Goal: Task Accomplishment & Management: Complete application form

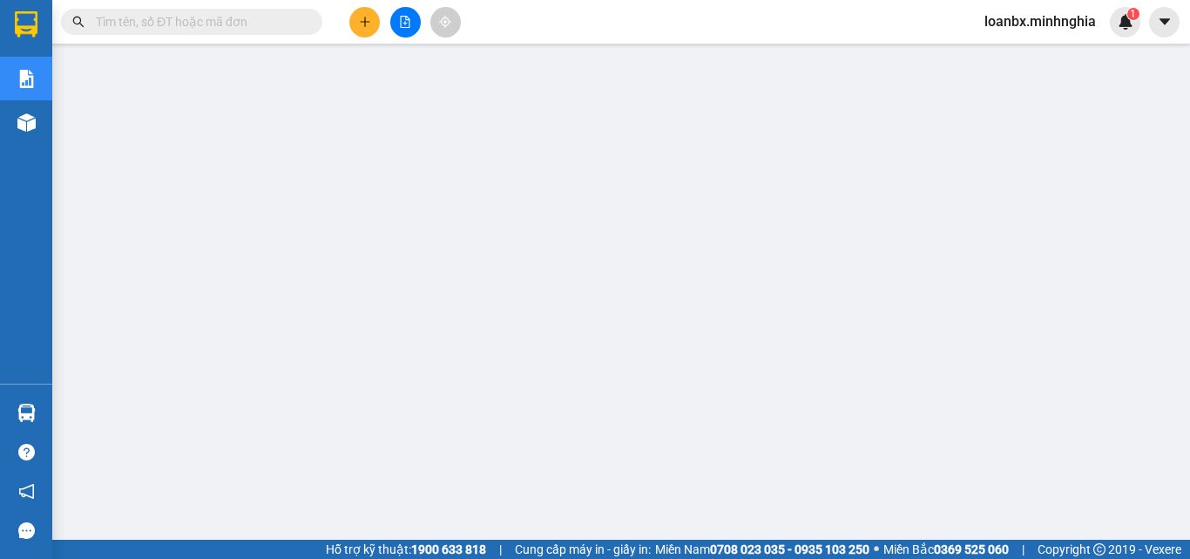
drag, startPoint x: 341, startPoint y: 71, endPoint x: 362, endPoint y: 17, distance: 58.7
click at [362, 17] on icon "plus" at bounding box center [365, 22] width 12 height 12
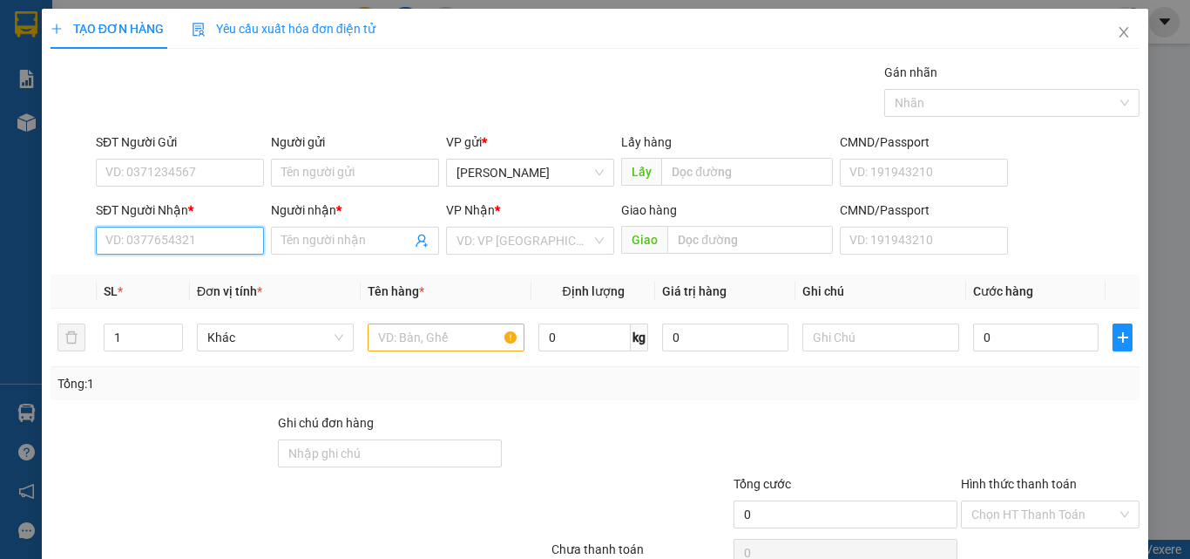
click at [202, 234] on input "SĐT Người Nhận *" at bounding box center [180, 241] width 168 height 28
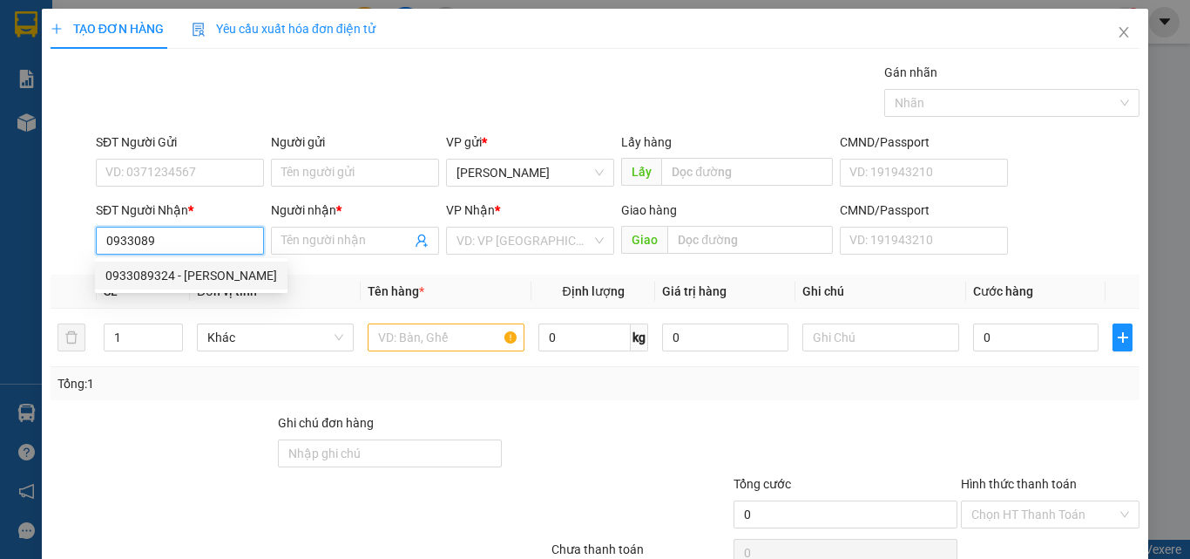
click at [189, 272] on div "0933089324 - VŨ" at bounding box center [191, 275] width 172 height 19
type input "0933089324"
type input "VŨ"
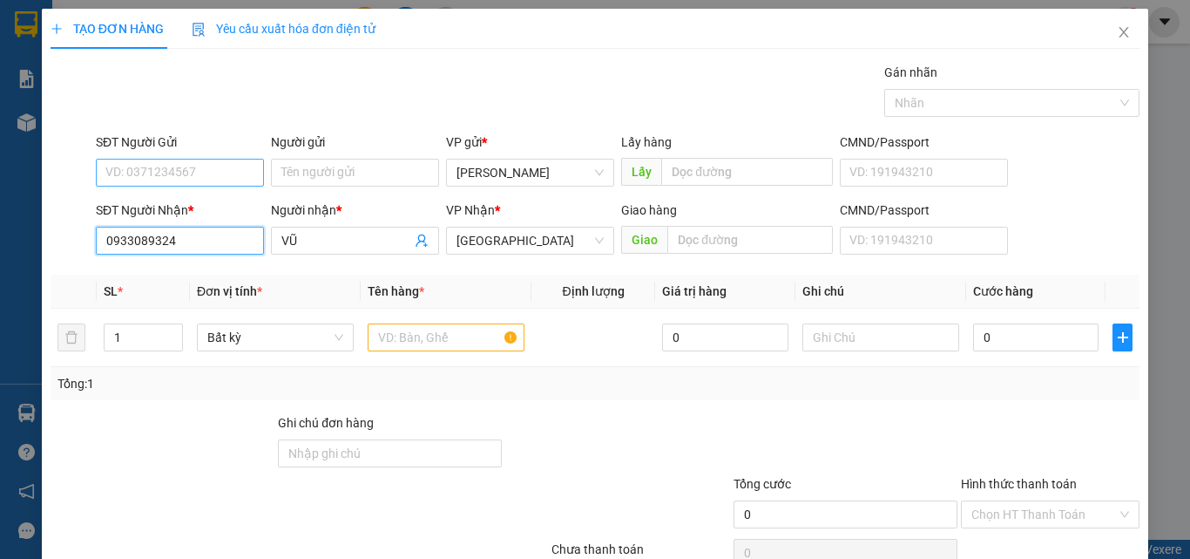
type input "0933089324"
click at [207, 170] on input "SĐT Người Gửi" at bounding box center [180, 173] width 168 height 28
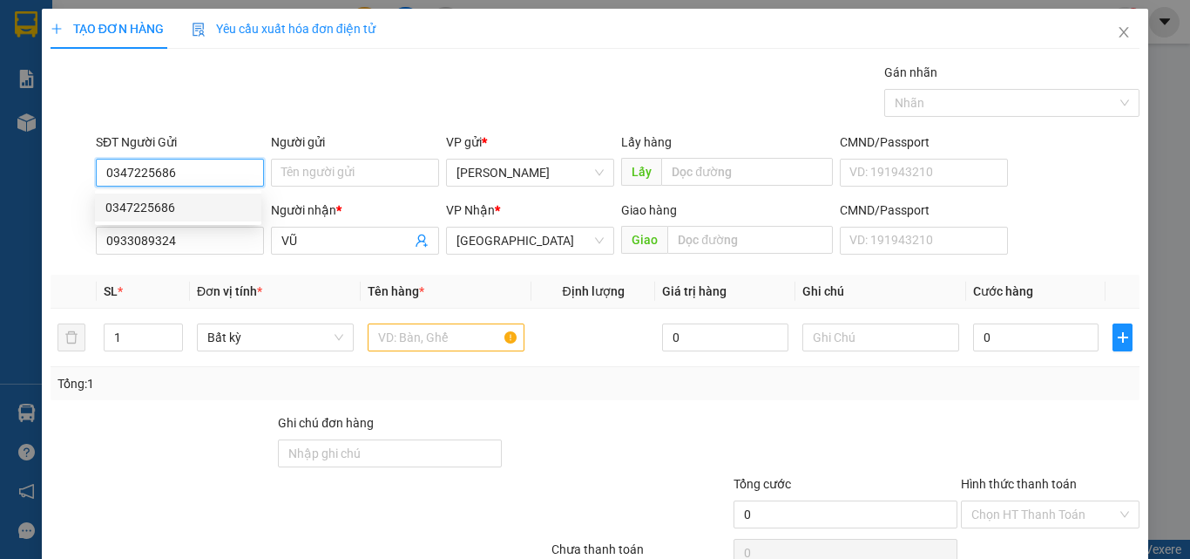
click at [191, 213] on div "0347225686" at bounding box center [178, 207] width 146 height 19
type input "0347225686"
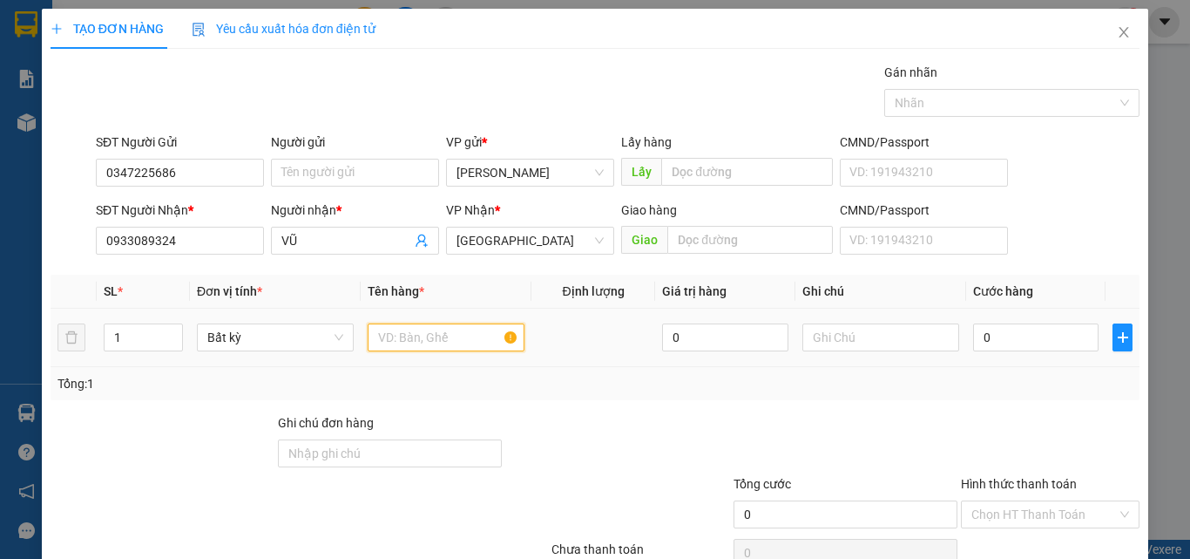
click at [464, 335] on input "text" at bounding box center [446, 337] width 157 height 28
type input "816"
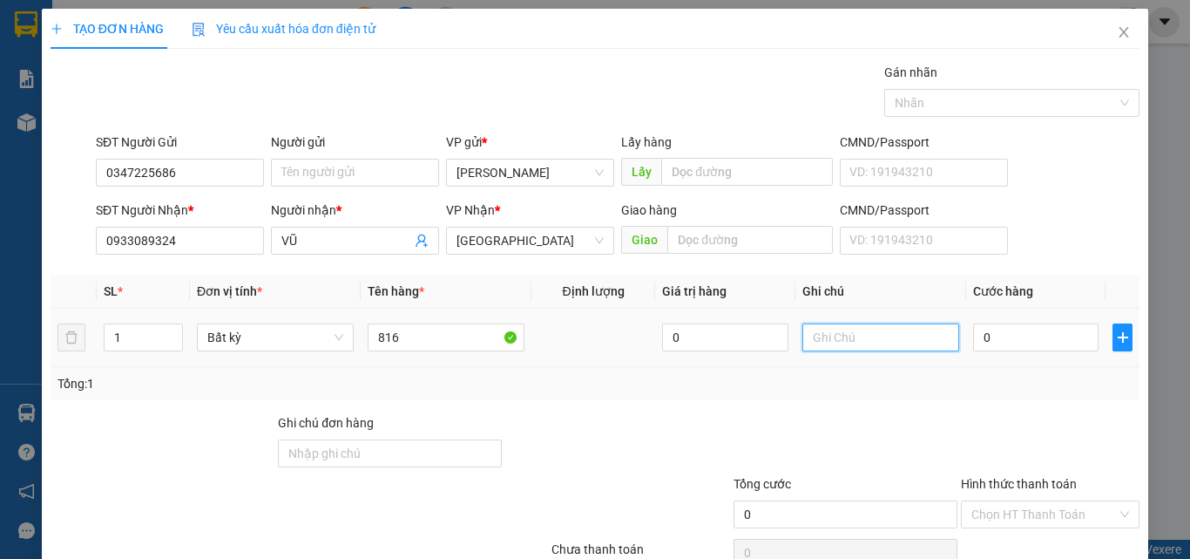
click at [920, 349] on input "text" at bounding box center [881, 337] width 157 height 28
type input "1 TH XỐP - ĐỒ ĂN"
type input "6"
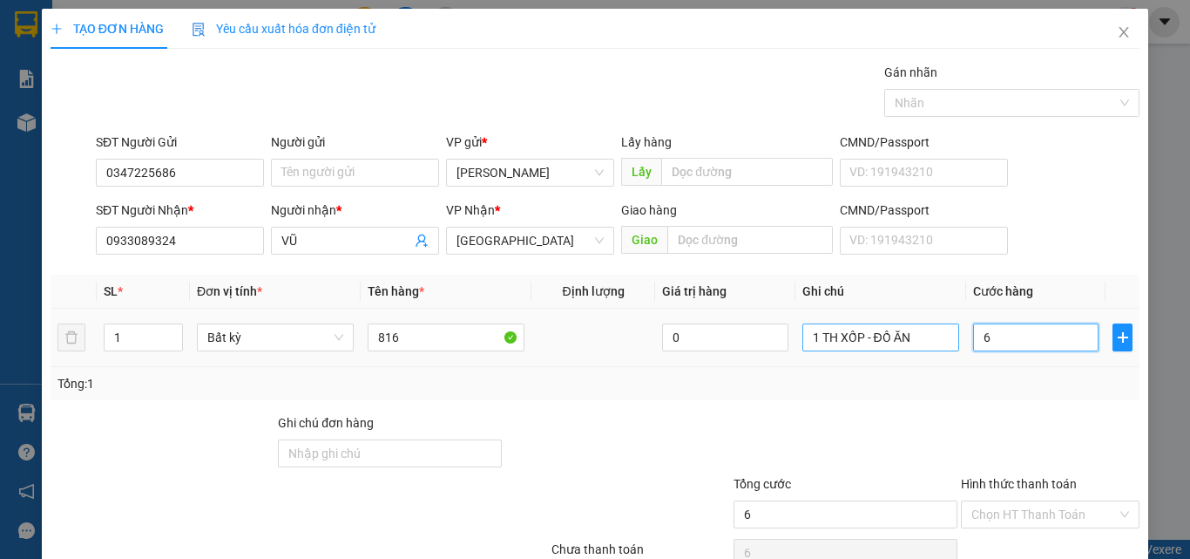
type input "60"
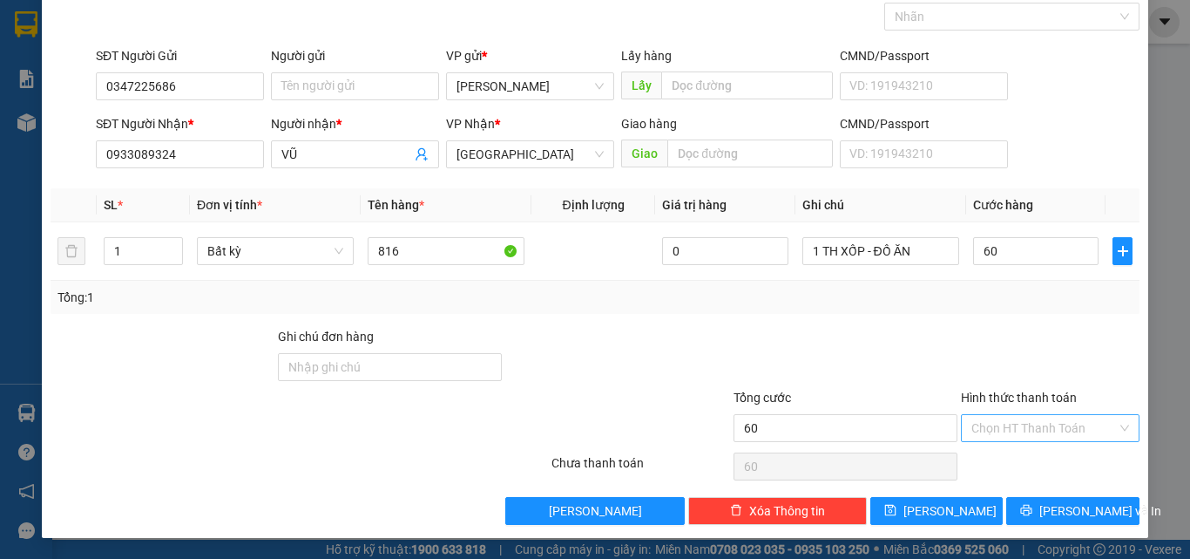
type input "60.000"
click at [1040, 426] on input "Hình thức thanh toán" at bounding box center [1045, 428] width 146 height 26
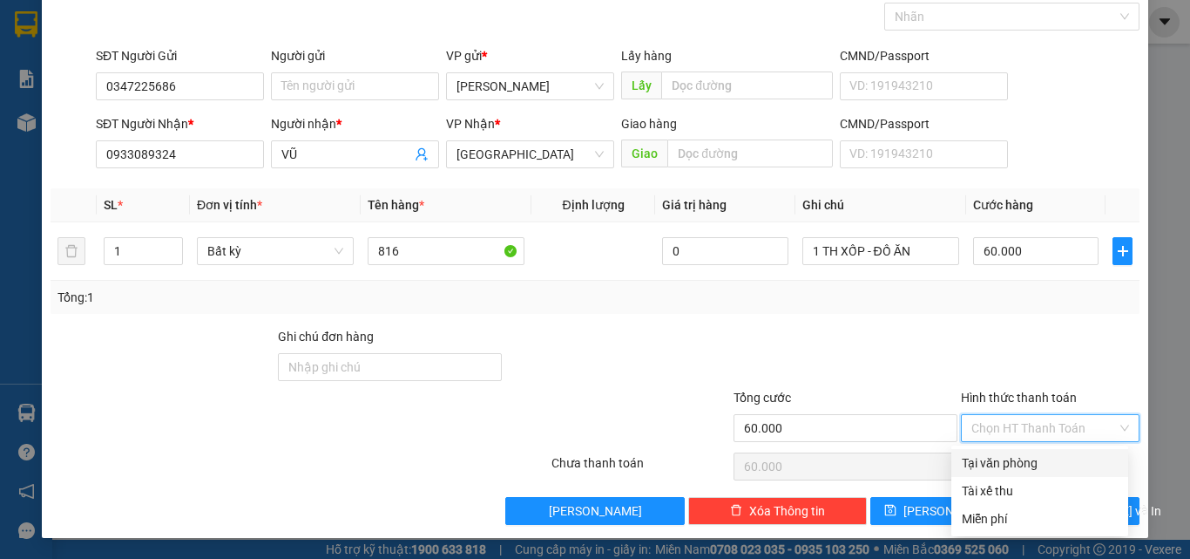
click at [1037, 451] on div "Tại văn phòng" at bounding box center [1040, 463] width 177 height 28
type input "0"
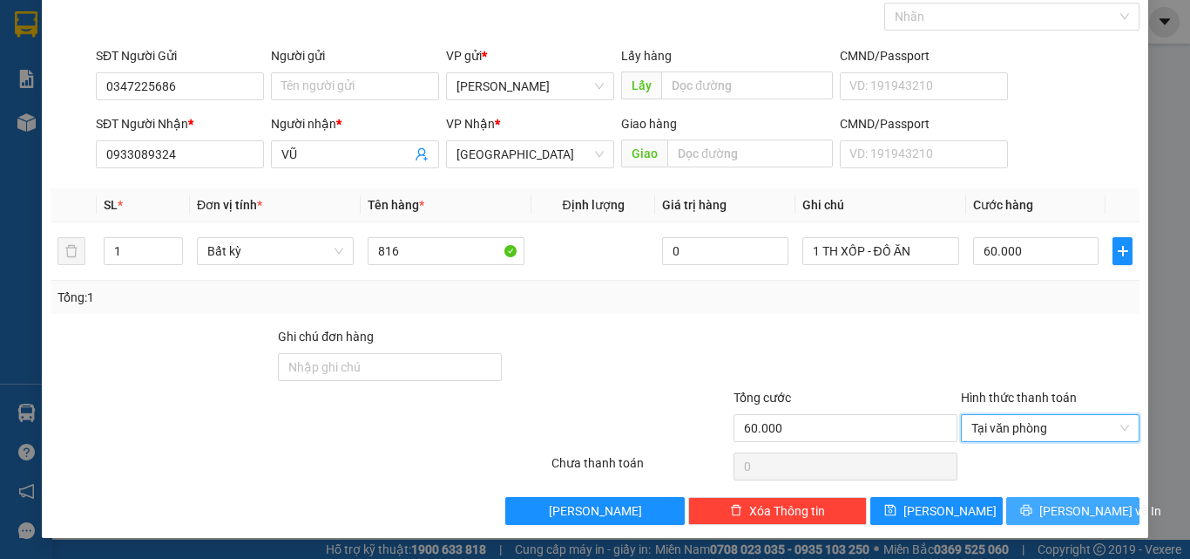
click at [1083, 501] on span "[PERSON_NAME] và In" at bounding box center [1101, 510] width 122 height 19
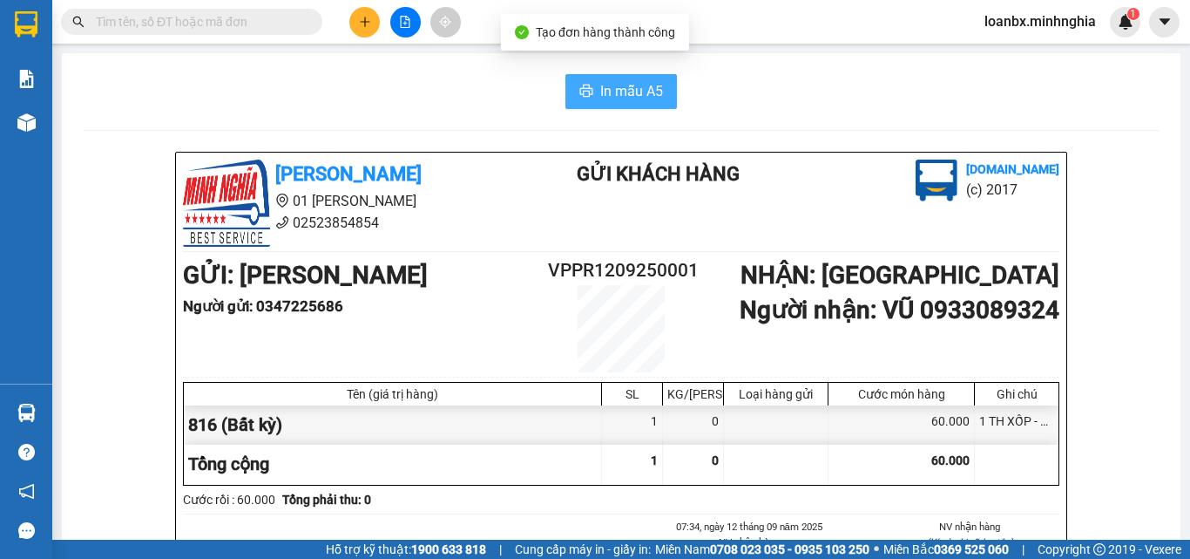
drag, startPoint x: 651, startPoint y: 102, endPoint x: 741, endPoint y: 152, distance: 102.6
click at [650, 102] on span "In mẫu A5" at bounding box center [631, 91] width 63 height 22
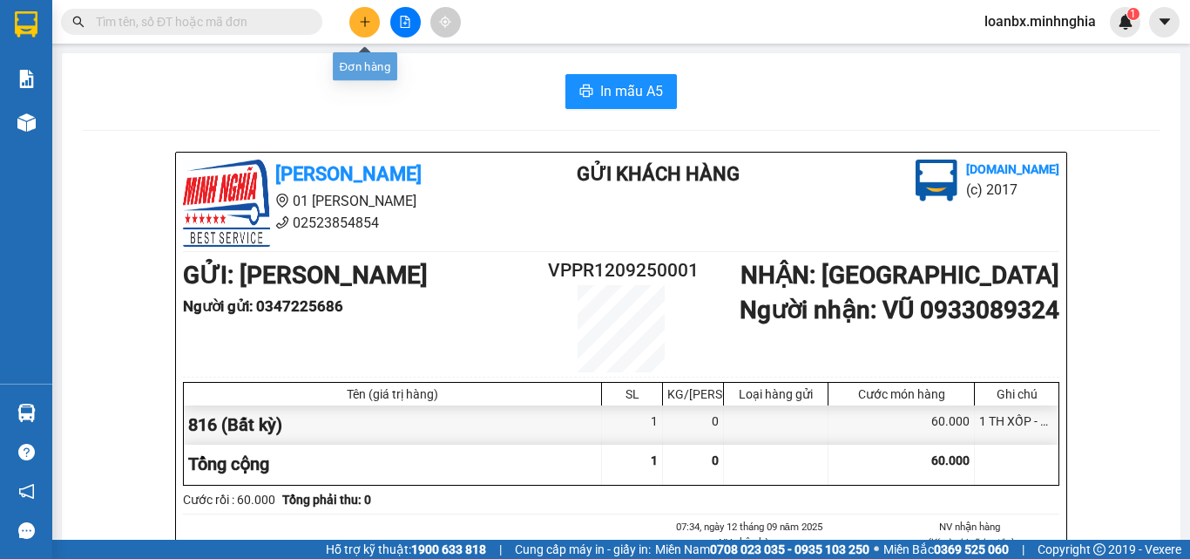
click at [371, 13] on button at bounding box center [364, 22] width 30 height 30
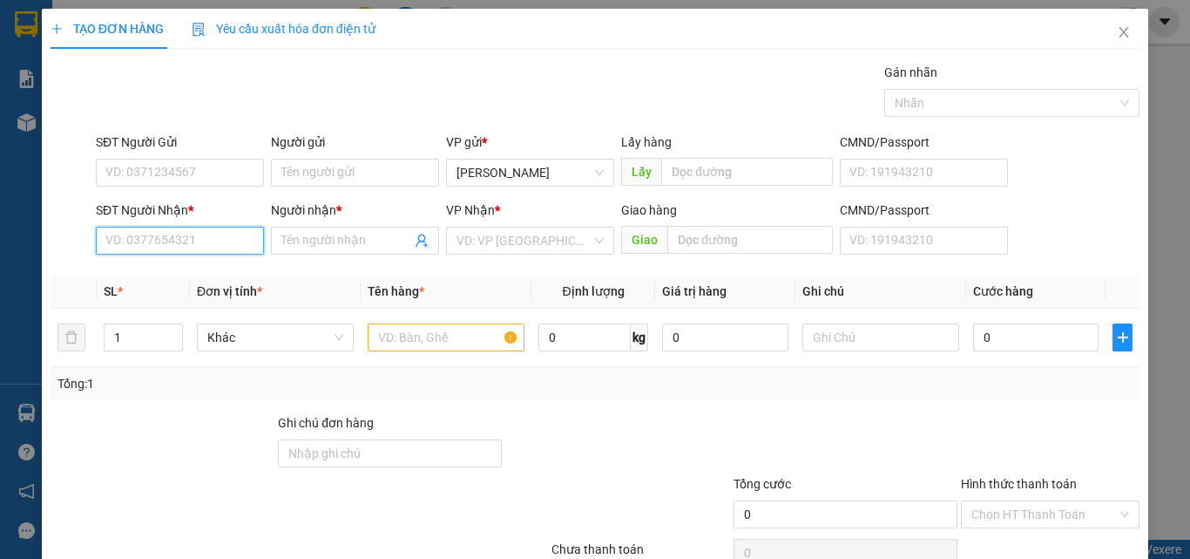
click at [197, 249] on input "SĐT Người Nhận *" at bounding box center [180, 241] width 168 height 28
click at [193, 247] on input "SĐT Người Nhận *" at bounding box center [180, 241] width 168 height 28
type input "09"
click at [397, 326] on input "text" at bounding box center [446, 337] width 157 height 28
click at [201, 241] on input "09" at bounding box center [180, 241] width 168 height 28
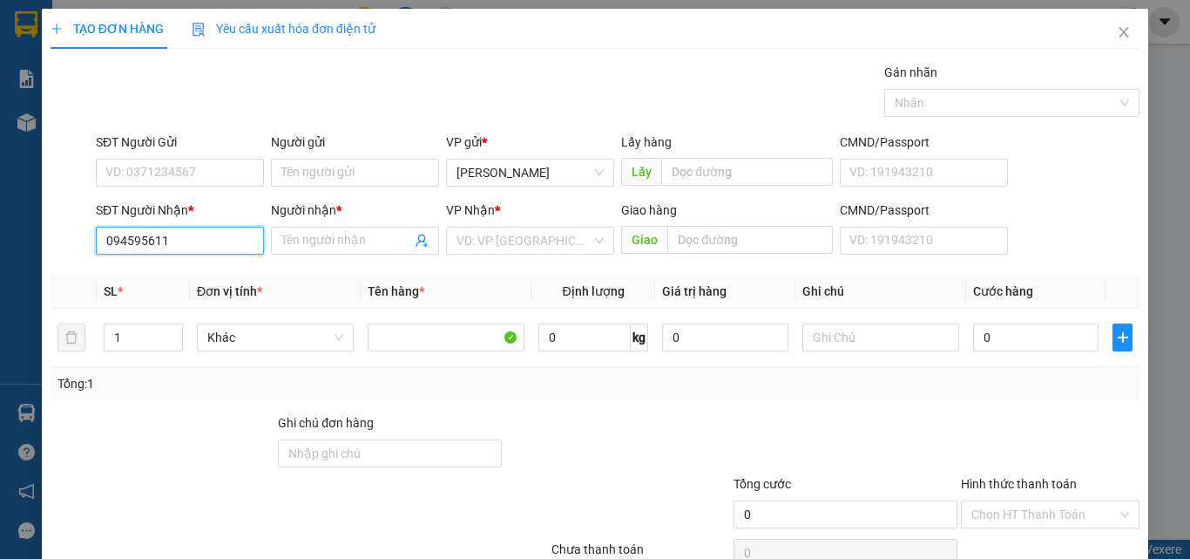
type input "0945956111"
click at [207, 275] on div "0945956111 - ĐẠT" at bounding box center [178, 275] width 146 height 19
type input "ĐẠT"
type input "0945956111"
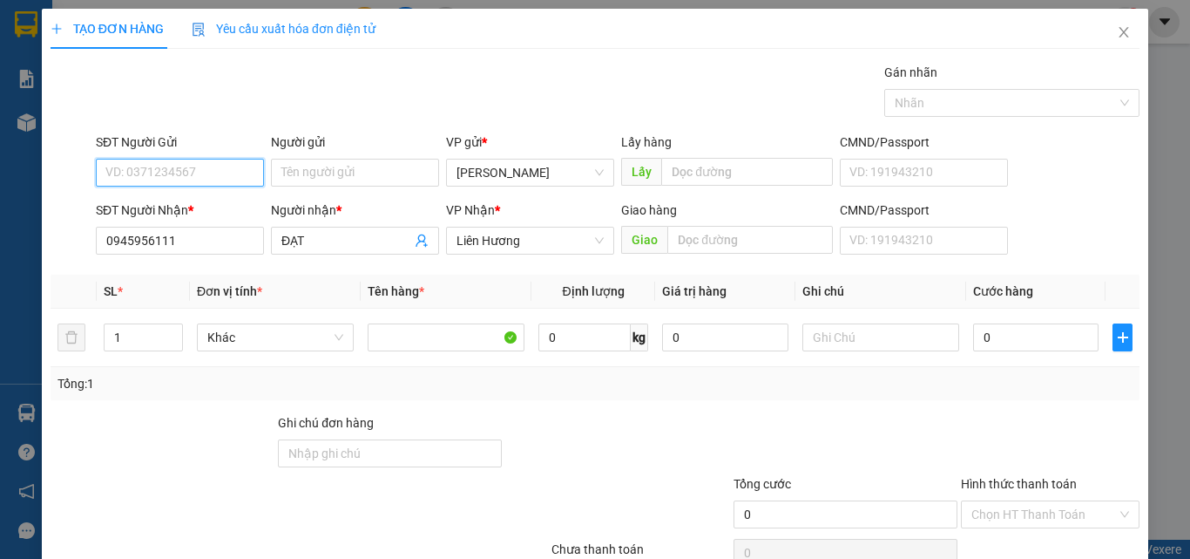
click at [194, 180] on input "SĐT Người Gửi" at bounding box center [180, 173] width 168 height 28
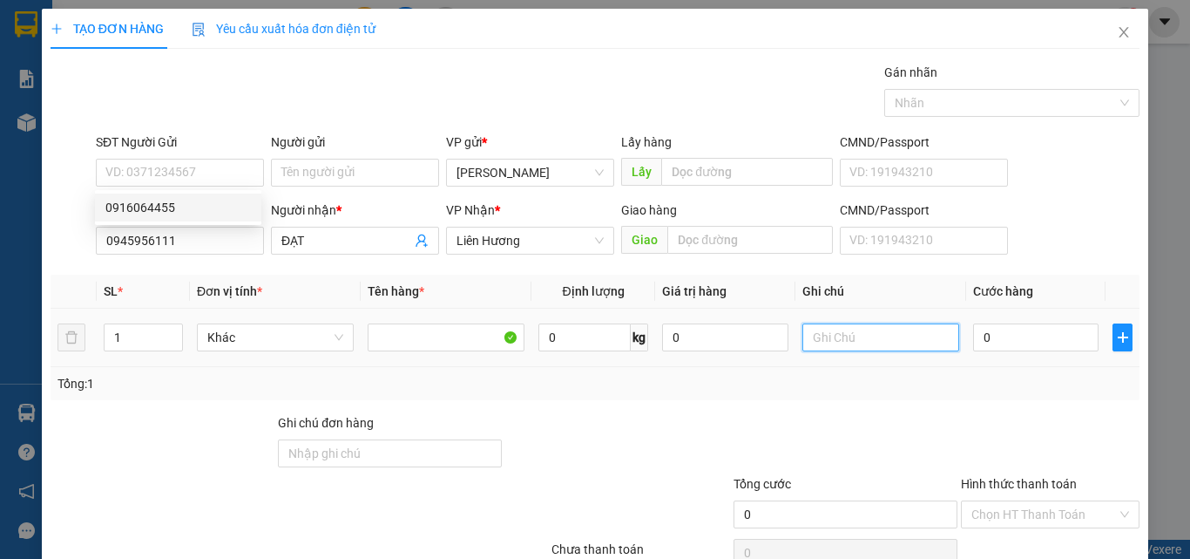
click at [819, 344] on input "text" at bounding box center [881, 337] width 157 height 28
type input "1 TÚI GIẤY - GT"
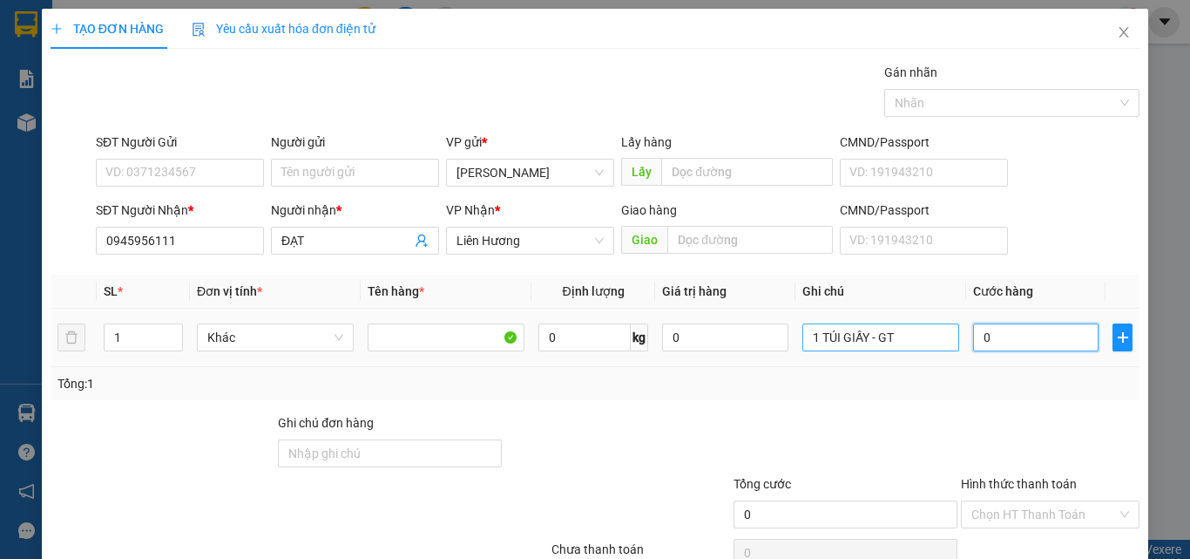
type input "2"
type input "20"
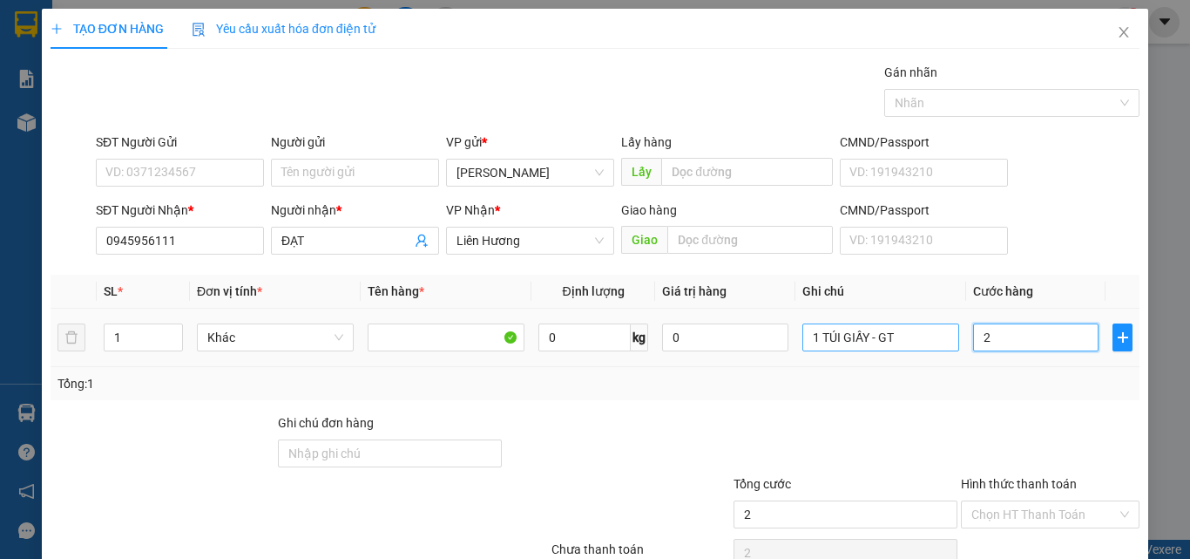
type input "20"
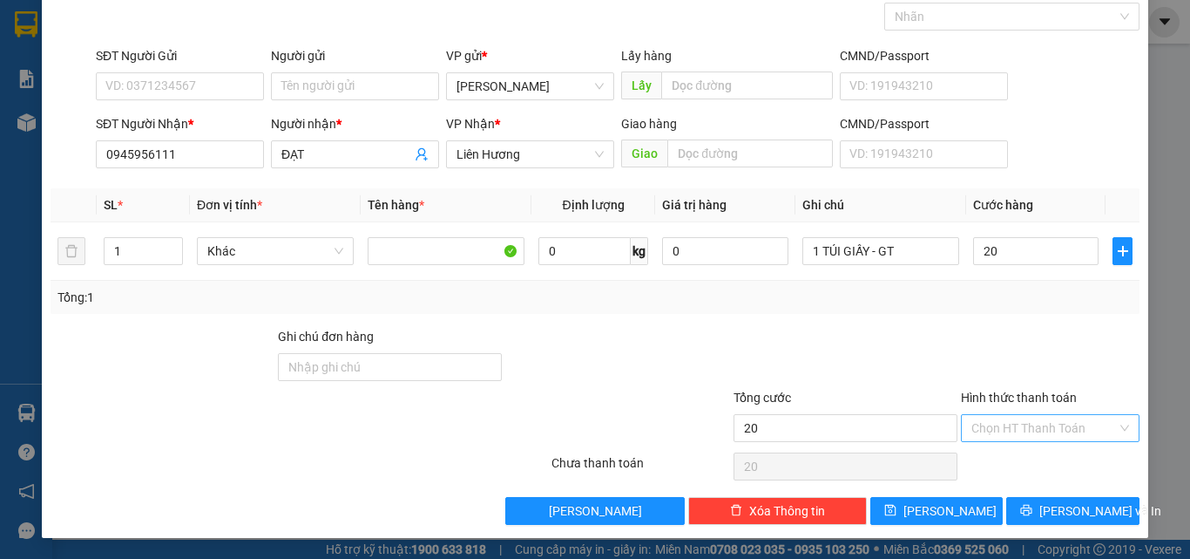
type input "20.000"
drag, startPoint x: 1047, startPoint y: 428, endPoint x: 1041, endPoint y: 438, distance: 11.7
click at [1045, 428] on input "Hình thức thanh toán" at bounding box center [1045, 428] width 146 height 26
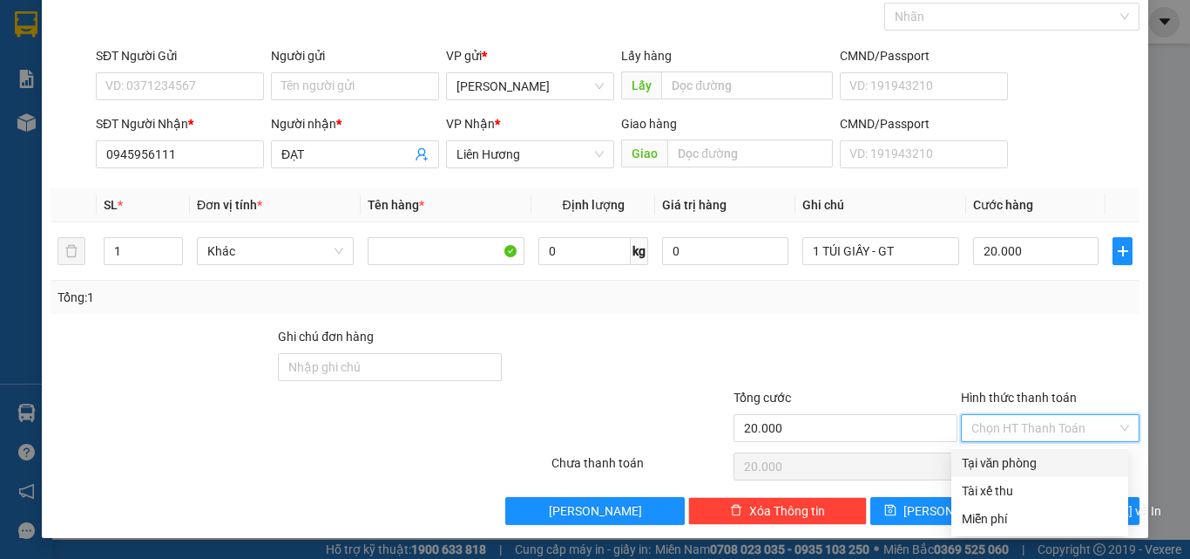
click at [1027, 457] on div "Tại văn phòng" at bounding box center [1040, 462] width 156 height 19
type input "0"
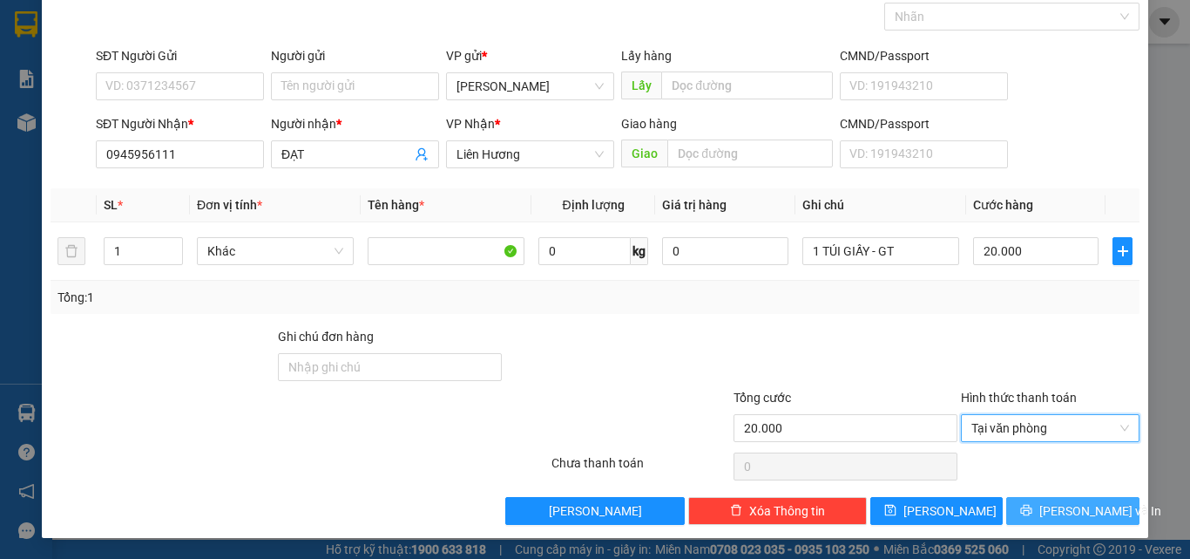
click at [1067, 501] on span "[PERSON_NAME] và In" at bounding box center [1101, 510] width 122 height 19
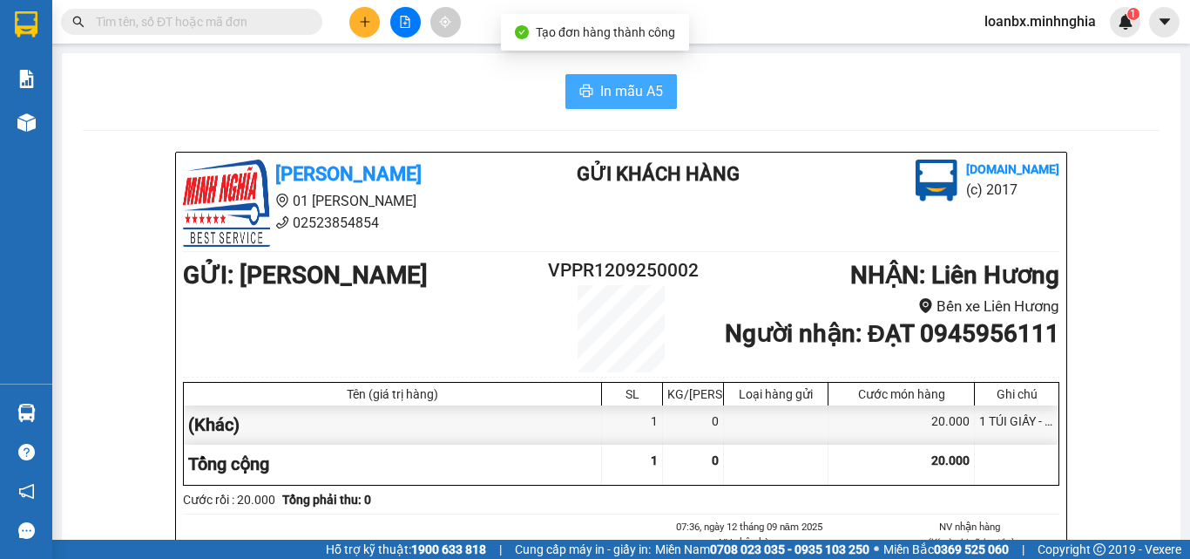
click at [627, 98] on span "In mẫu A5" at bounding box center [631, 91] width 63 height 22
click at [166, 32] on span at bounding box center [191, 22] width 261 height 26
click at [174, 21] on input "text" at bounding box center [199, 21] width 206 height 19
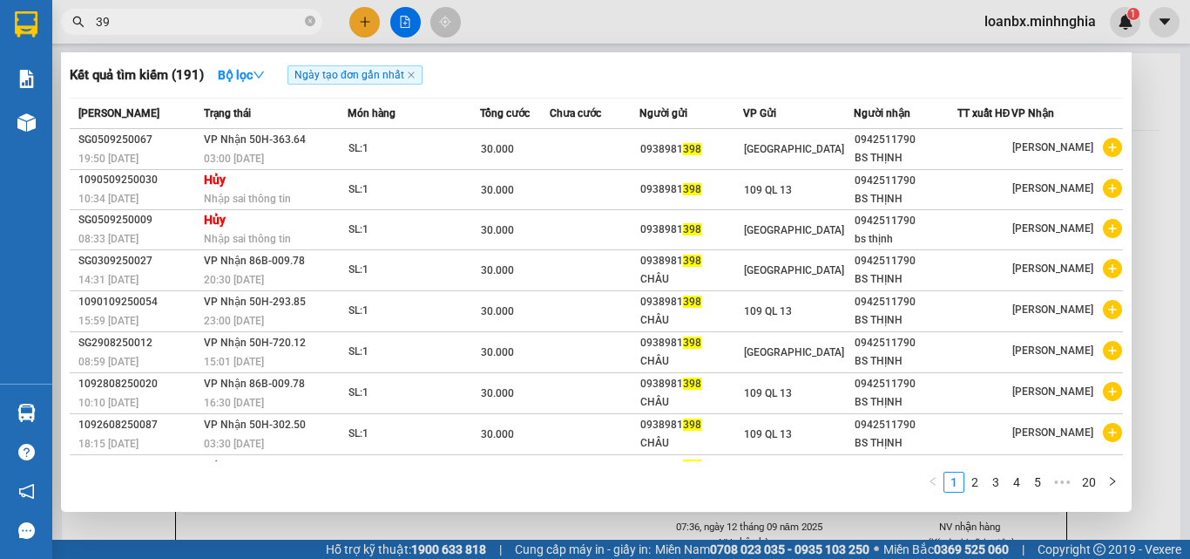
type input "3"
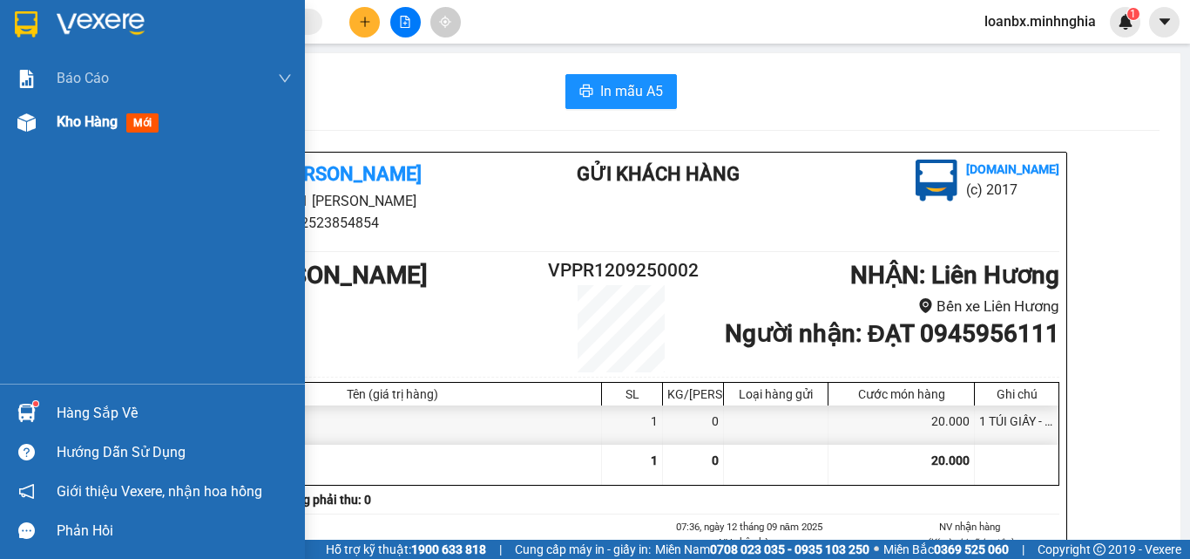
click at [43, 139] on div "Kho hàng mới" at bounding box center [152, 122] width 305 height 44
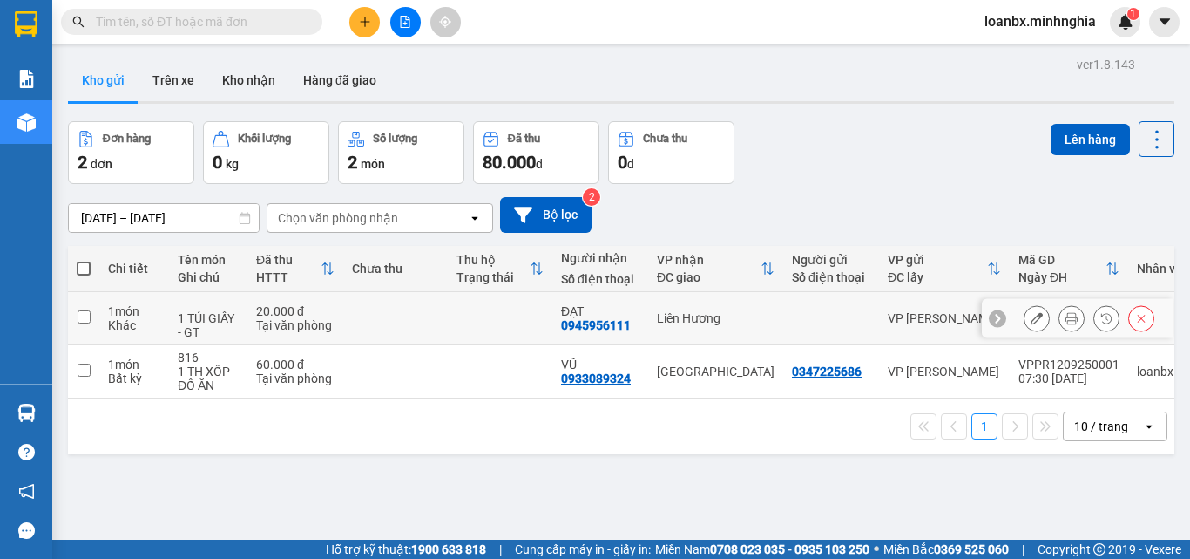
drag, startPoint x: 408, startPoint y: 324, endPoint x: 450, endPoint y: 383, distance: 72.3
click at [409, 323] on td at bounding box center [395, 318] width 105 height 53
checkbox input "true"
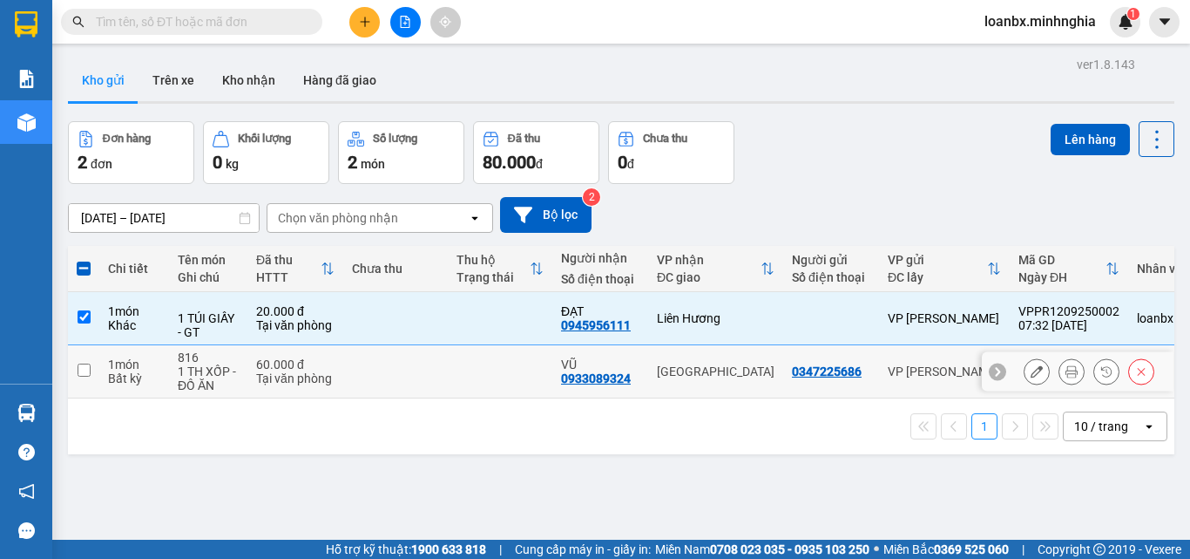
click at [437, 375] on td at bounding box center [395, 371] width 105 height 53
checkbox input "true"
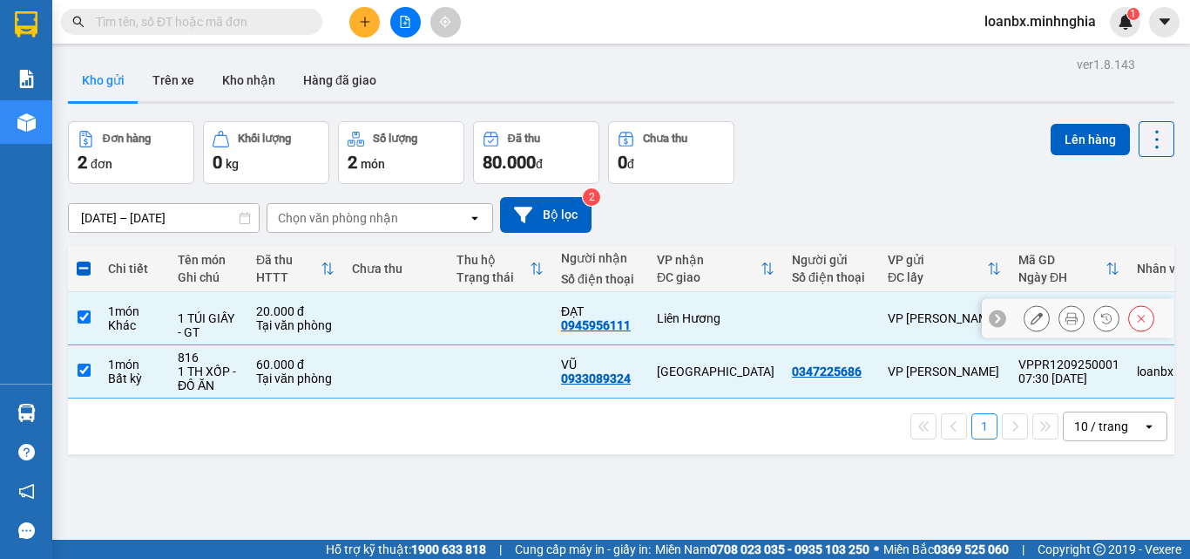
click at [447, 333] on td at bounding box center [395, 318] width 105 height 53
checkbox input "false"
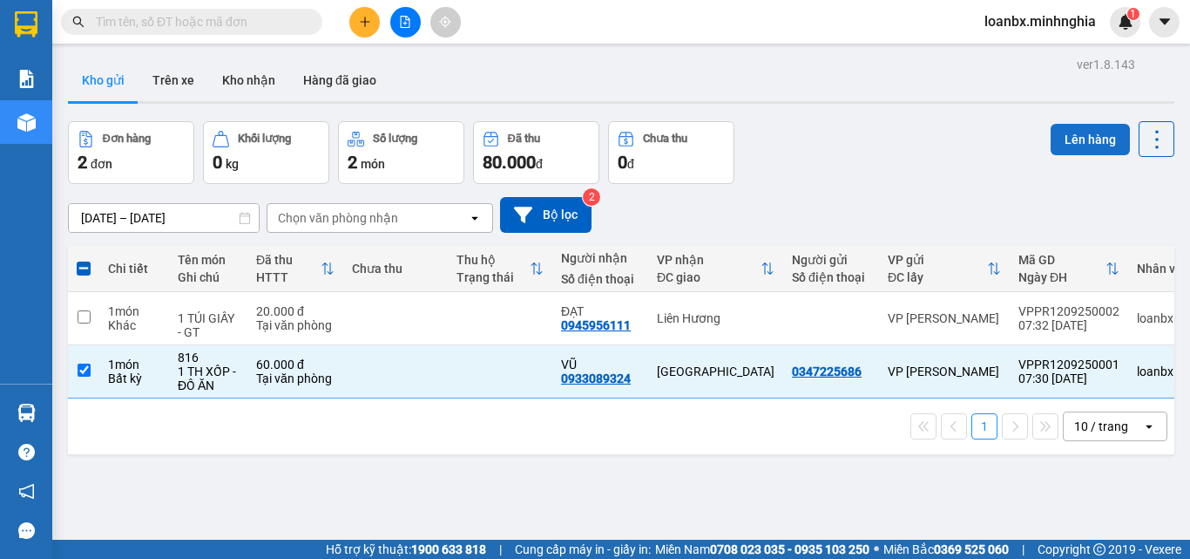
click at [1085, 148] on button "Lên hàng" at bounding box center [1090, 139] width 79 height 31
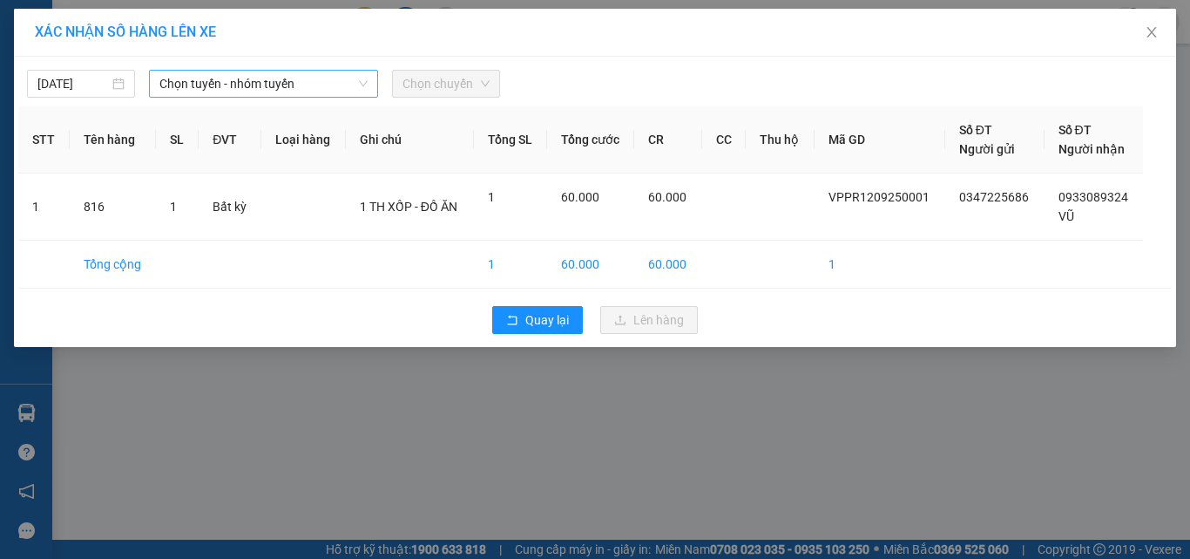
drag, startPoint x: 222, startPoint y: 85, endPoint x: 234, endPoint y: 95, distance: 15.4
click at [223, 85] on span "Chọn tuyến - nhóm tuyến" at bounding box center [263, 84] width 208 height 26
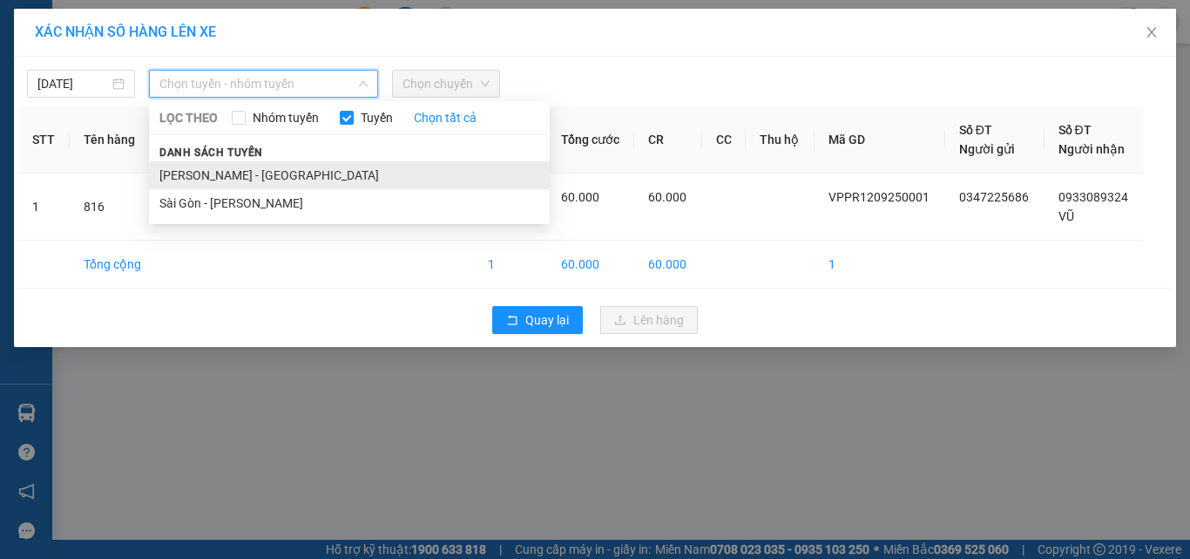
click at [242, 169] on li "[PERSON_NAME] - [GEOGRAPHIC_DATA]" at bounding box center [349, 175] width 401 height 28
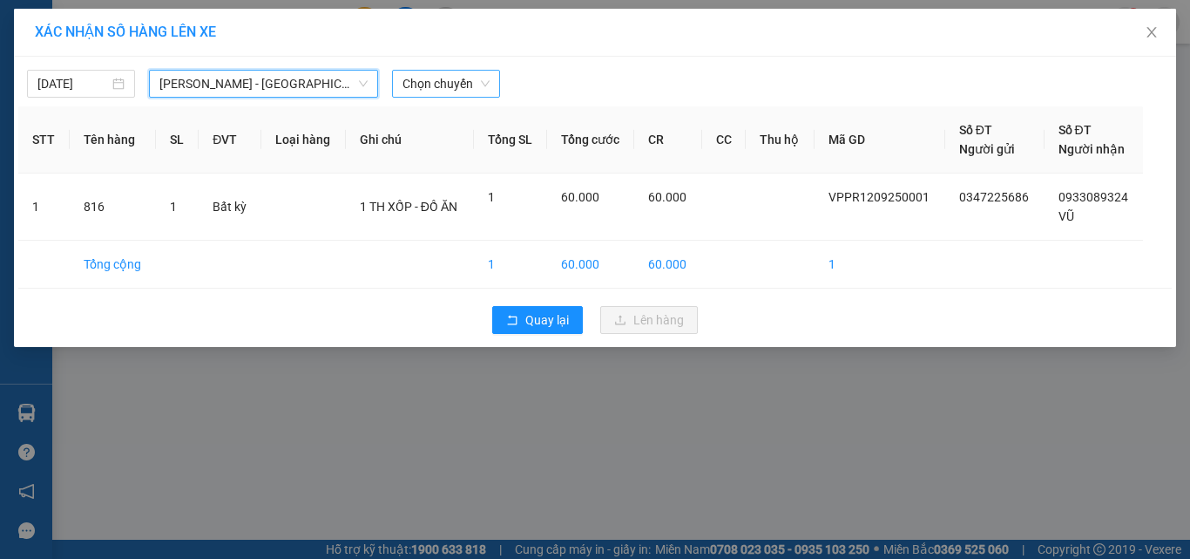
click at [479, 90] on span "Chọn chuyến" at bounding box center [446, 84] width 87 height 26
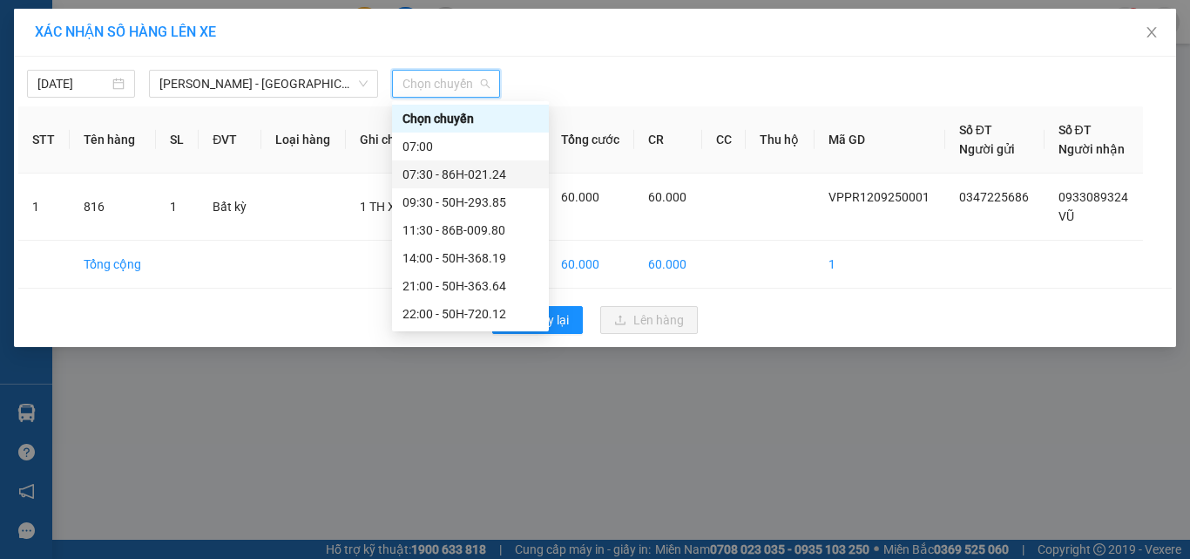
click at [466, 172] on div "07:30 - 86H-021.24" at bounding box center [471, 174] width 136 height 19
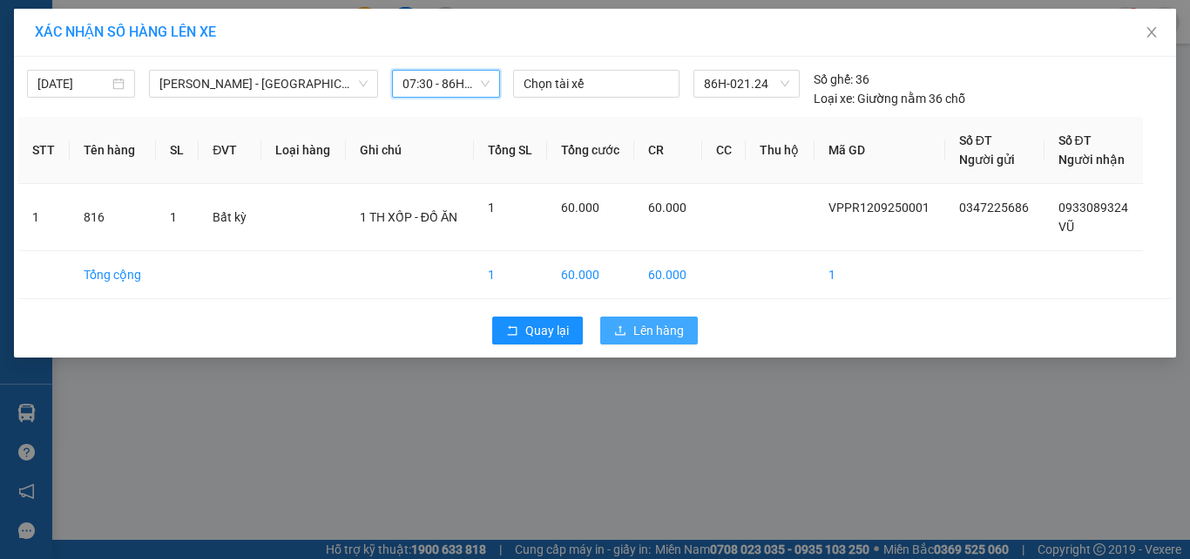
click at [633, 321] on button "Lên hàng" at bounding box center [649, 330] width 98 height 28
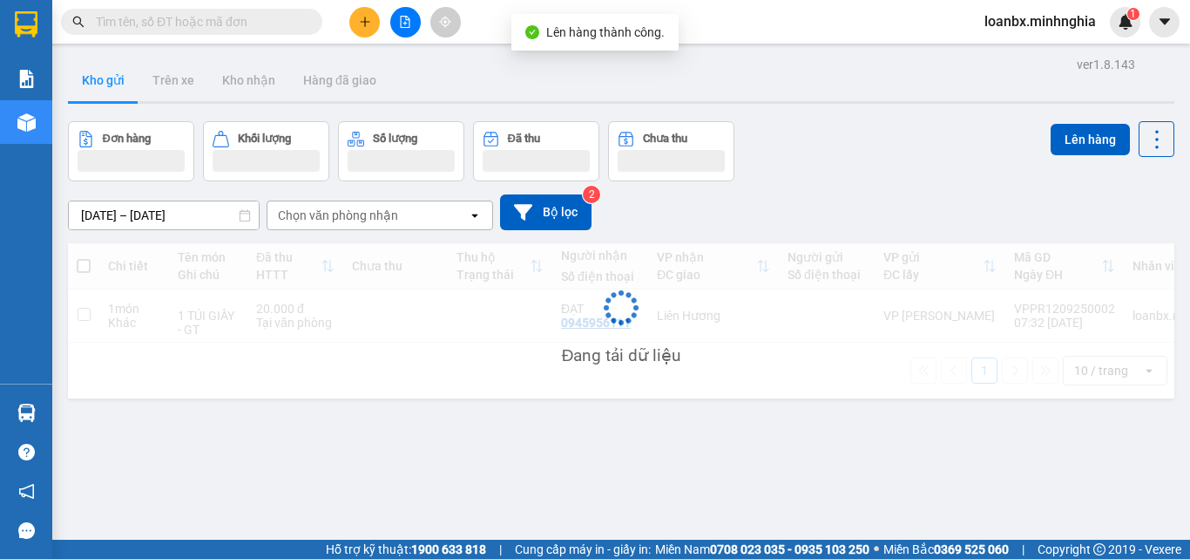
click at [416, 18] on button at bounding box center [405, 22] width 30 height 30
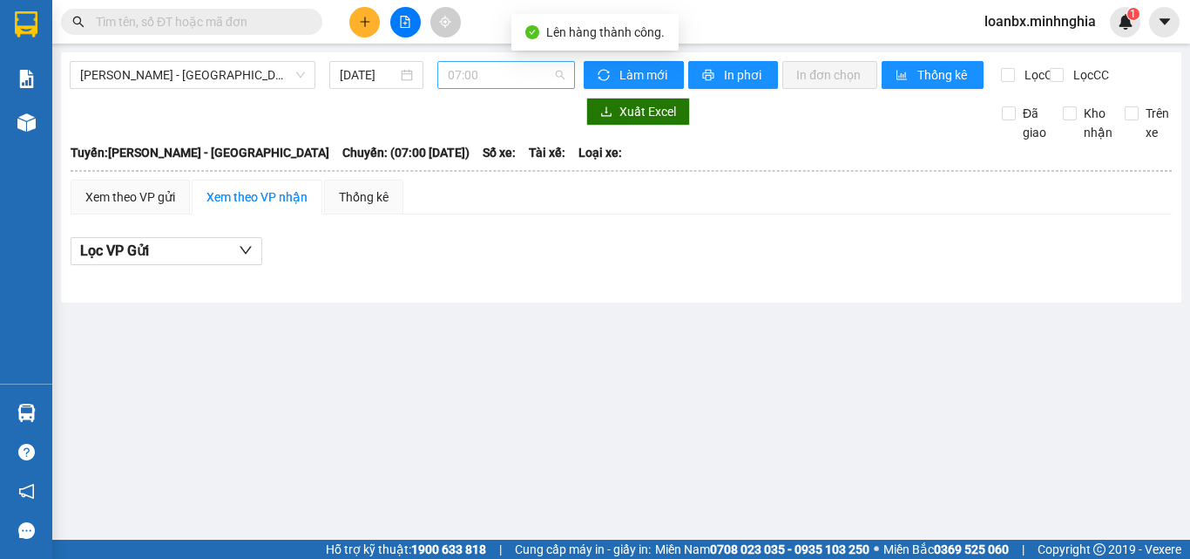
click at [486, 80] on span "07:00" at bounding box center [506, 75] width 117 height 26
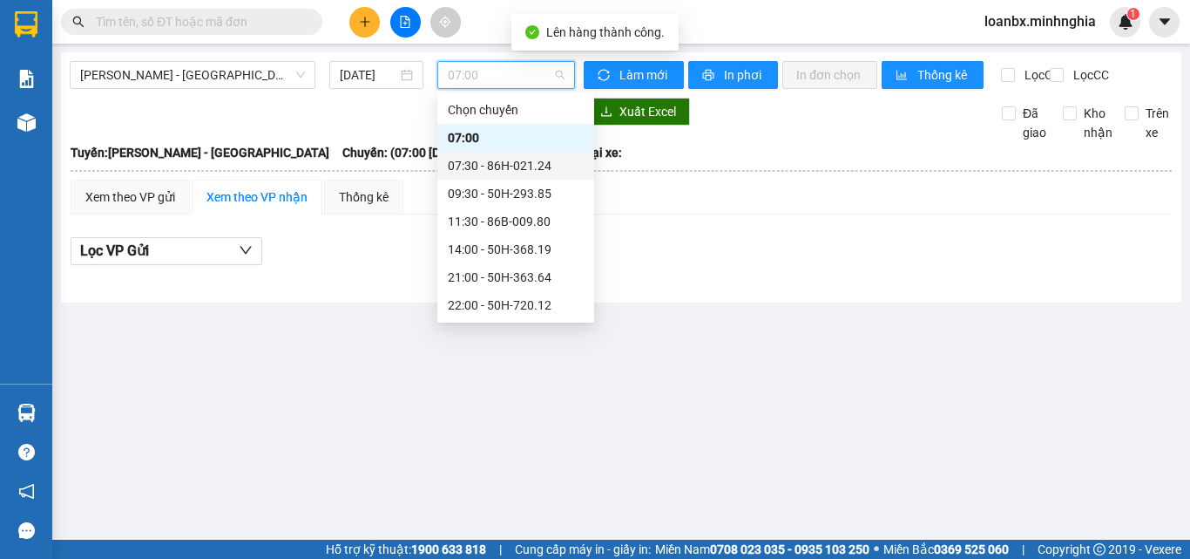
click at [514, 162] on div "07:30 - 86H-021.24" at bounding box center [516, 165] width 136 height 19
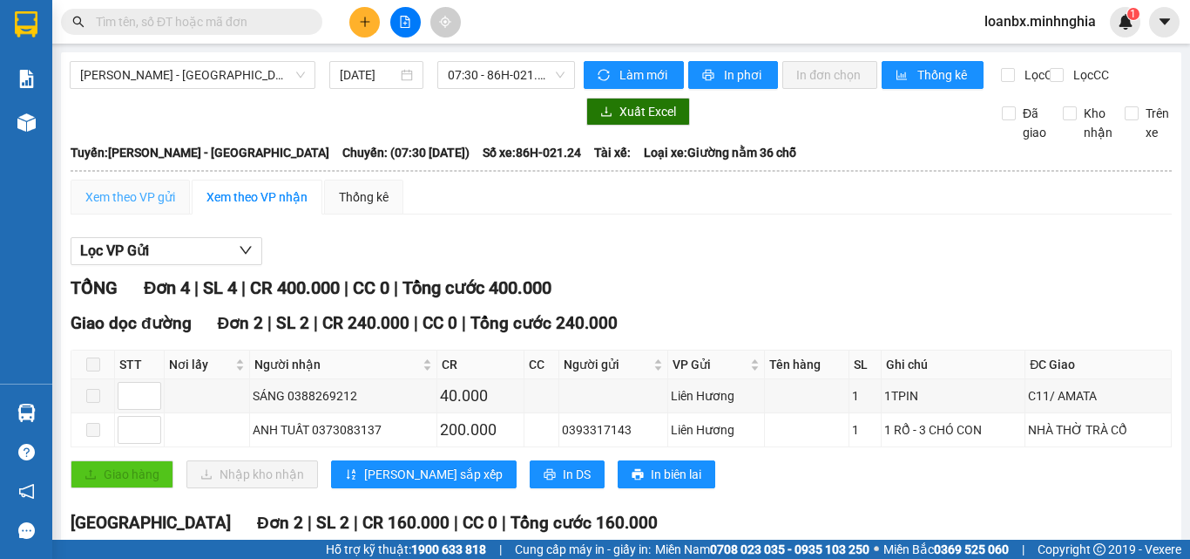
click at [123, 195] on div "Xem theo VP gửi" at bounding box center [130, 197] width 119 height 35
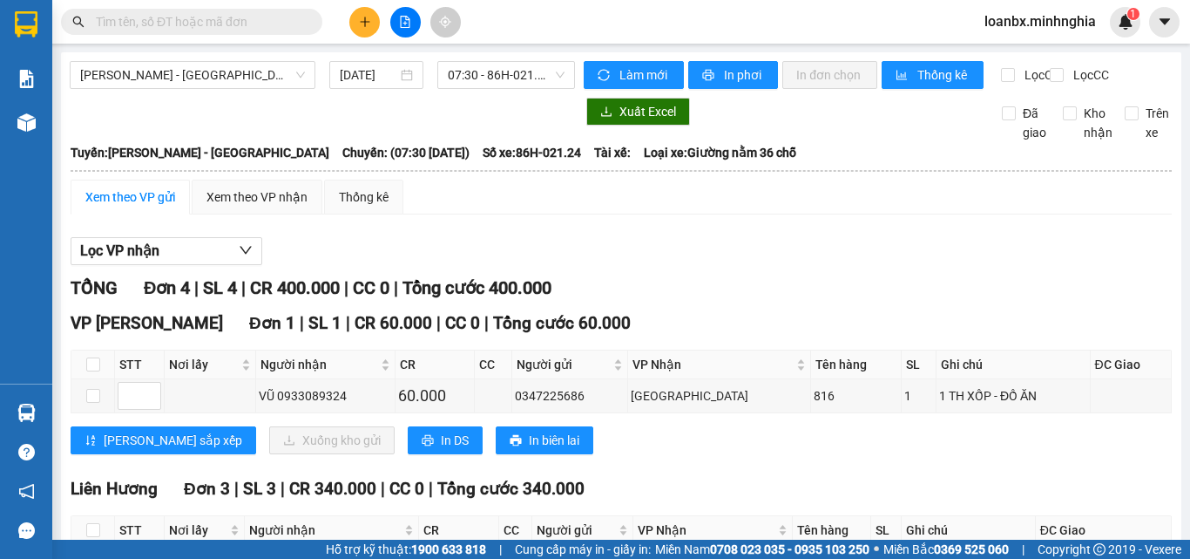
scroll to position [212, 0]
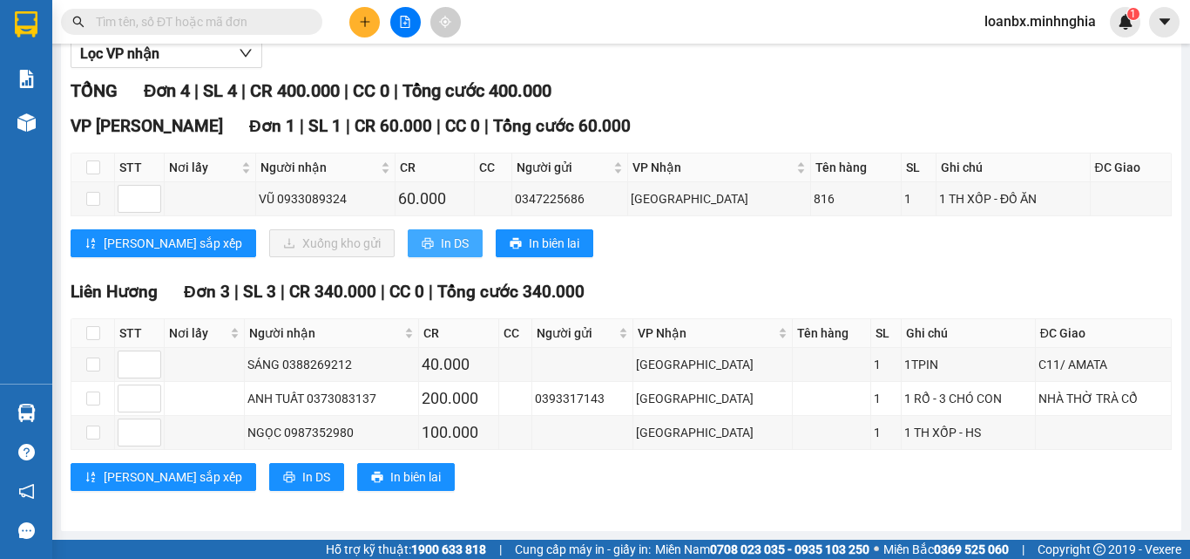
drag, startPoint x: 369, startPoint y: 238, endPoint x: 377, endPoint y: 246, distance: 11.1
click at [441, 240] on span "In DS" at bounding box center [455, 243] width 28 height 19
click at [185, 31] on span at bounding box center [191, 22] width 261 height 26
click at [185, 22] on input "text" at bounding box center [199, 21] width 206 height 19
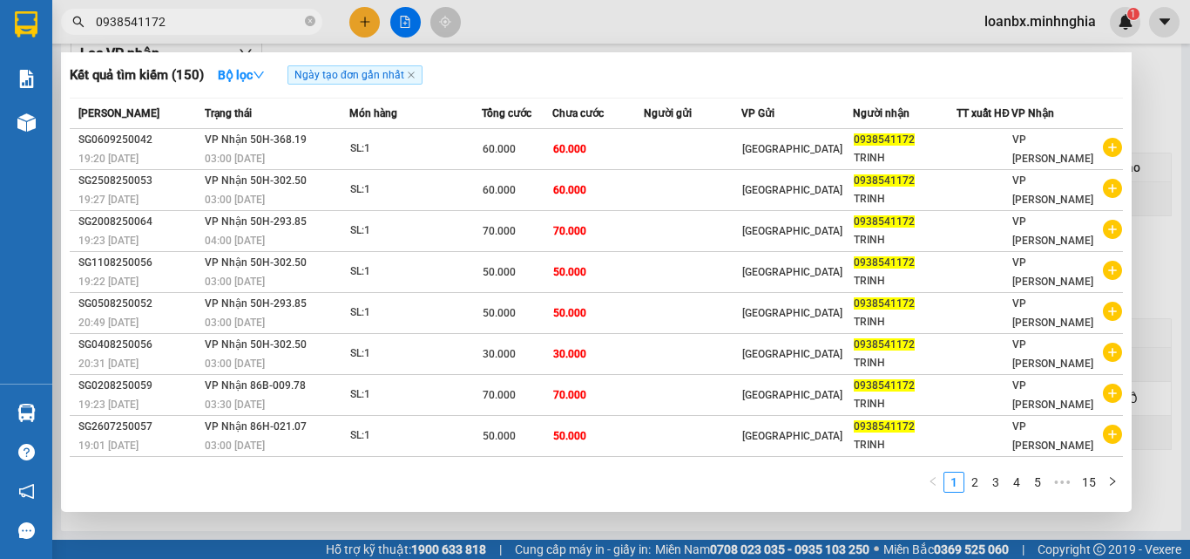
type input "0938541172"
click at [494, 41] on div at bounding box center [595, 279] width 1190 height 559
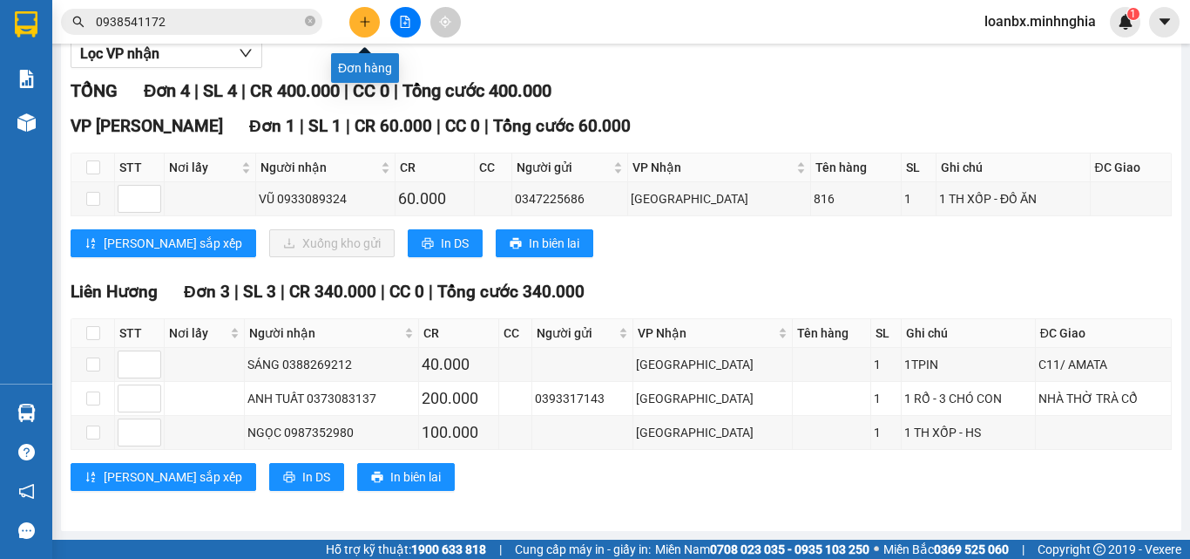
click at [357, 19] on button at bounding box center [364, 22] width 30 height 30
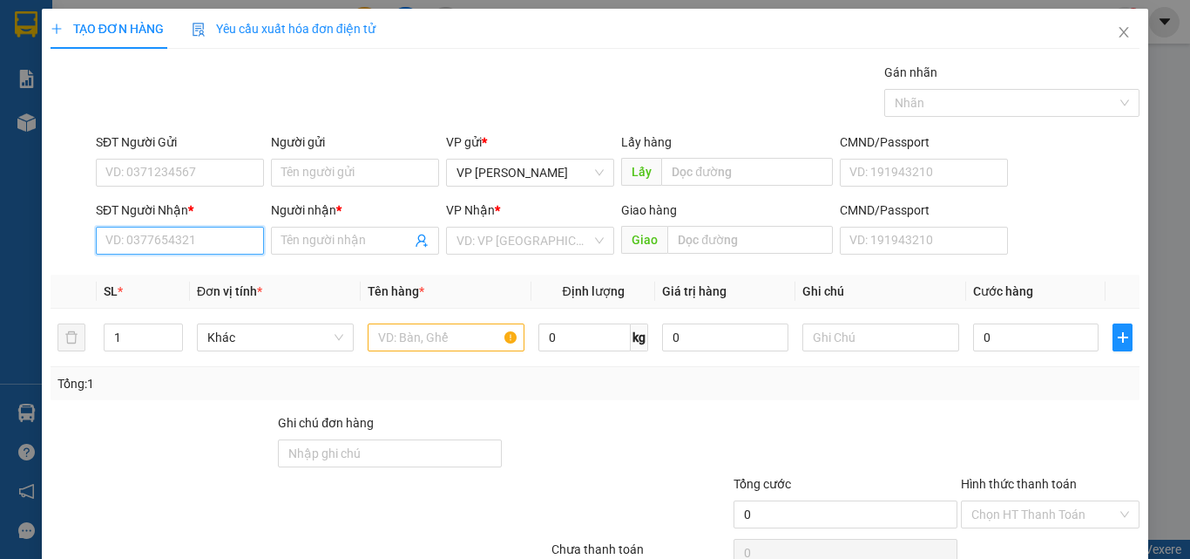
click at [210, 247] on input "SĐT Người Nhận *" at bounding box center [180, 241] width 168 height 28
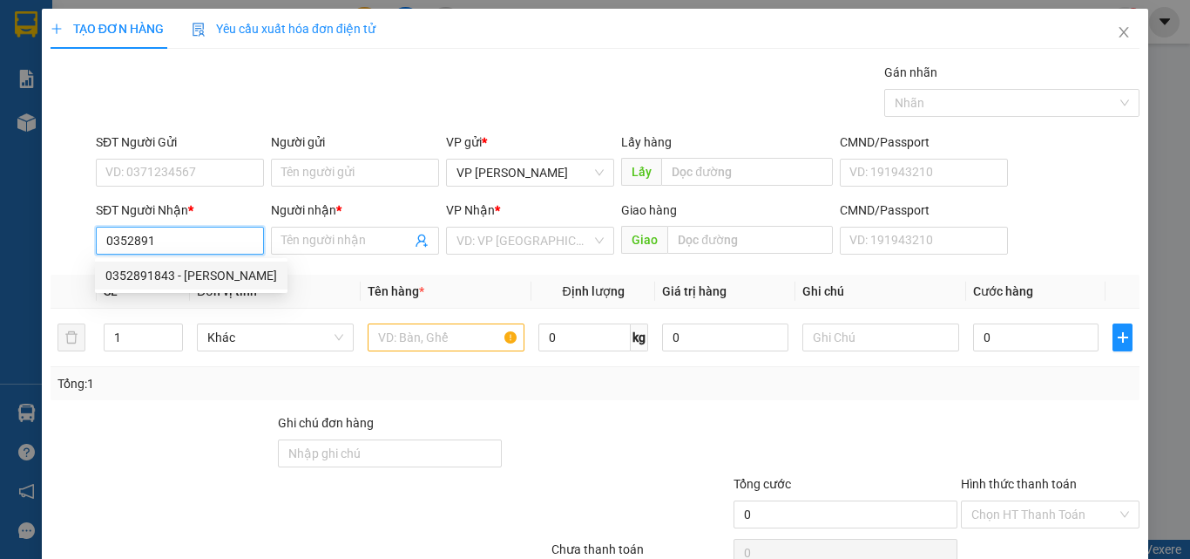
click at [187, 283] on div "0352891843 - [PERSON_NAME]" at bounding box center [191, 275] width 172 height 19
type input "0352891843"
type input "VŨ"
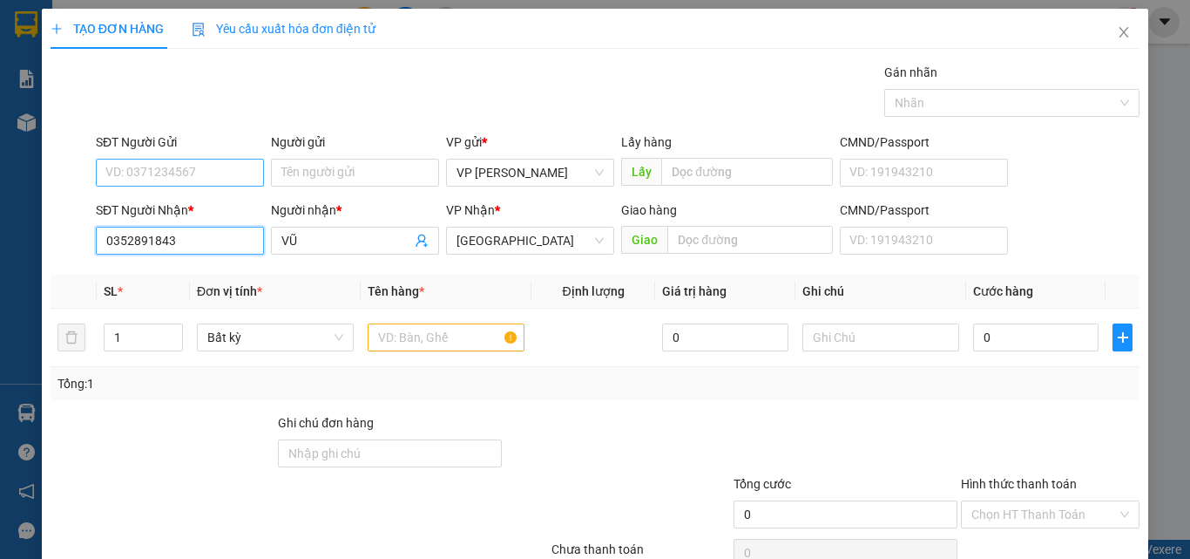
type input "0352891843"
click at [202, 178] on input "SĐT Người Gửi" at bounding box center [180, 173] width 168 height 28
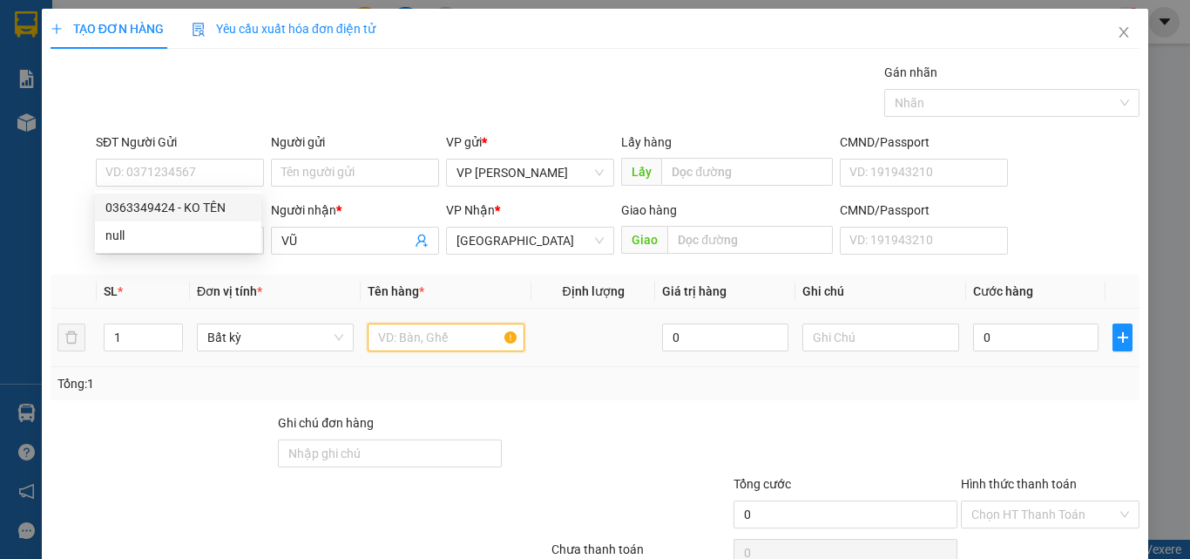
click at [437, 343] on input "text" at bounding box center [446, 337] width 157 height 28
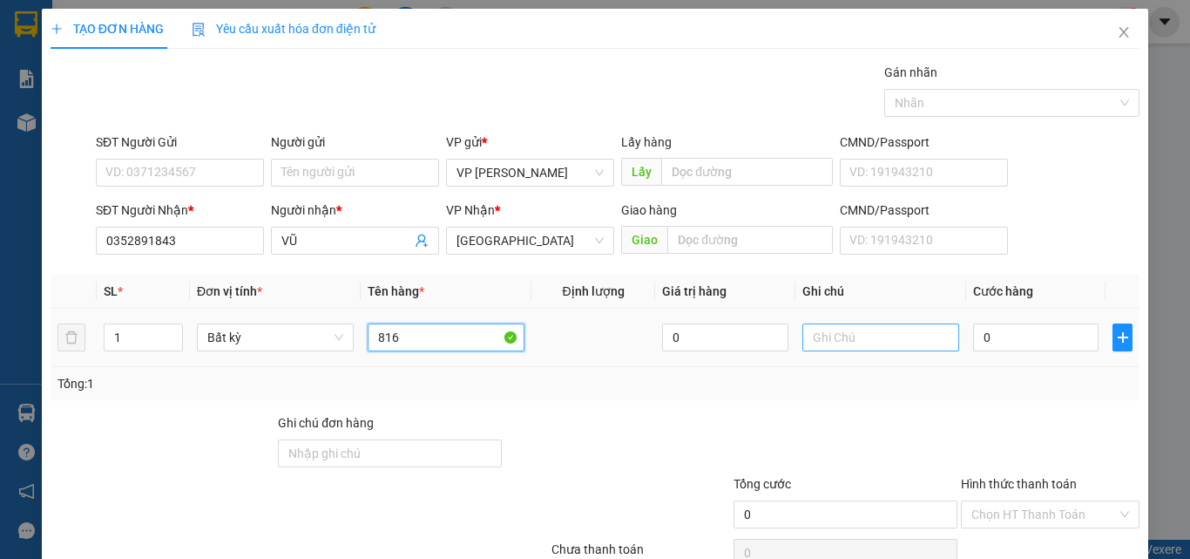
type input "816"
click at [819, 337] on input "text" at bounding box center [881, 337] width 157 height 28
type input "0"
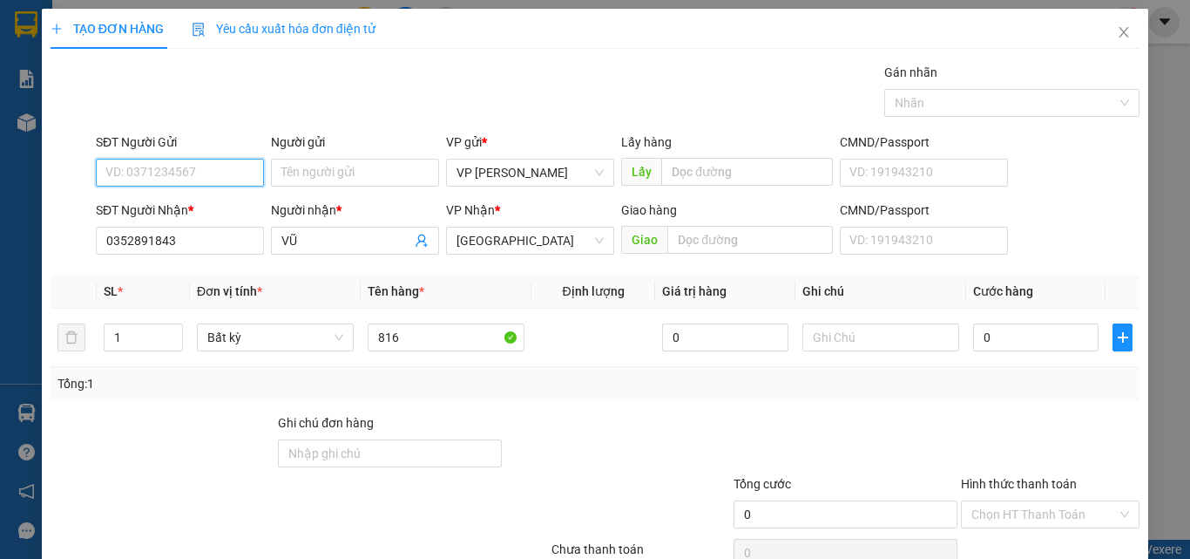
click at [186, 168] on input "SĐT Người Gửi" at bounding box center [180, 173] width 168 height 28
type input "0965573109"
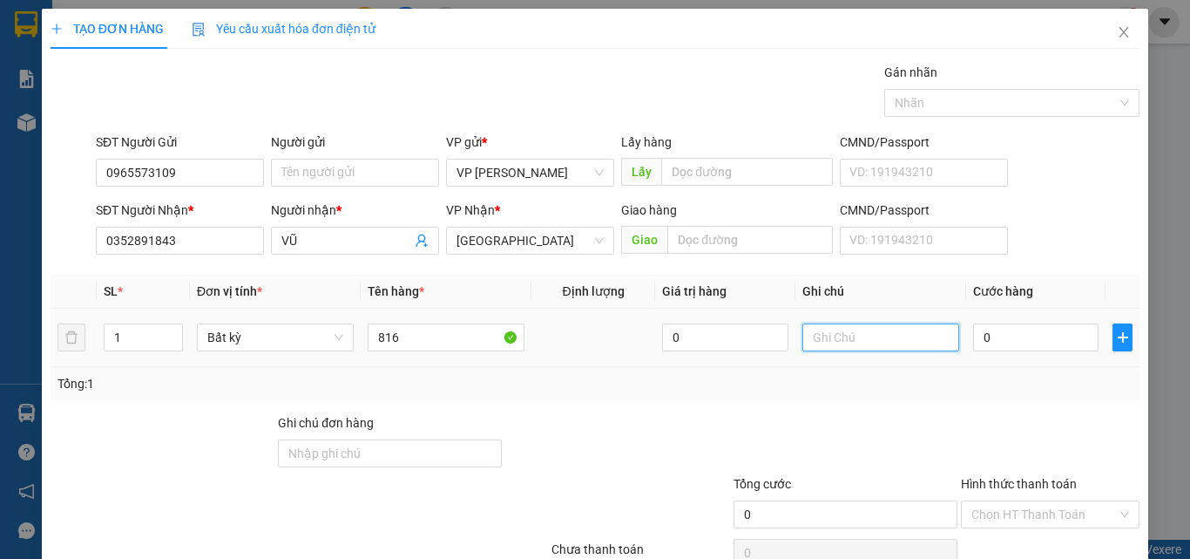
click at [825, 335] on input "text" at bounding box center [881, 337] width 157 height 28
type input "1 TH XỐP - CÁ"
type input "6"
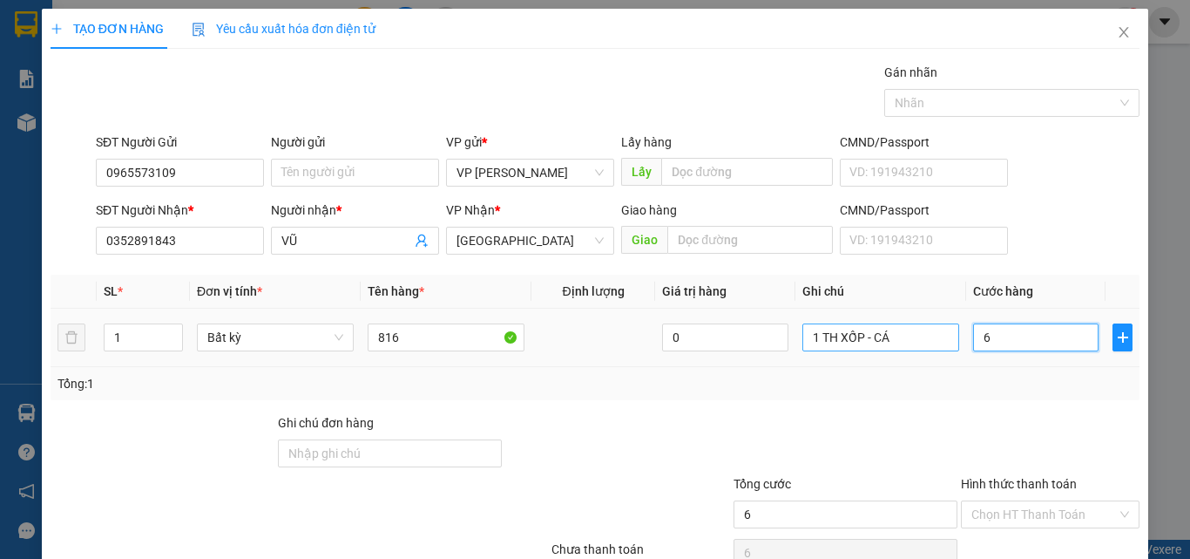
type input "60"
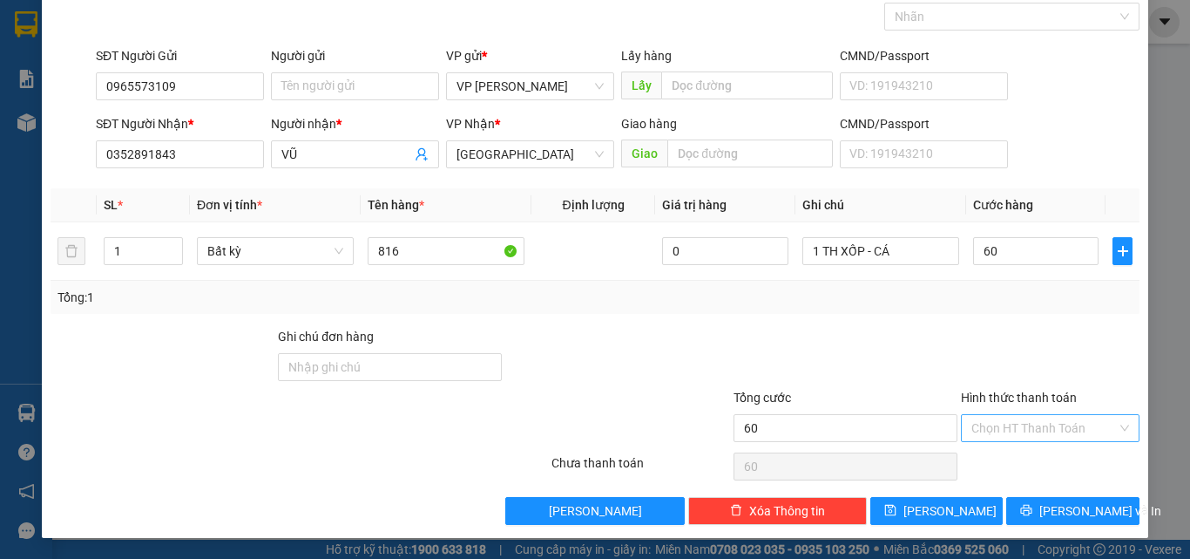
type input "60.000"
drag, startPoint x: 997, startPoint y: 421, endPoint x: 1019, endPoint y: 476, distance: 59.1
click at [998, 424] on input "Hình thức thanh toán" at bounding box center [1045, 428] width 146 height 26
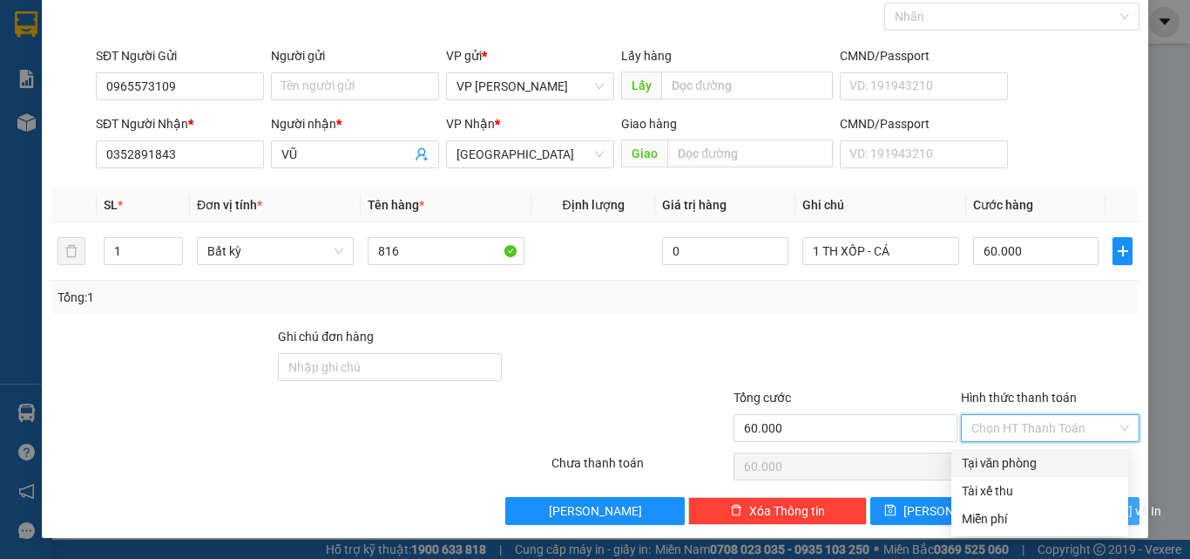
drag, startPoint x: 1011, startPoint y: 461, endPoint x: 1059, endPoint y: 502, distance: 63.0
click at [1011, 460] on div "Tại văn phòng" at bounding box center [1040, 462] width 156 height 19
type input "0"
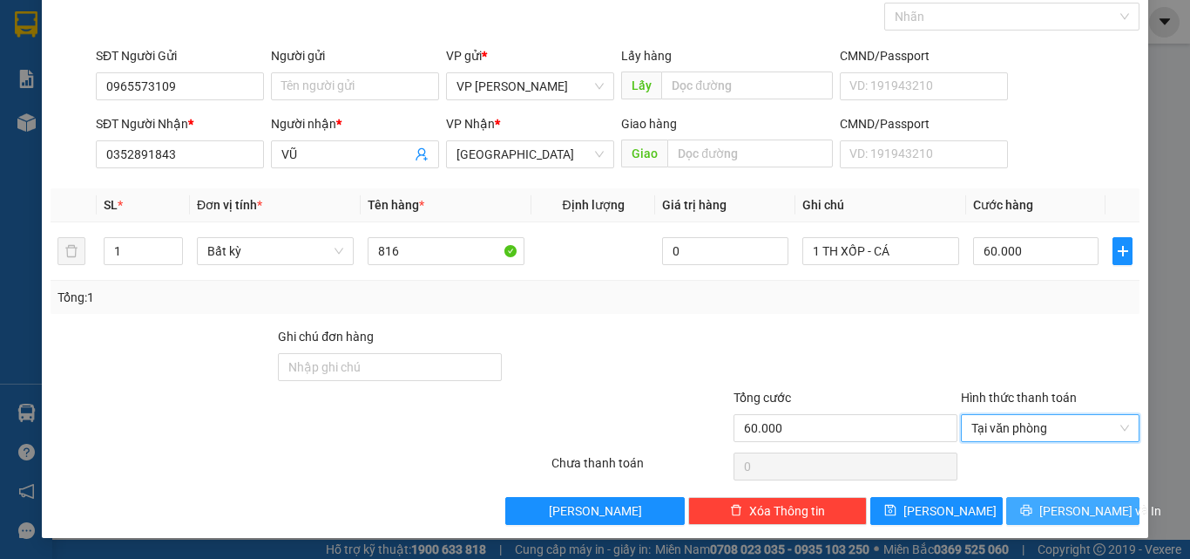
click at [1059, 509] on span "[PERSON_NAME] và In" at bounding box center [1101, 510] width 122 height 19
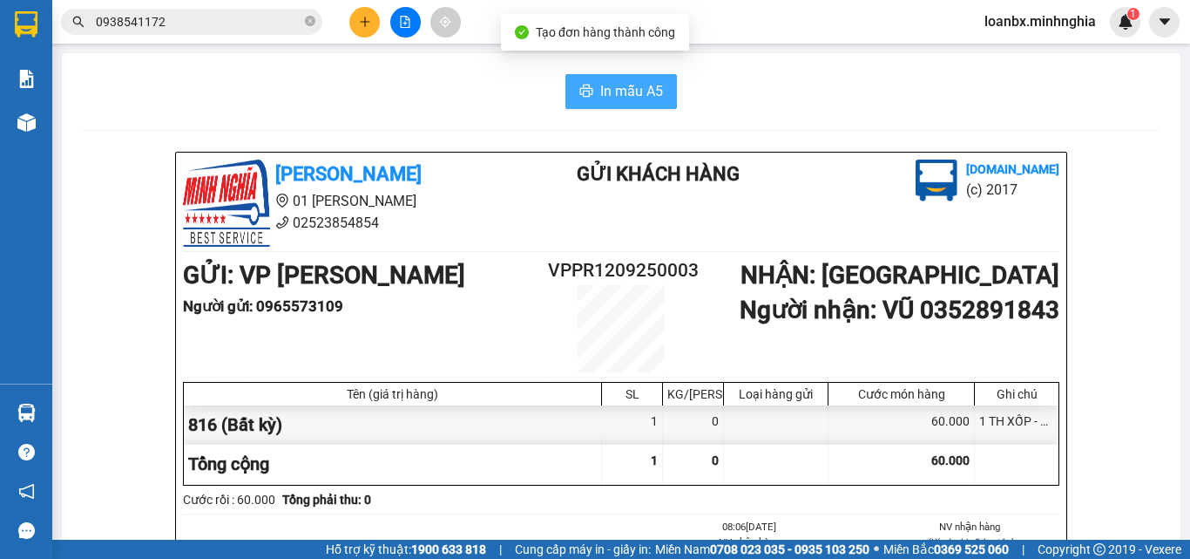
click at [603, 97] on span "In mẫu A5" at bounding box center [631, 91] width 63 height 22
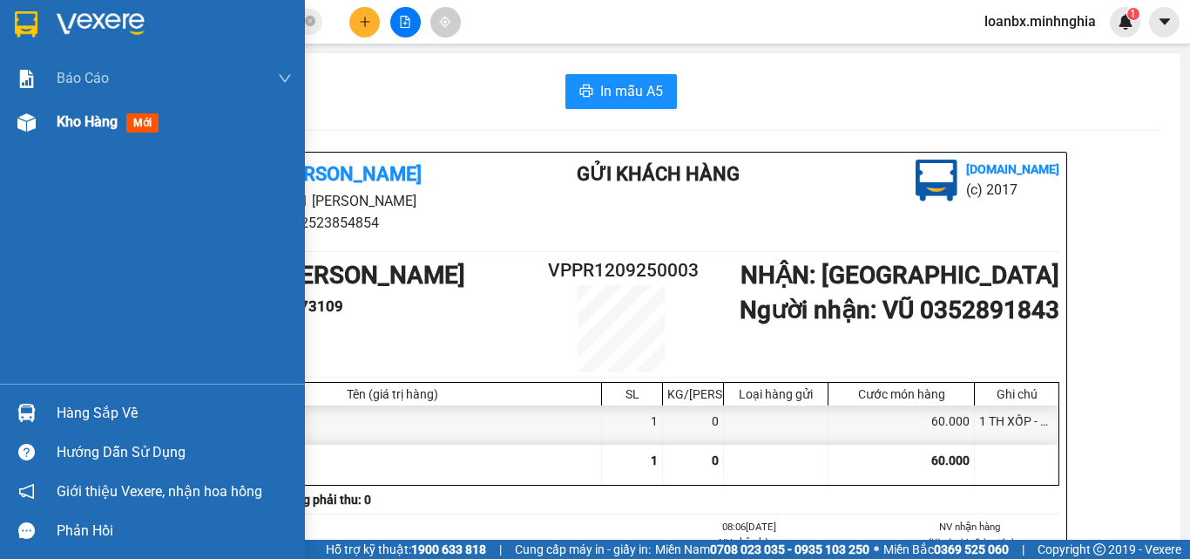
click at [121, 138] on div "Kho hàng mới" at bounding box center [174, 122] width 235 height 44
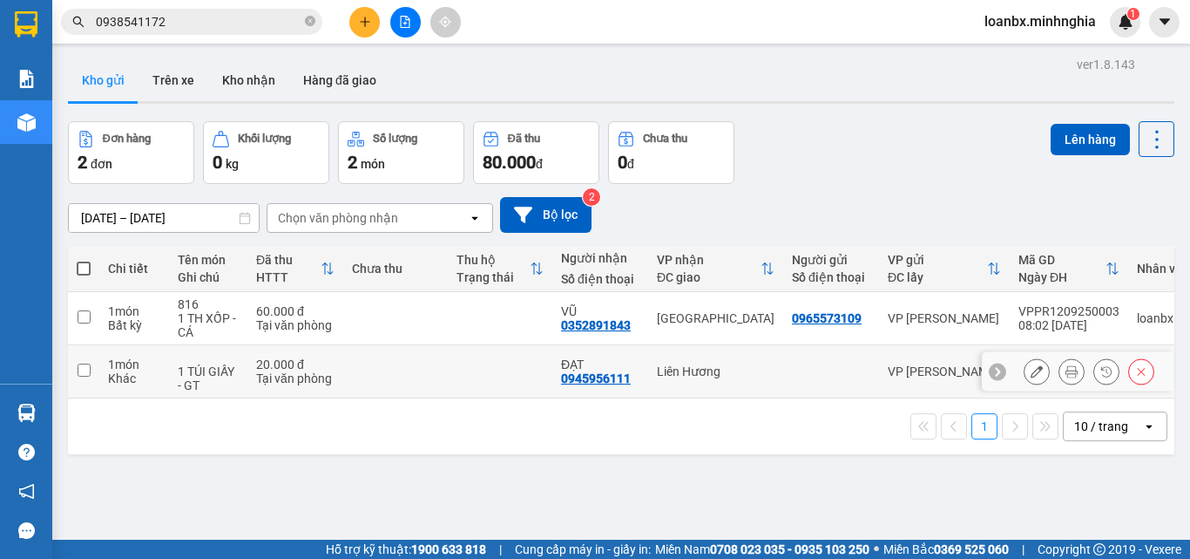
click at [818, 370] on div at bounding box center [831, 371] width 78 height 14
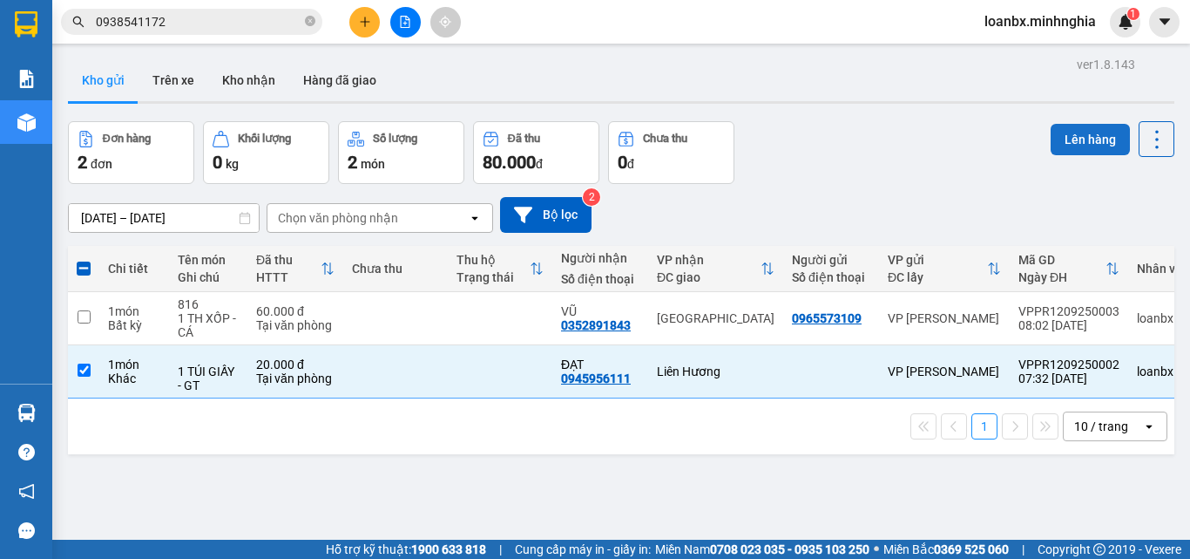
click at [1061, 146] on button "Lên hàng" at bounding box center [1090, 139] width 79 height 31
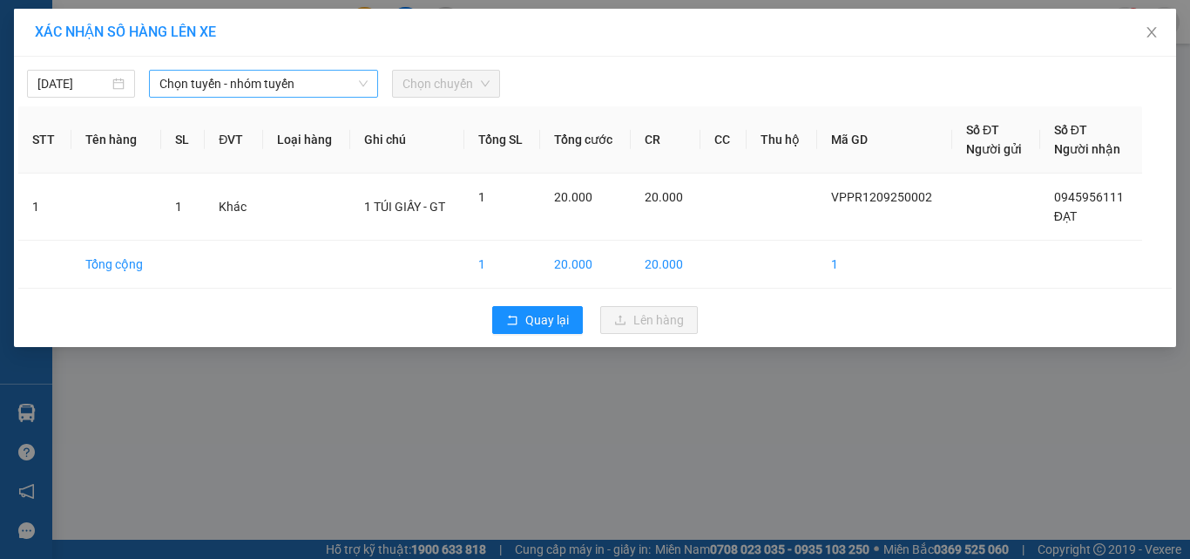
click at [323, 83] on span "Chọn tuyến - nhóm tuyến" at bounding box center [263, 84] width 208 height 26
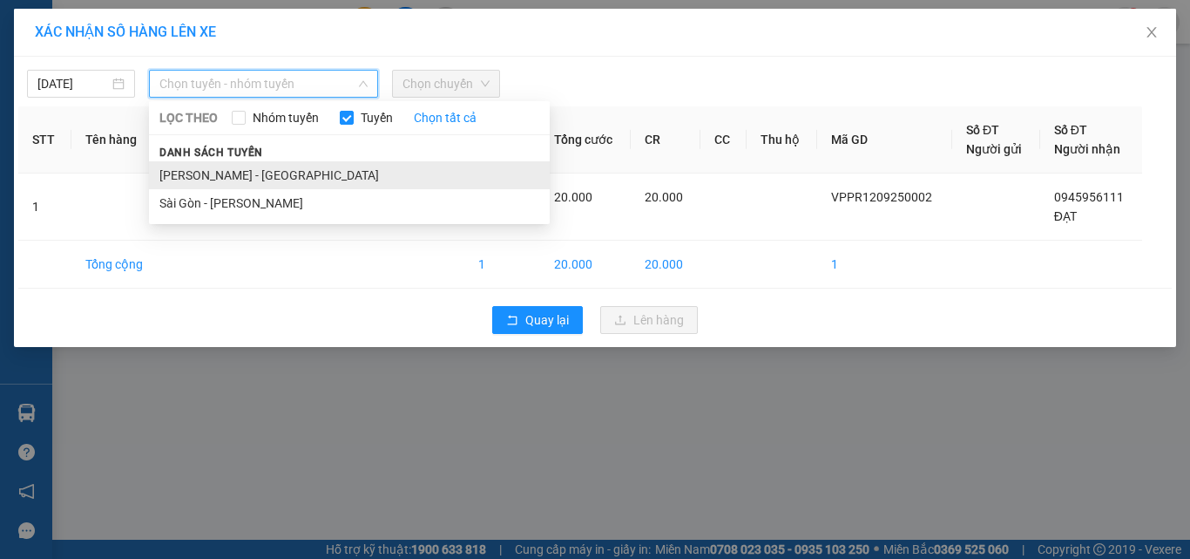
click at [265, 168] on li "[PERSON_NAME] - [GEOGRAPHIC_DATA]" at bounding box center [349, 175] width 401 height 28
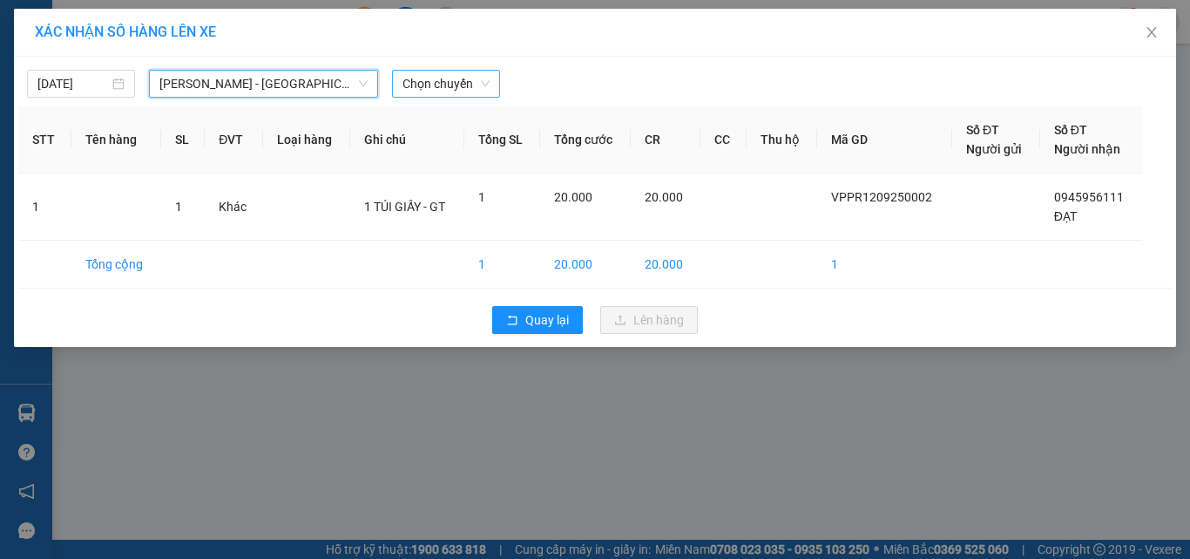
click at [437, 83] on span "Chọn chuyến" at bounding box center [446, 84] width 87 height 26
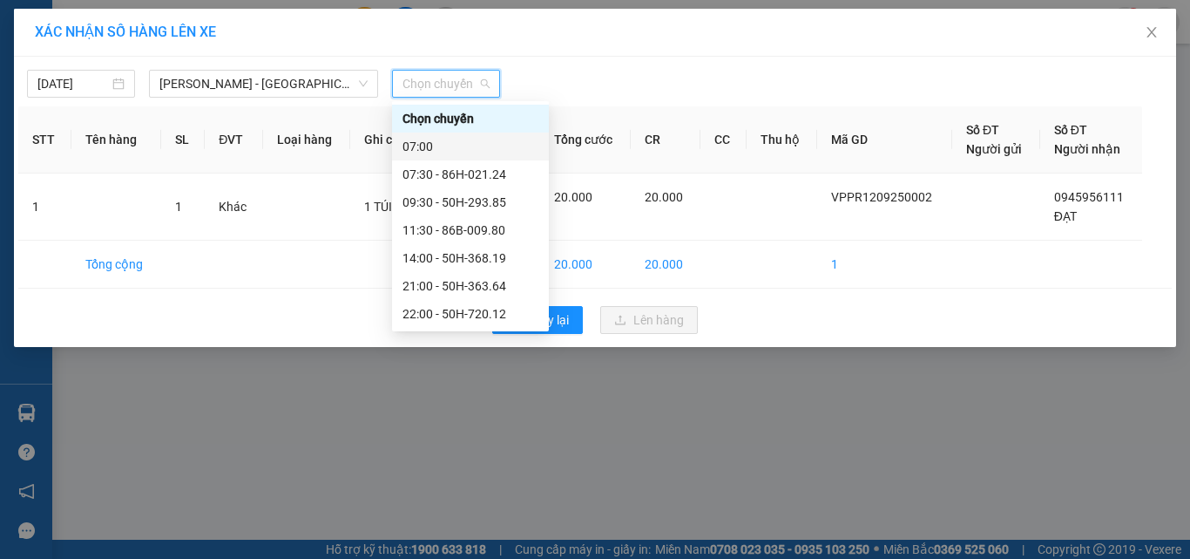
click at [434, 139] on div "07:00" at bounding box center [471, 146] width 136 height 19
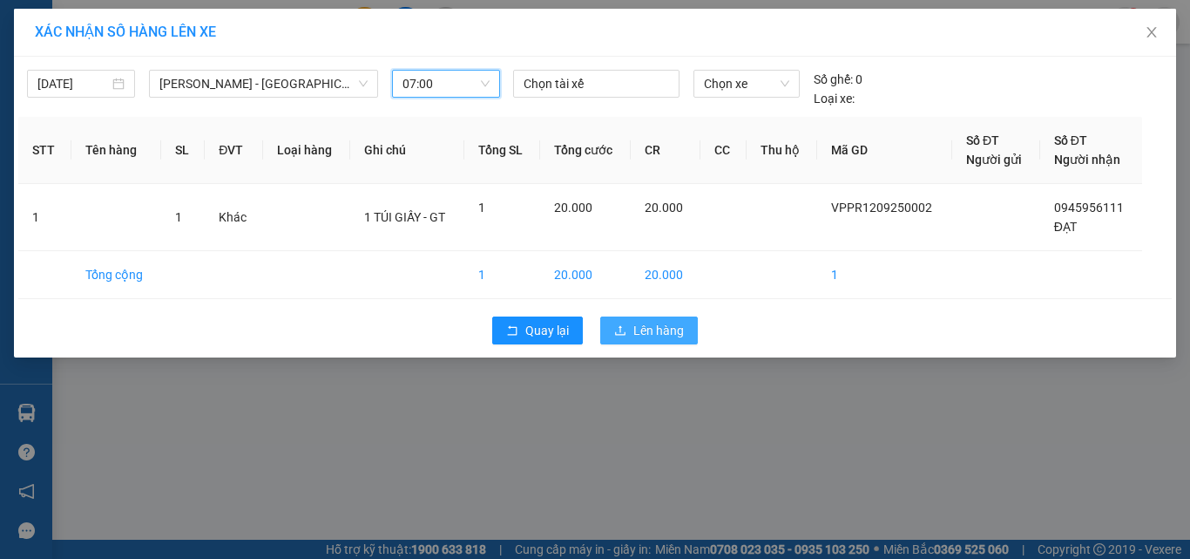
click at [647, 337] on span "Lên hàng" at bounding box center [658, 330] width 51 height 19
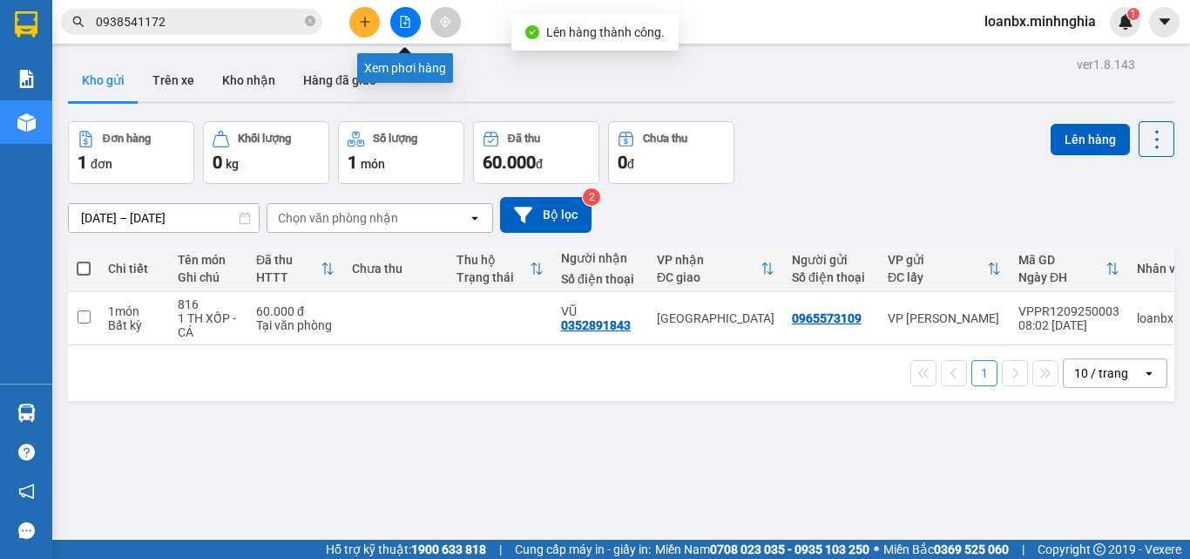
click at [410, 34] on button at bounding box center [405, 22] width 30 height 30
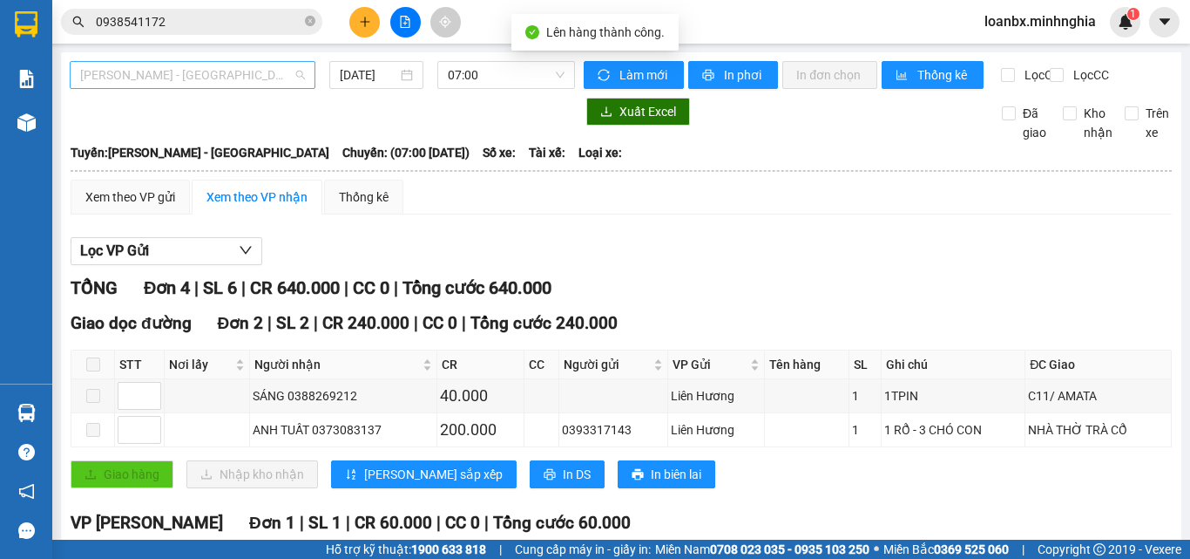
click at [189, 77] on span "[PERSON_NAME] - [GEOGRAPHIC_DATA]" at bounding box center [192, 75] width 225 height 26
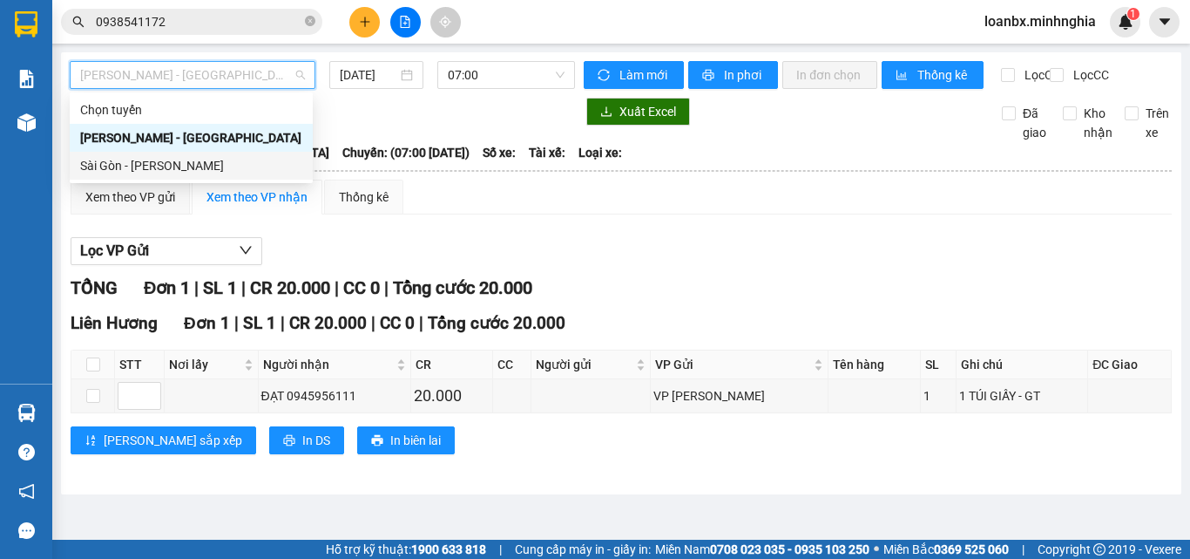
click at [163, 161] on div "Sài Gòn - [PERSON_NAME]" at bounding box center [191, 165] width 222 height 19
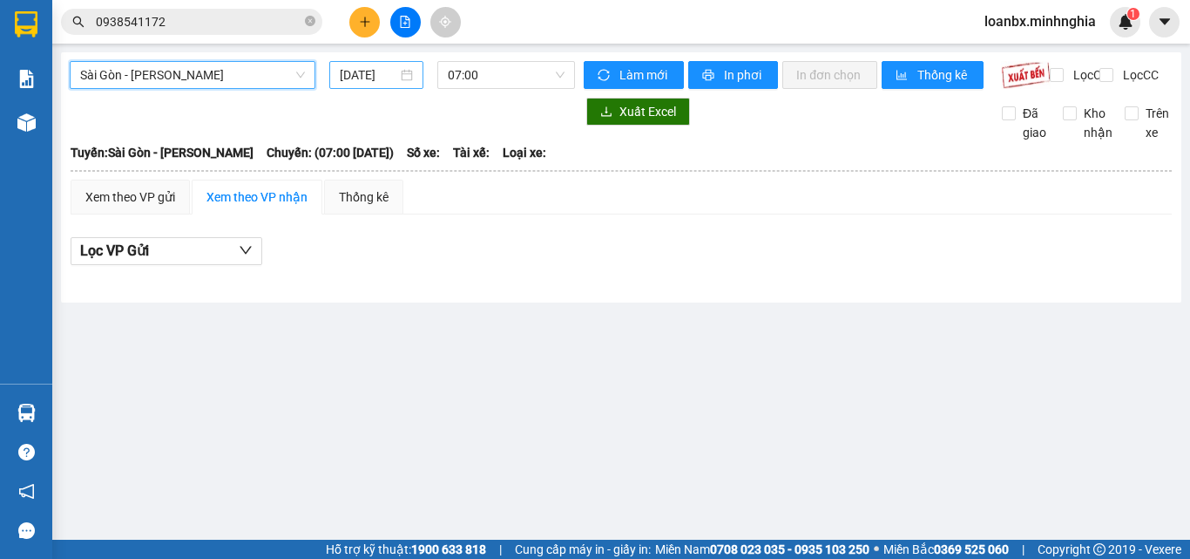
click at [363, 80] on input "[DATE]" at bounding box center [369, 74] width 58 height 19
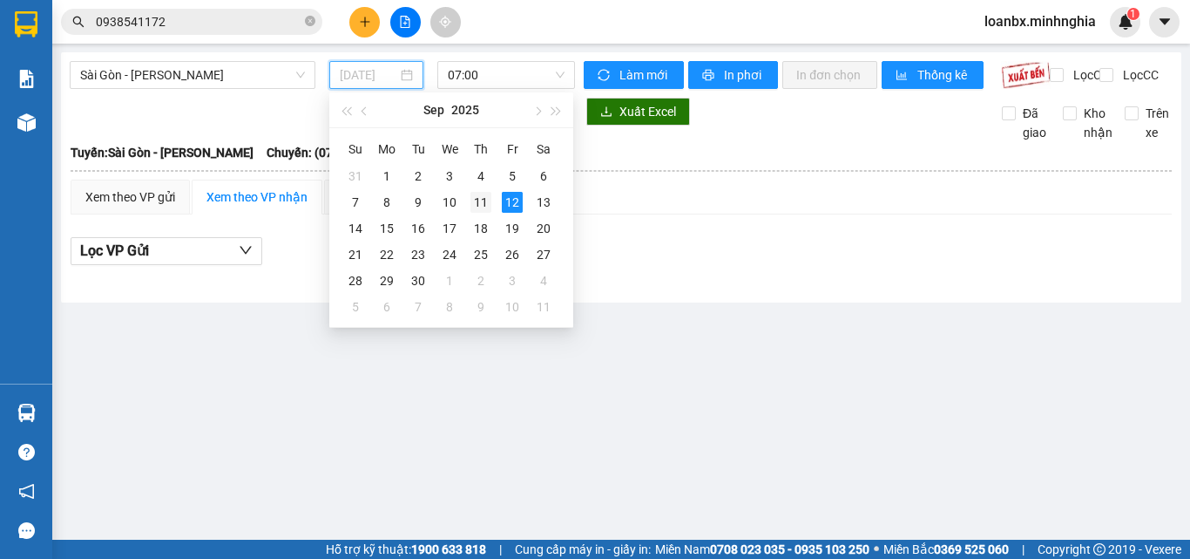
click at [477, 202] on div "11" at bounding box center [481, 202] width 21 height 21
type input "[DATE]"
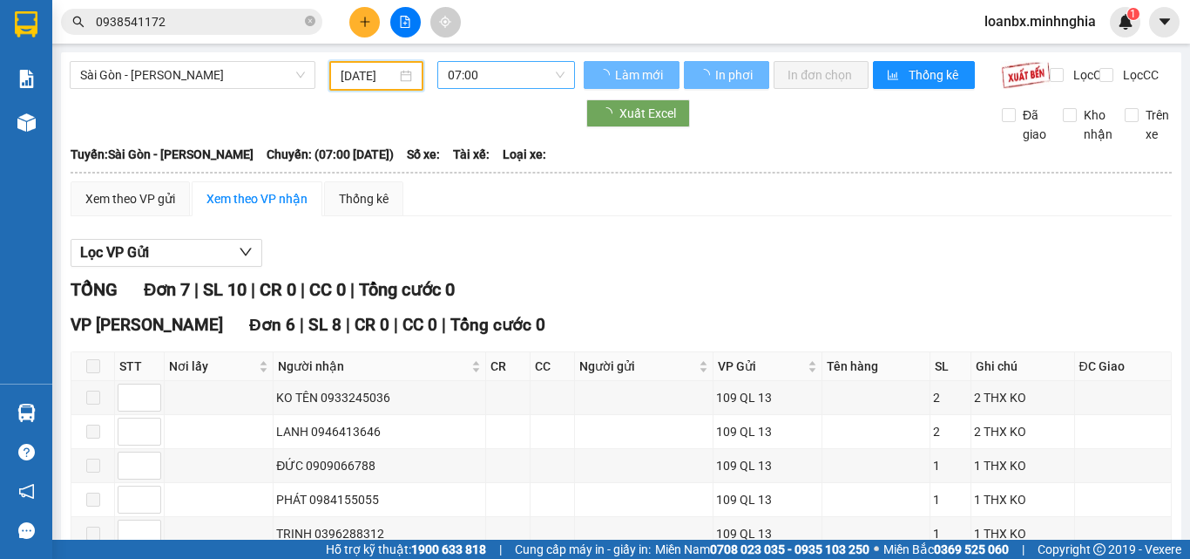
click at [501, 76] on span "07:00" at bounding box center [506, 75] width 117 height 26
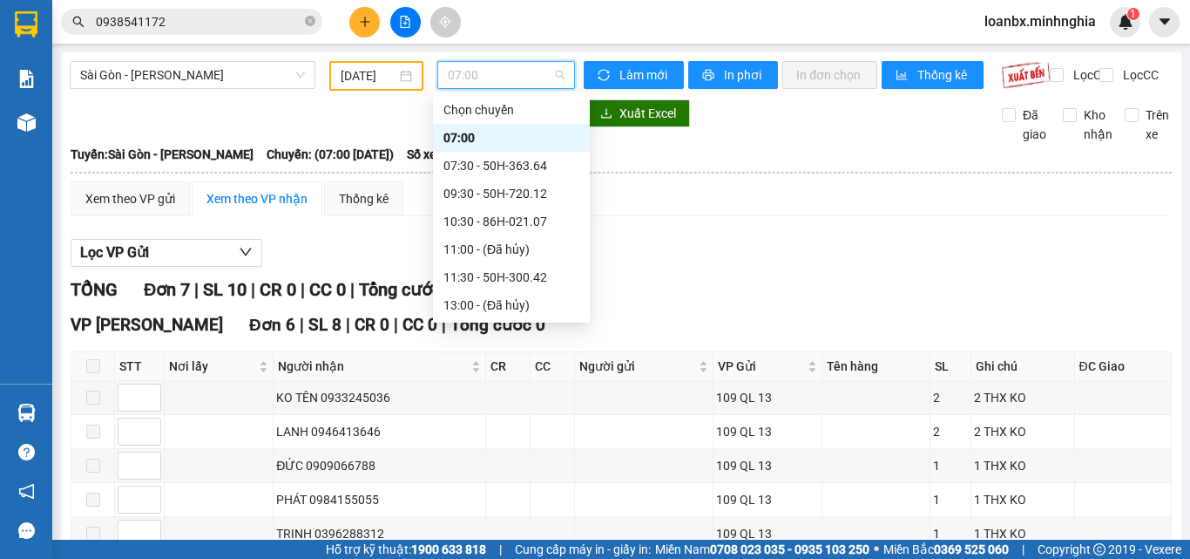
click at [483, 323] on div "14:30 - 86B-009.78" at bounding box center [512, 332] width 136 height 19
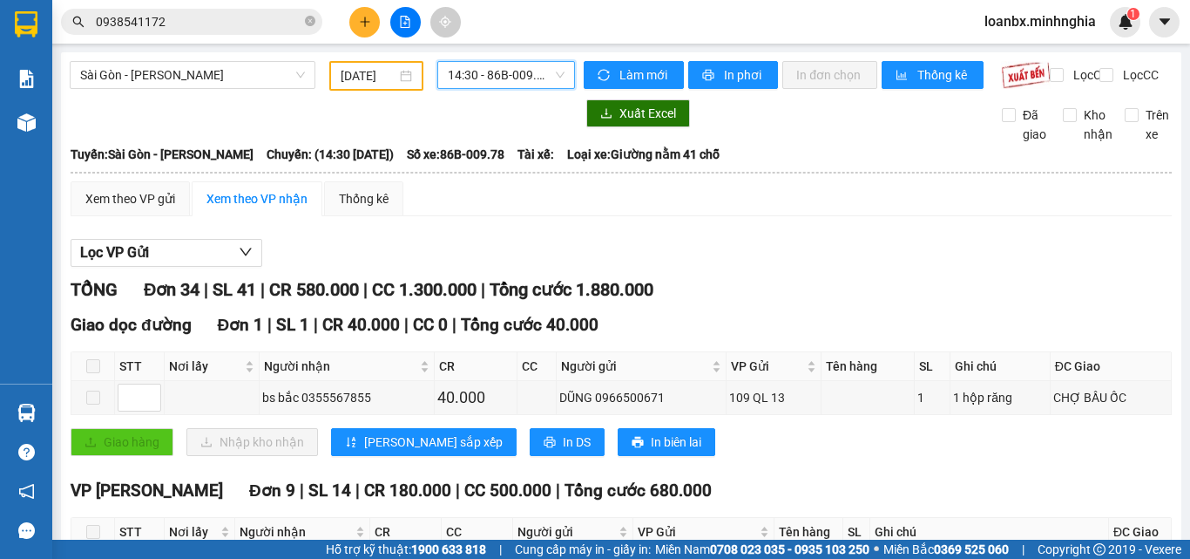
click at [533, 69] on span "14:30 - 86B-009.78" at bounding box center [506, 75] width 117 height 26
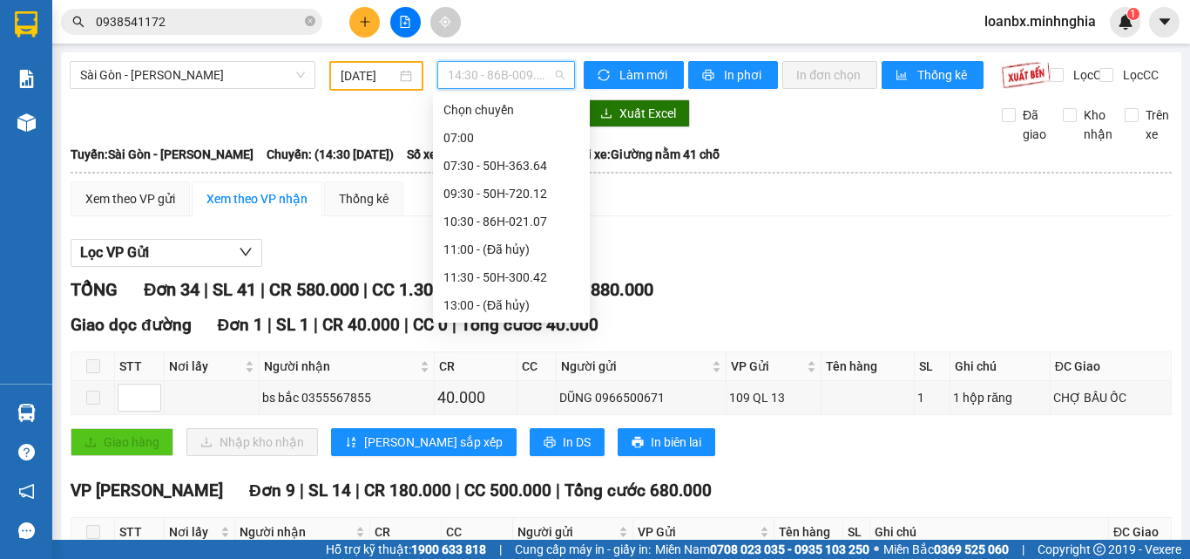
click at [491, 351] on div "16:00 - (Đã hủy)" at bounding box center [512, 360] width 136 height 19
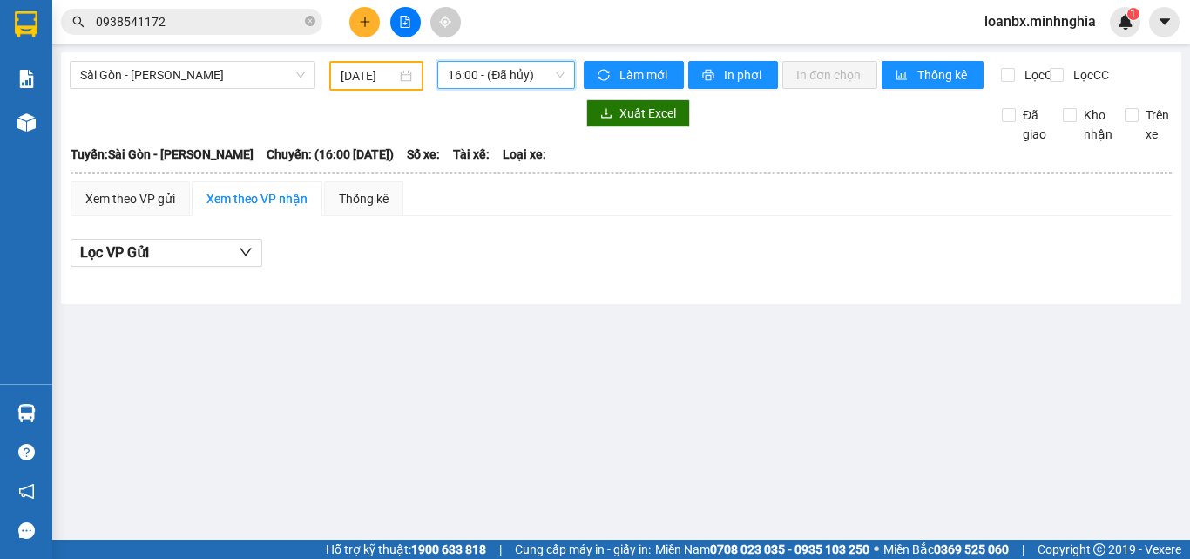
click at [515, 82] on span "16:00 - (Đã hủy)" at bounding box center [506, 75] width 117 height 26
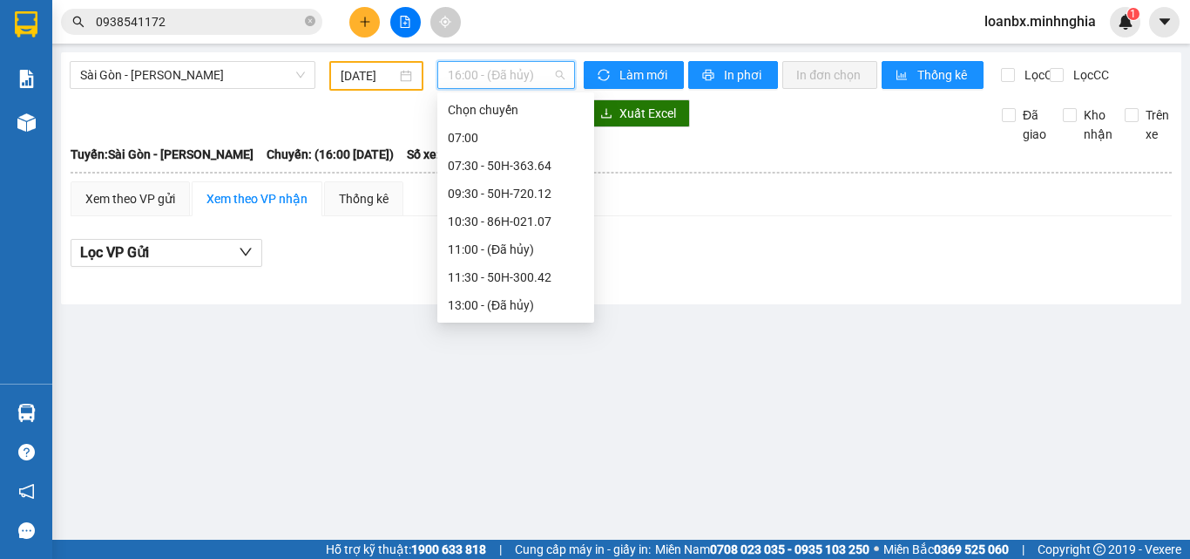
click at [563, 379] on div "17:00 (TC) - 50H-350.51" at bounding box center [516, 388] width 136 height 19
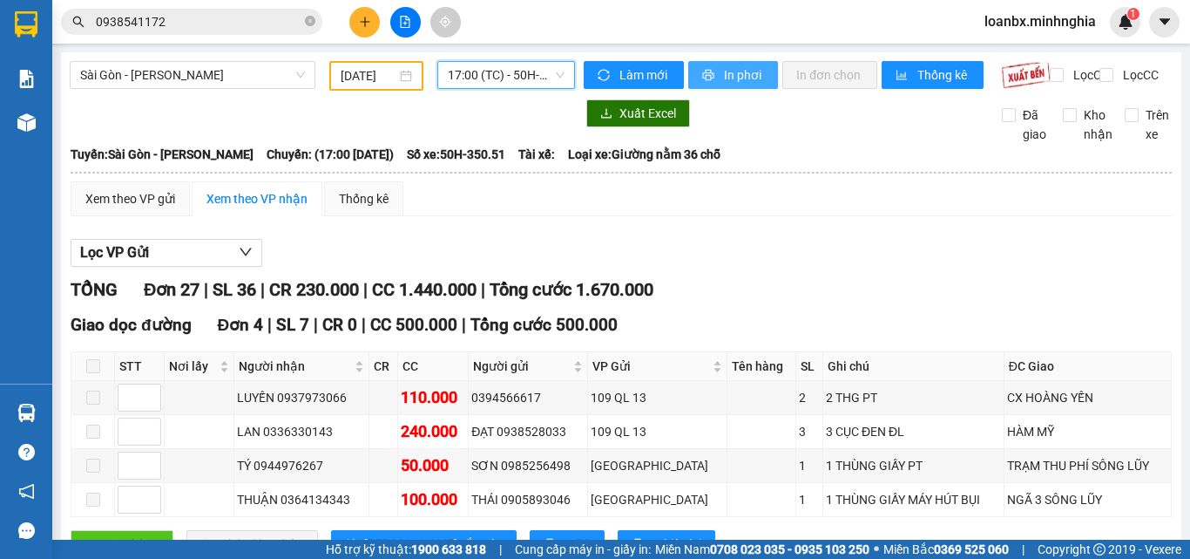
click at [746, 76] on span "In phơi" at bounding box center [744, 74] width 40 height 19
click at [530, 72] on span "17:00 (TC) - 50H-350.51" at bounding box center [506, 75] width 117 height 26
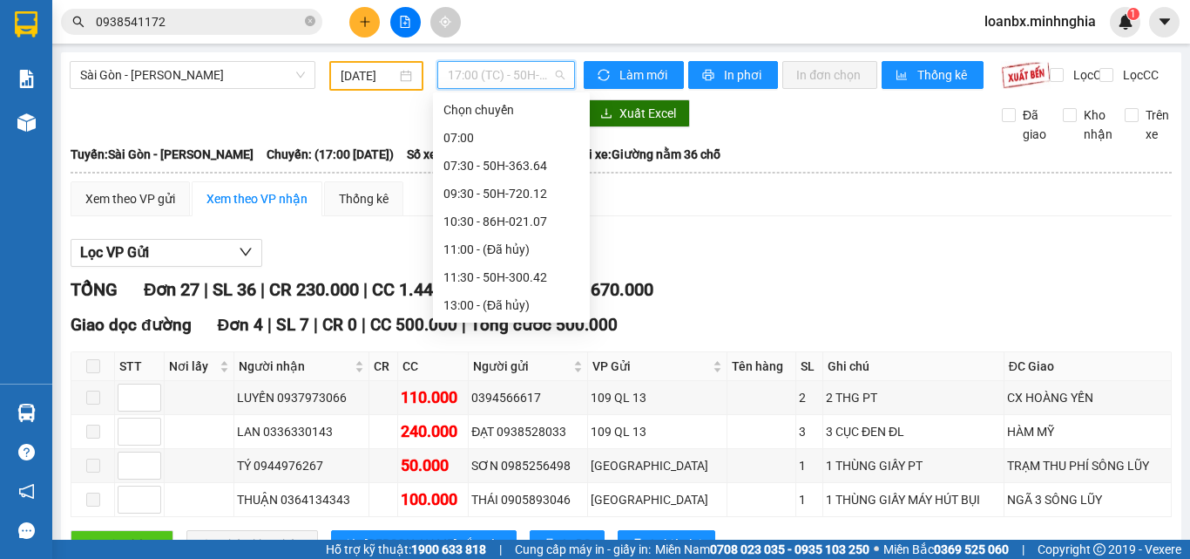
click at [505, 407] on div "18:00 - (Đã hủy)" at bounding box center [512, 416] width 136 height 19
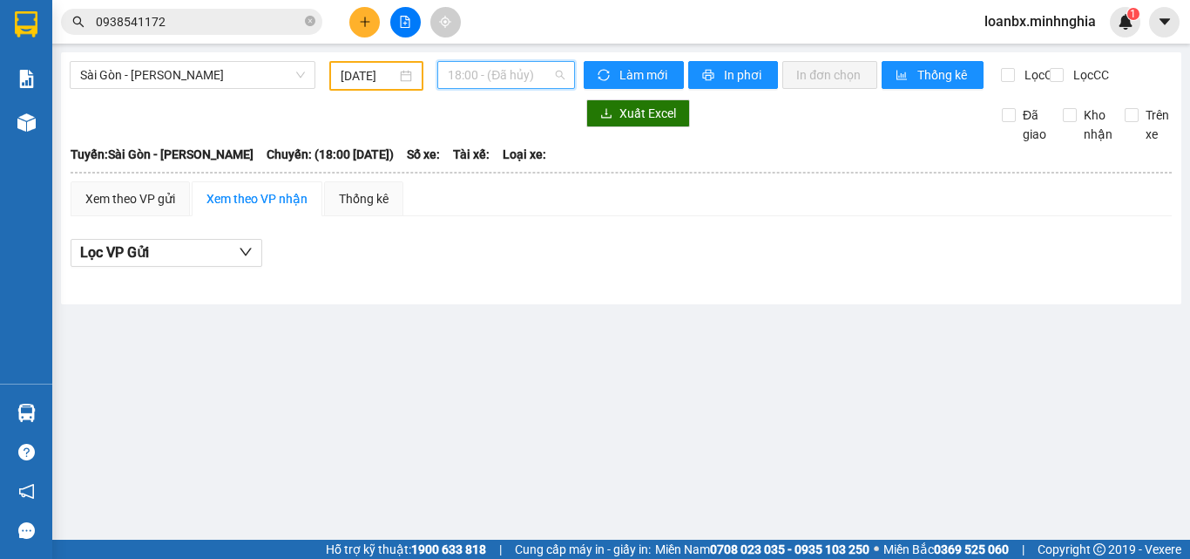
click at [503, 76] on span "18:00 - (Đã hủy)" at bounding box center [506, 75] width 117 height 26
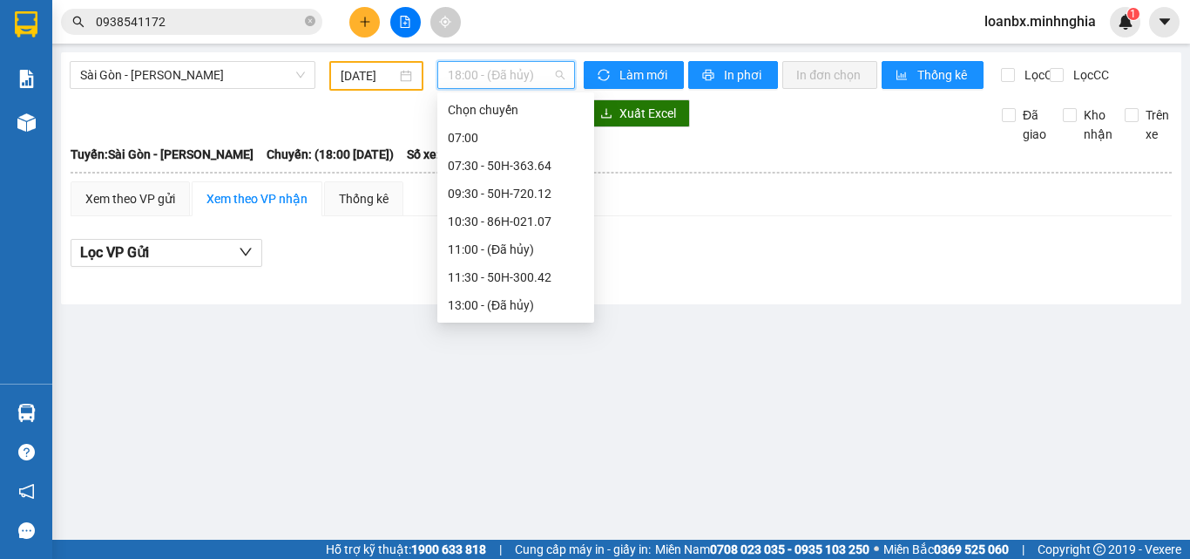
click at [522, 435] on div "21:00 - 86H-021.24" at bounding box center [516, 444] width 136 height 19
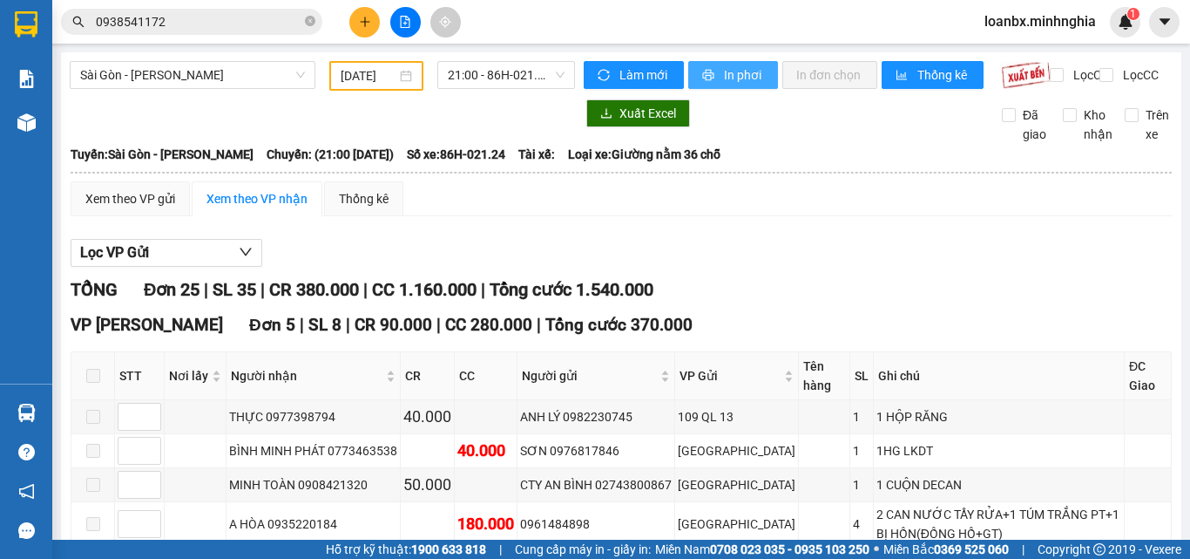
click at [724, 67] on span "In phơi" at bounding box center [744, 74] width 40 height 19
click at [496, 84] on span "21:00 - 86H-021.24" at bounding box center [506, 75] width 117 height 26
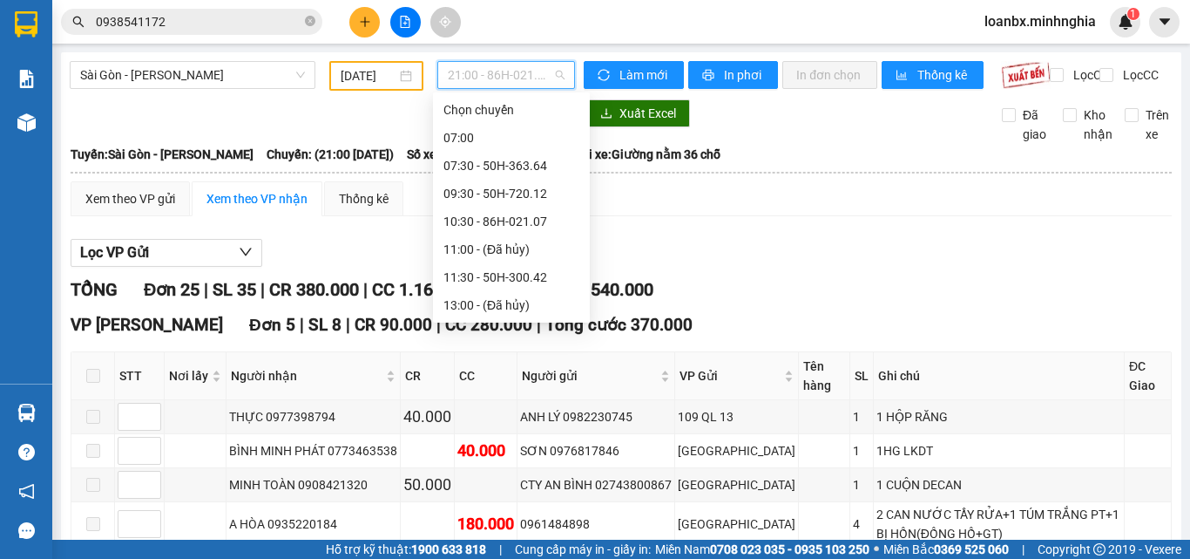
click at [519, 463] on div "21:30 - 50H-293.85" at bounding box center [512, 472] width 136 height 19
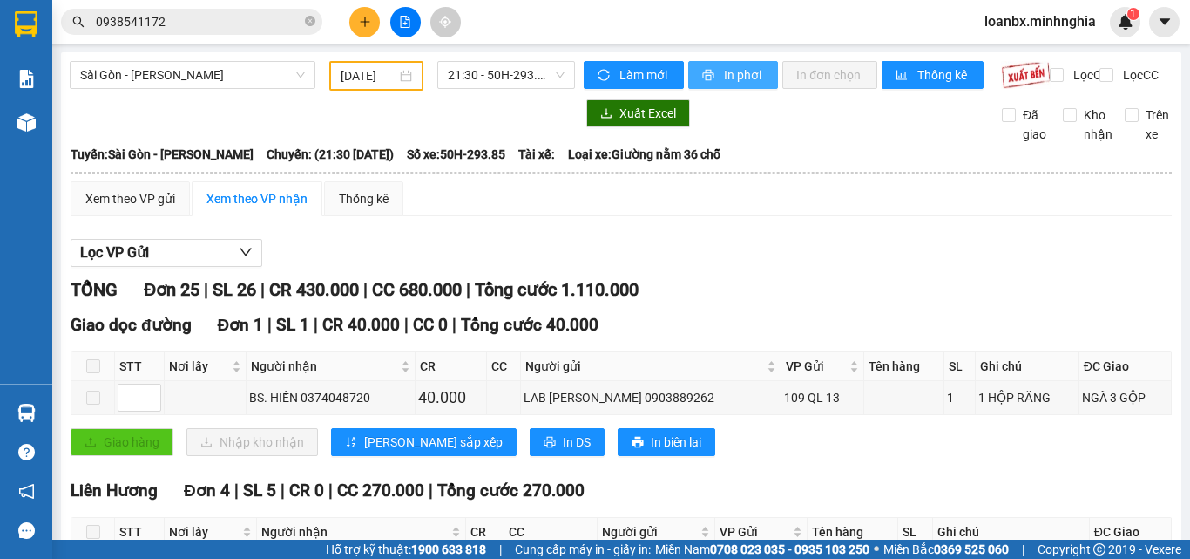
click at [743, 70] on span "In phơi" at bounding box center [744, 74] width 40 height 19
click at [514, 61] on div "21:30 - 50H-293.85" at bounding box center [506, 75] width 138 height 28
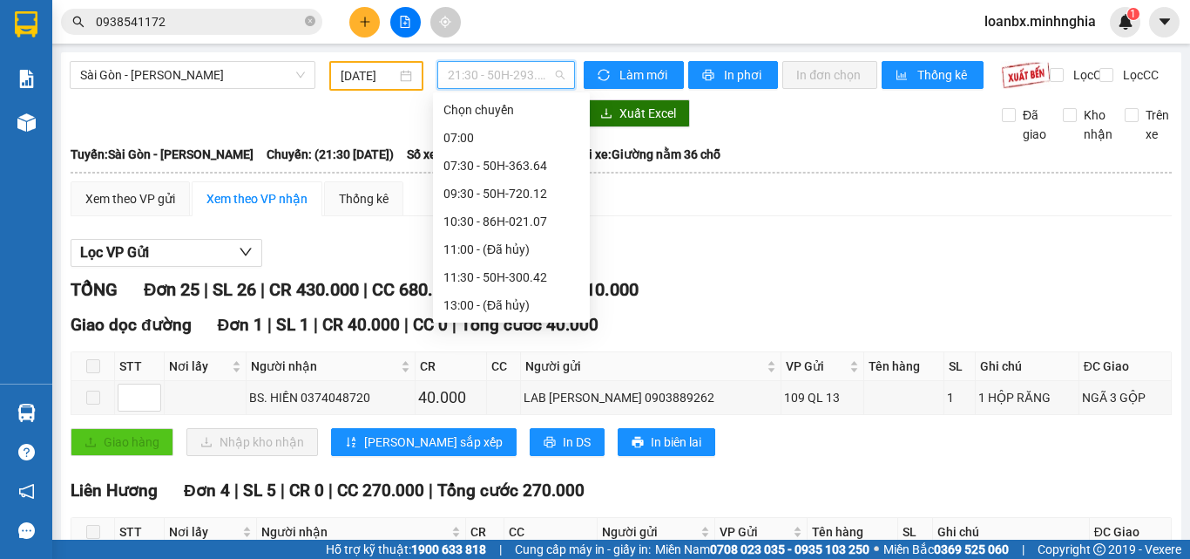
click at [494, 491] on div "22:00 - 86B-009.80" at bounding box center [512, 500] width 136 height 19
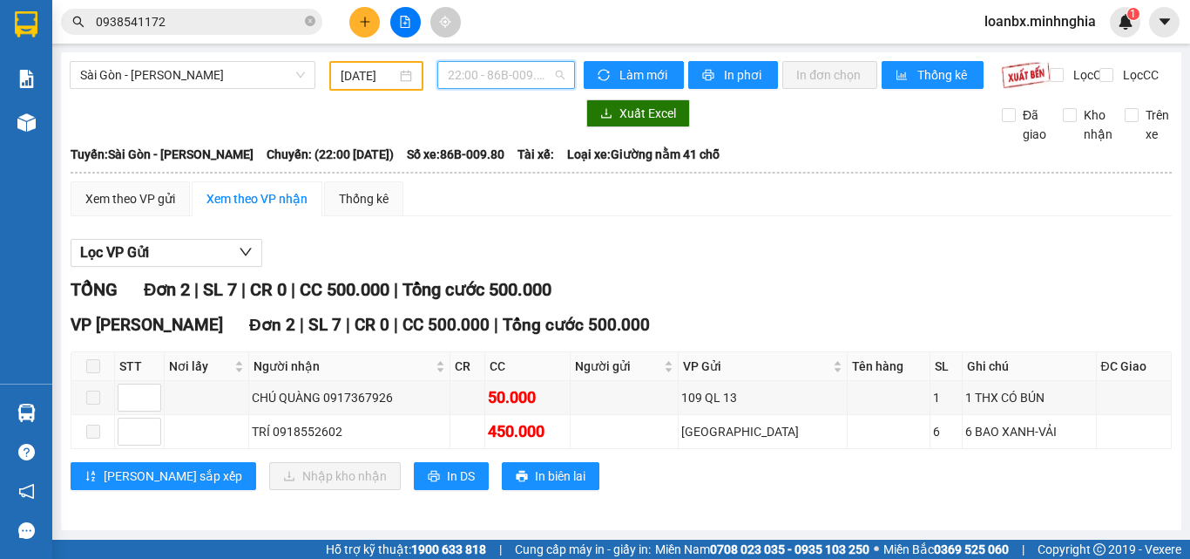
click at [527, 62] on span "22:00 - 86B-009.80" at bounding box center [506, 75] width 117 height 26
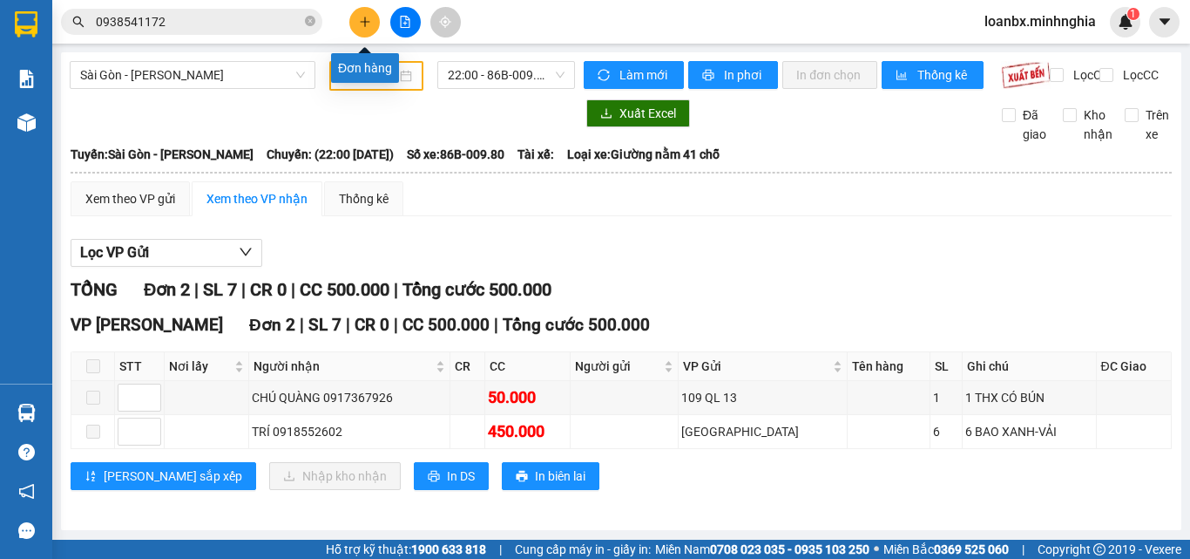
click at [357, 19] on button at bounding box center [364, 22] width 30 height 30
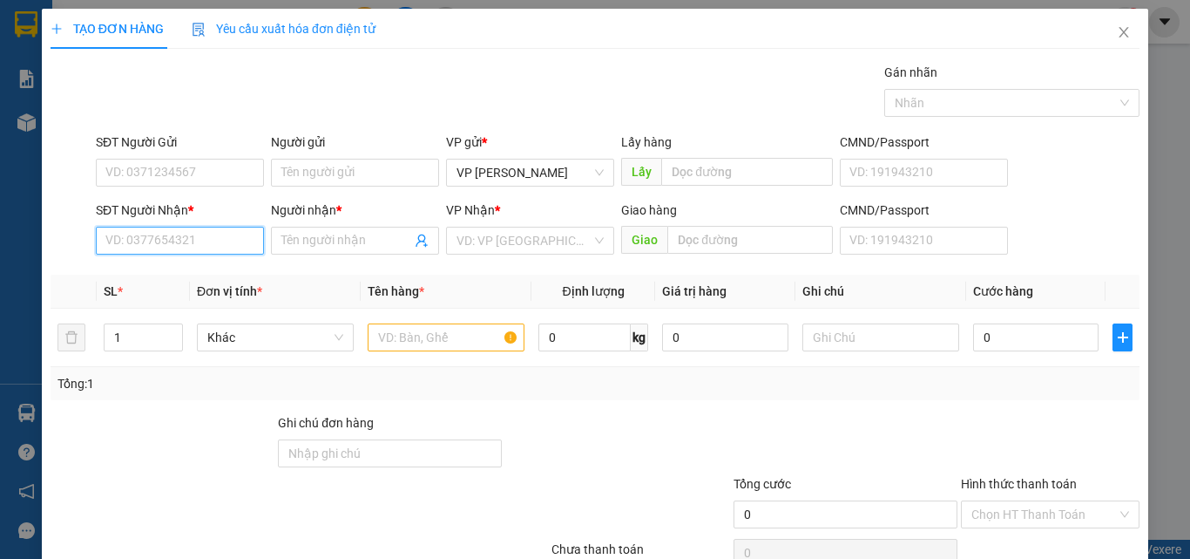
click at [178, 244] on input "SĐT Người Nhận *" at bounding box center [180, 241] width 168 height 28
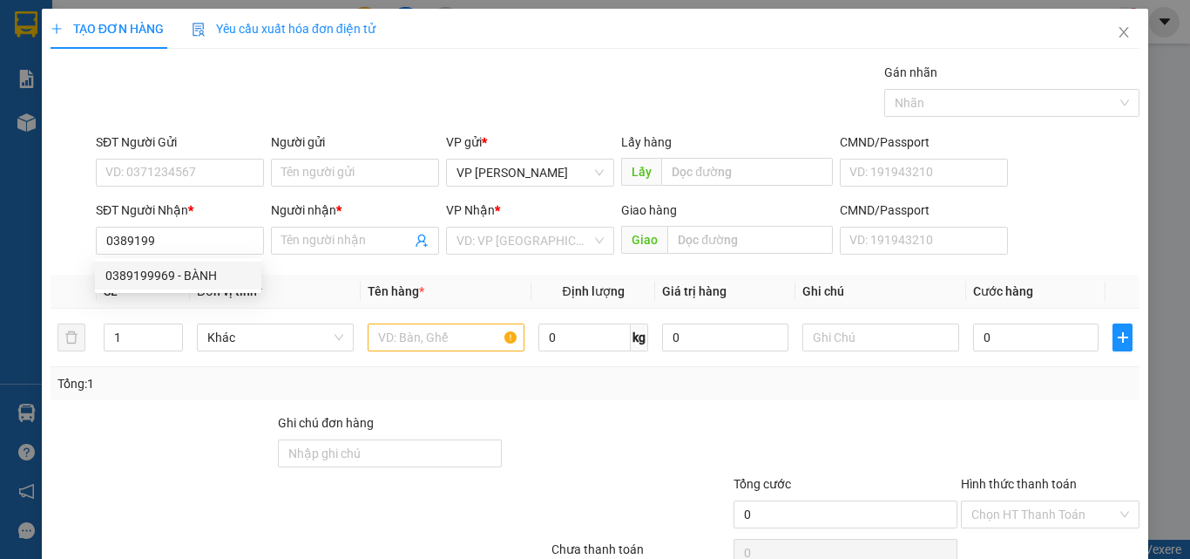
click at [161, 293] on div "SL *" at bounding box center [143, 290] width 79 height 19
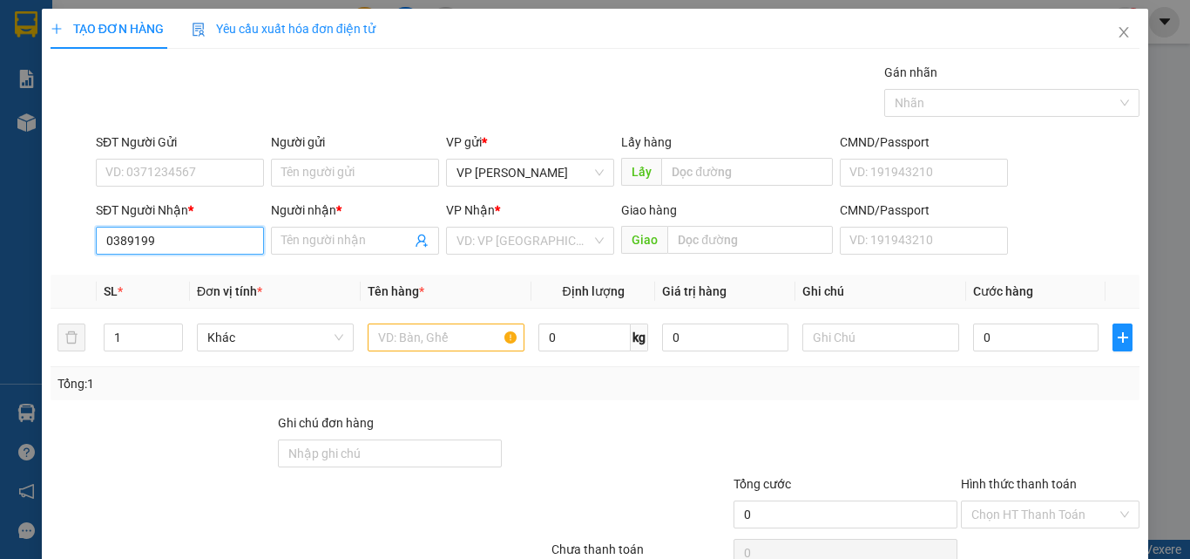
click at [184, 237] on input "0389199" at bounding box center [180, 241] width 168 height 28
click at [221, 270] on div "0389199969 - BÀNH" at bounding box center [178, 275] width 146 height 19
type input "0389199969"
type input "BÀNH"
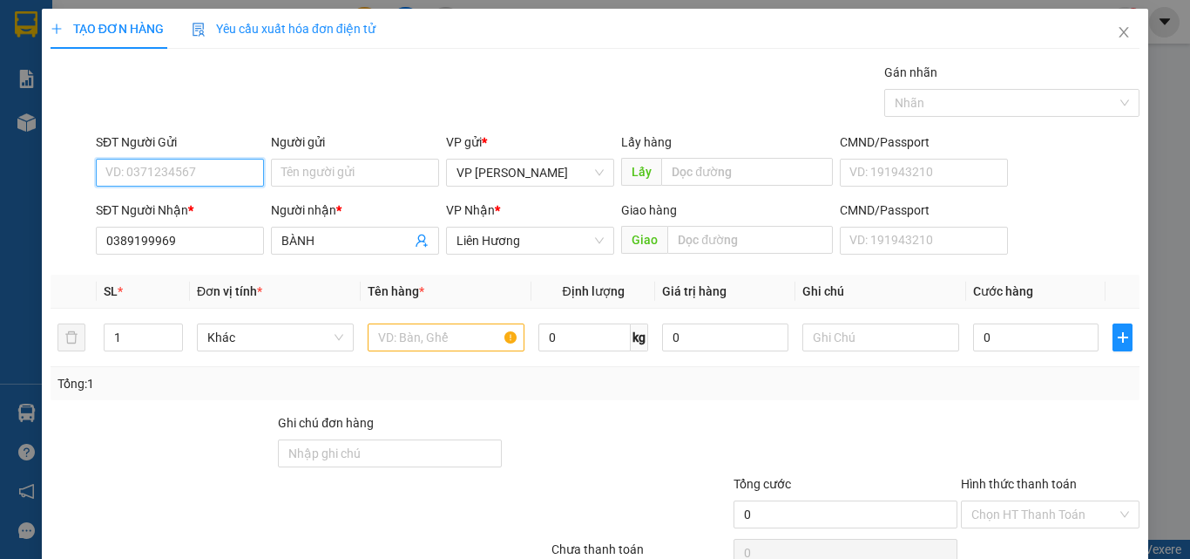
click at [133, 173] on input "SĐT Người Gửi" at bounding box center [180, 173] width 168 height 28
click at [168, 207] on div "0333353337" at bounding box center [178, 207] width 146 height 19
type input "0333353337"
click at [396, 347] on input "text" at bounding box center [446, 337] width 157 height 28
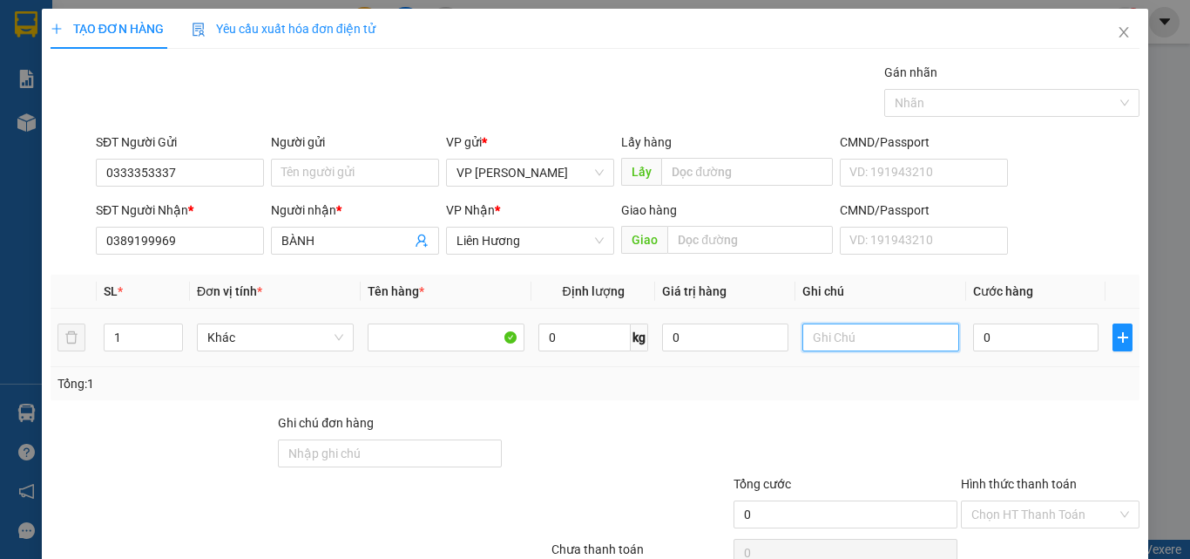
click at [852, 342] on input "text" at bounding box center [881, 337] width 157 height 28
type input "10 CÁI DẬP"
click at [129, 338] on input "1" at bounding box center [144, 337] width 78 height 26
type input "10"
click at [1000, 340] on input "0" at bounding box center [1035, 337] width 125 height 28
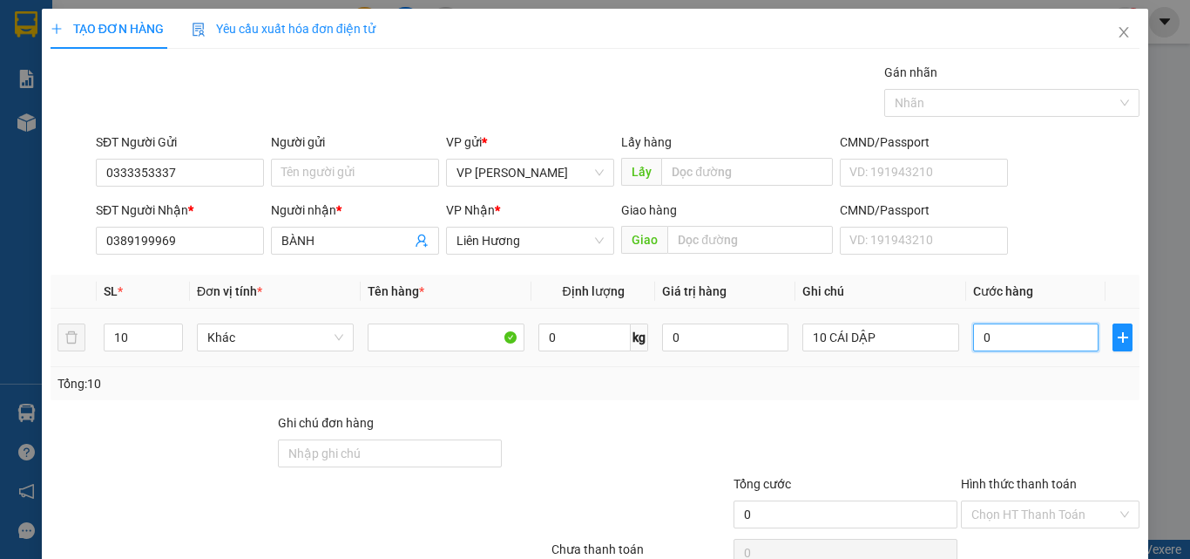
type input "1"
type input "10"
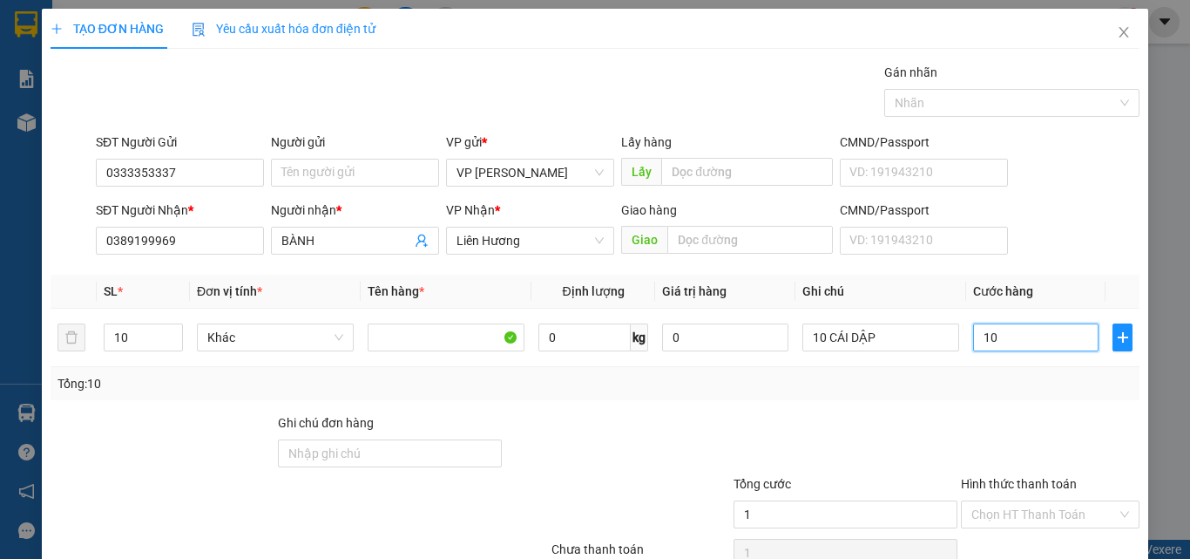
type input "10"
click at [996, 501] on input "Hình thức thanh toán" at bounding box center [1045, 514] width 146 height 26
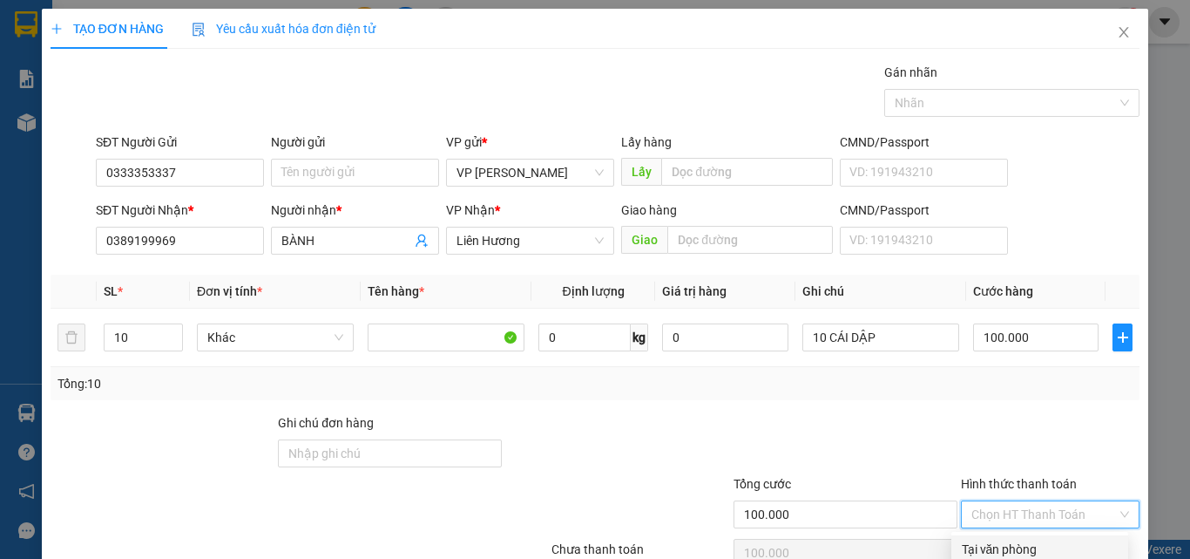
click at [997, 539] on div "Tại văn phòng" at bounding box center [1040, 548] width 156 height 19
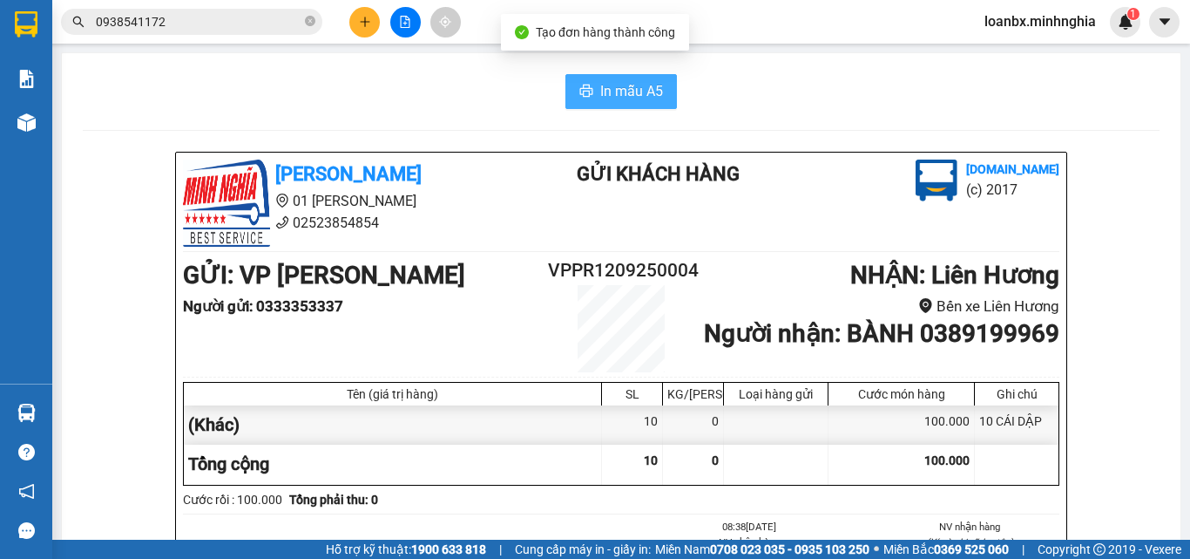
click at [634, 84] on span "In mẫu A5" at bounding box center [631, 91] width 63 height 22
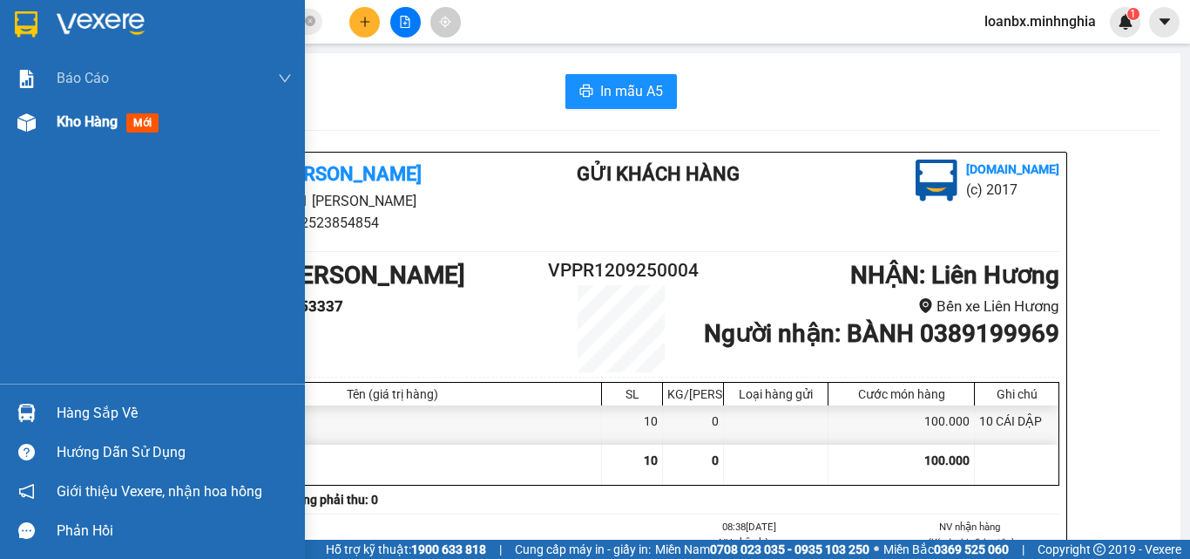
click at [15, 137] on div at bounding box center [26, 122] width 30 height 30
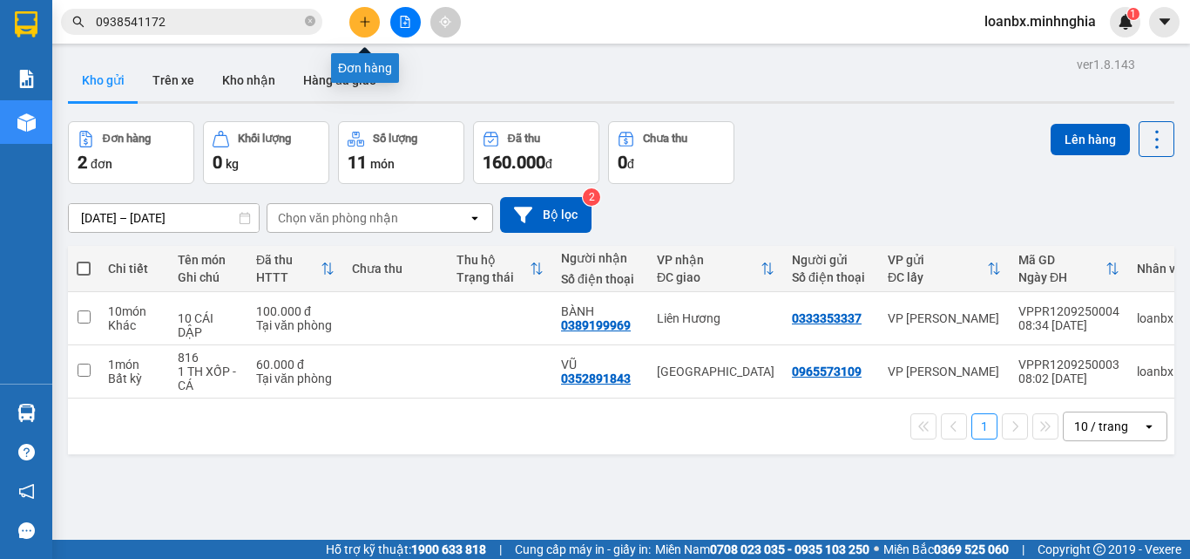
click at [376, 23] on button at bounding box center [364, 22] width 30 height 30
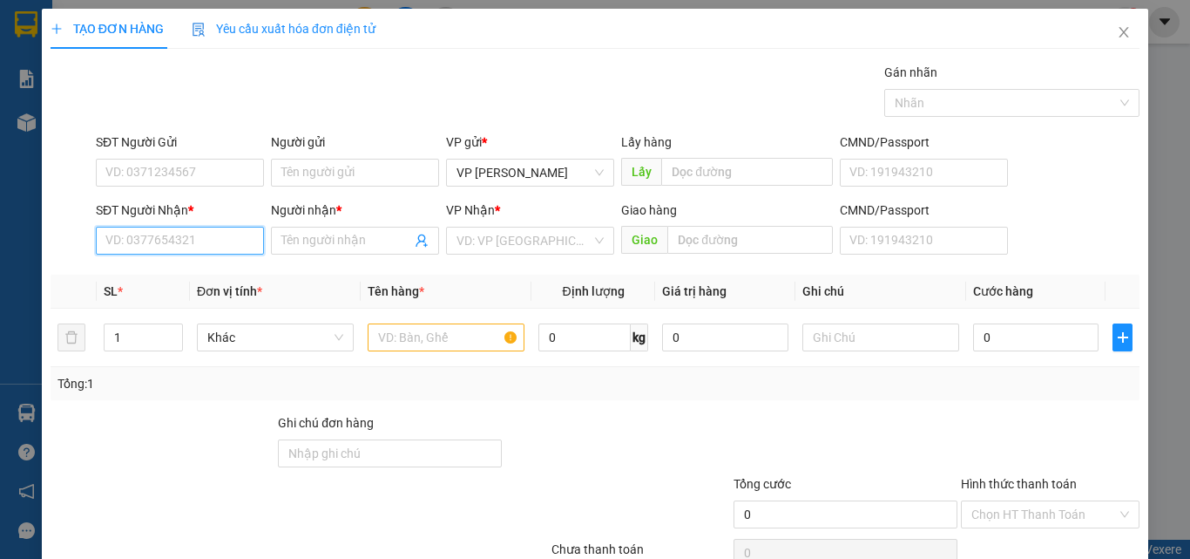
click at [132, 254] on input "SĐT Người Nhận *" at bounding box center [180, 241] width 168 height 28
click at [207, 281] on div "0818552491 - ĐÔNG" at bounding box center [178, 275] width 146 height 19
type input "0818552491"
type input "ĐÔNG"
type input "BX ĐỒNG NAI - CỔNG 11"
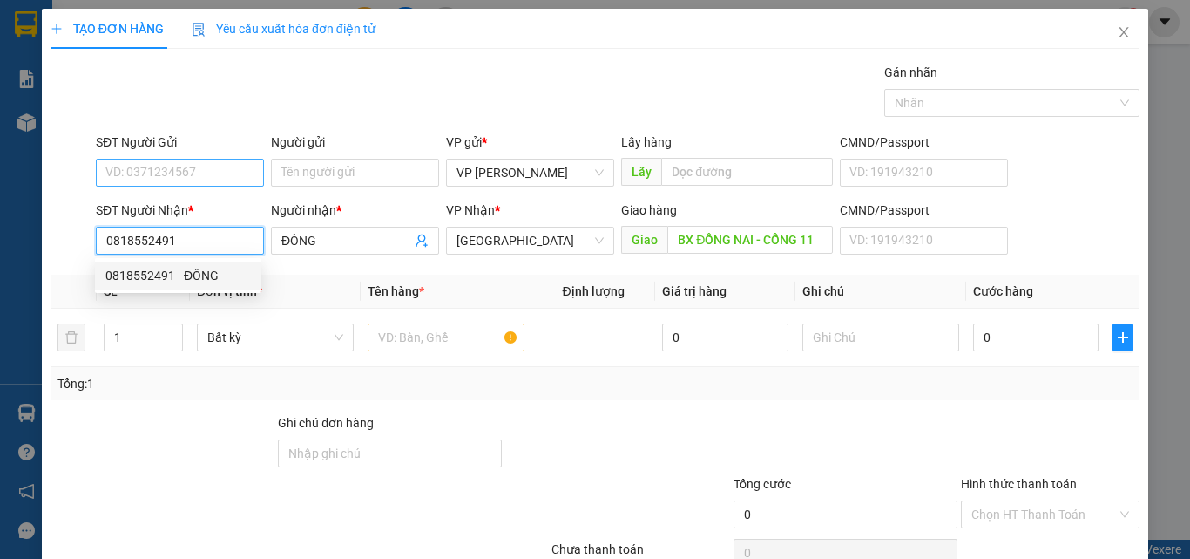
type input "0818552491"
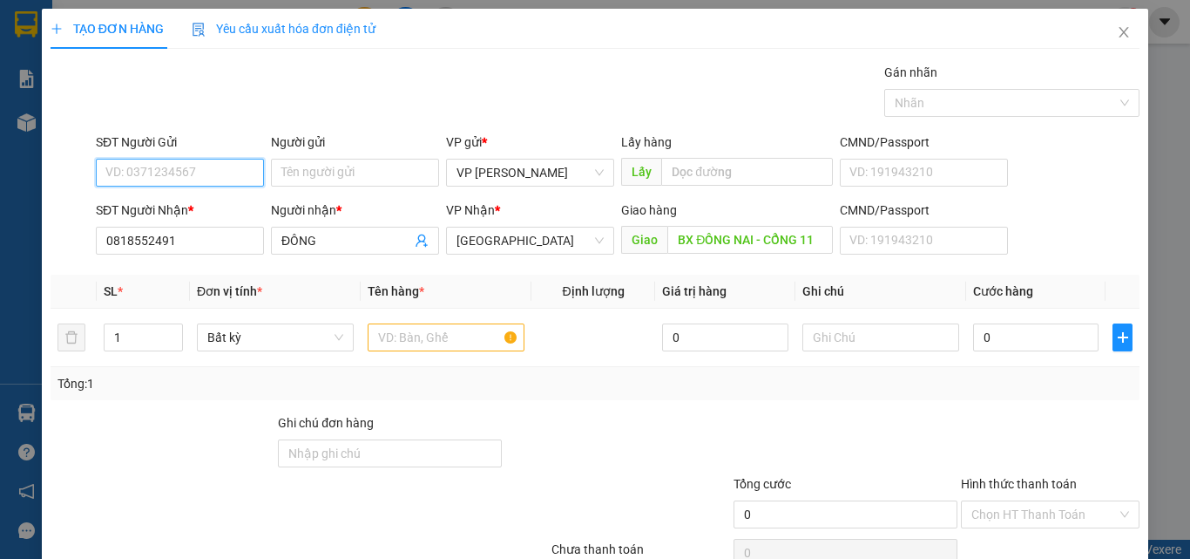
click at [216, 177] on input "SĐT Người Gửi" at bounding box center [180, 173] width 168 height 28
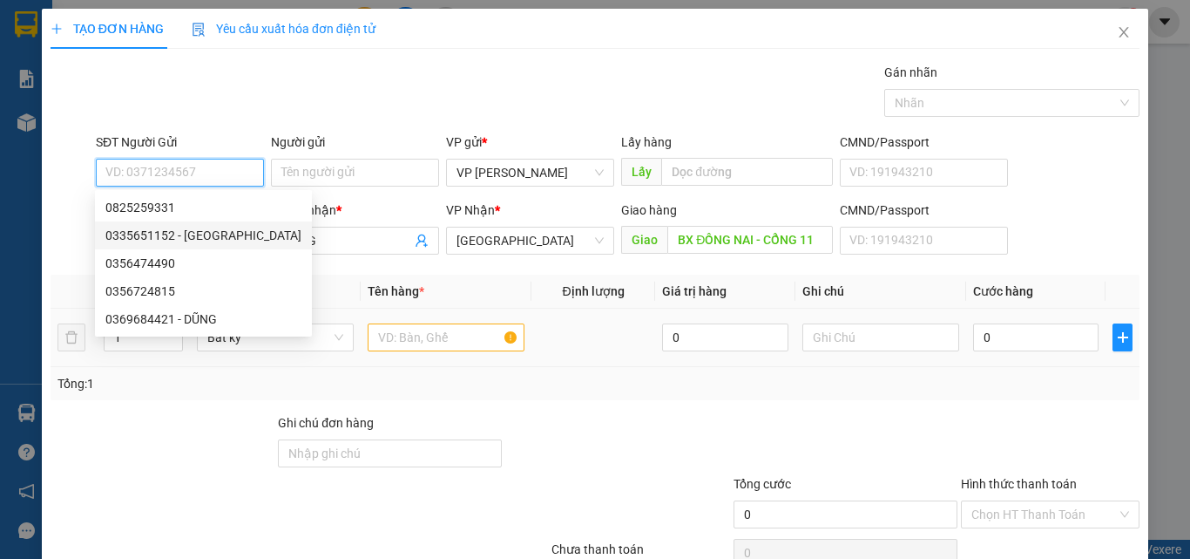
drag, startPoint x: 194, startPoint y: 229, endPoint x: 399, endPoint y: 347, distance: 236.2
click at [194, 230] on div "0335651152 - [GEOGRAPHIC_DATA]" at bounding box center [203, 235] width 196 height 19
type input "0335651152"
type input "BÉ HAI"
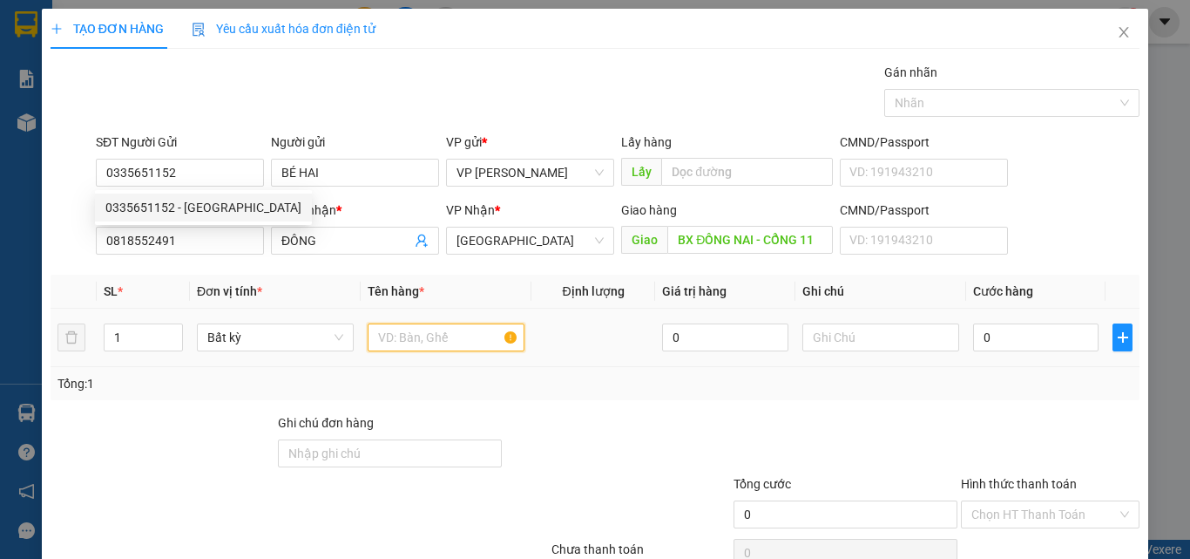
click at [408, 347] on input "text" at bounding box center [446, 337] width 157 height 28
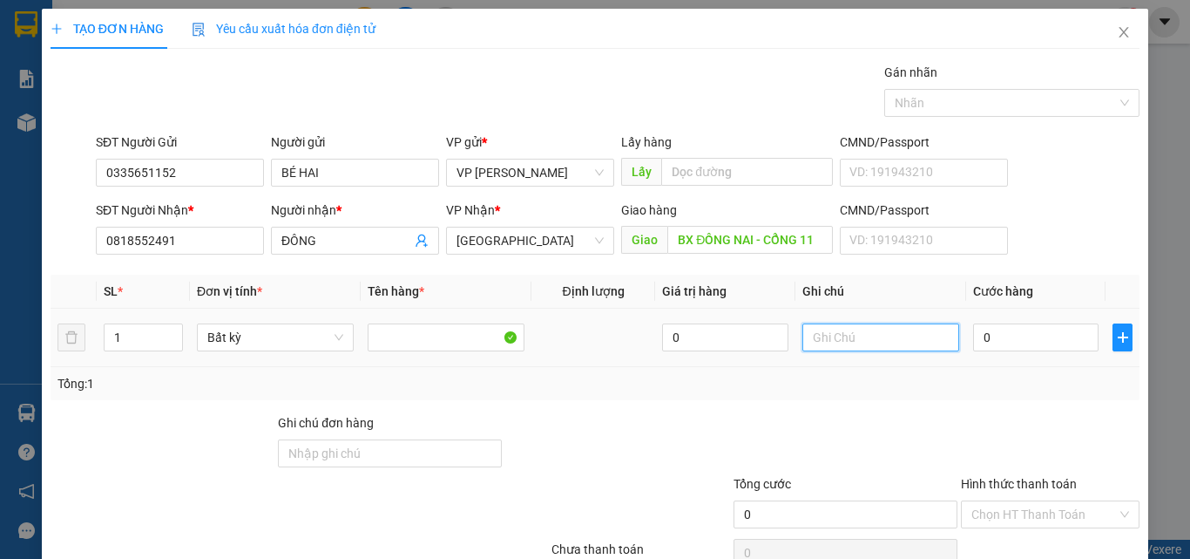
click at [843, 339] on input "text" at bounding box center [881, 337] width 157 height 28
drag, startPoint x: 847, startPoint y: 339, endPoint x: 801, endPoint y: 369, distance: 55.3
click at [798, 370] on div "Tổng: 1" at bounding box center [595, 383] width 1089 height 33
click at [830, 343] on input "text" at bounding box center [881, 337] width 157 height 28
type input "1 THX - CÁ"
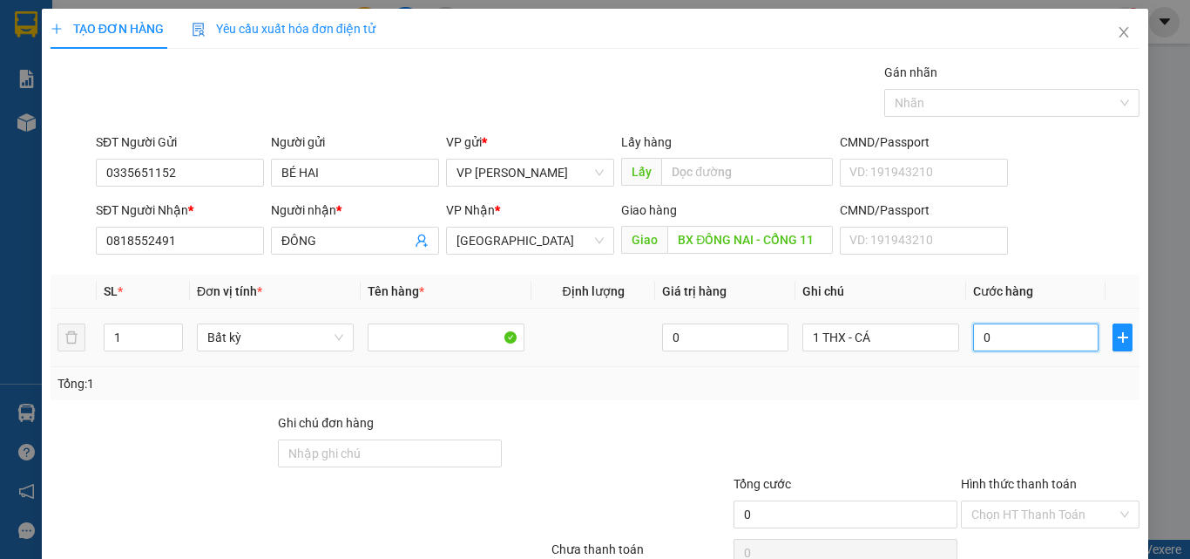
click at [1029, 349] on input "0" at bounding box center [1035, 337] width 125 height 28
drag, startPoint x: 1026, startPoint y: 432, endPoint x: 1025, endPoint y: 445, distance: 13.2
click at [1026, 501] on input "Hình thức thanh toán" at bounding box center [1045, 514] width 146 height 26
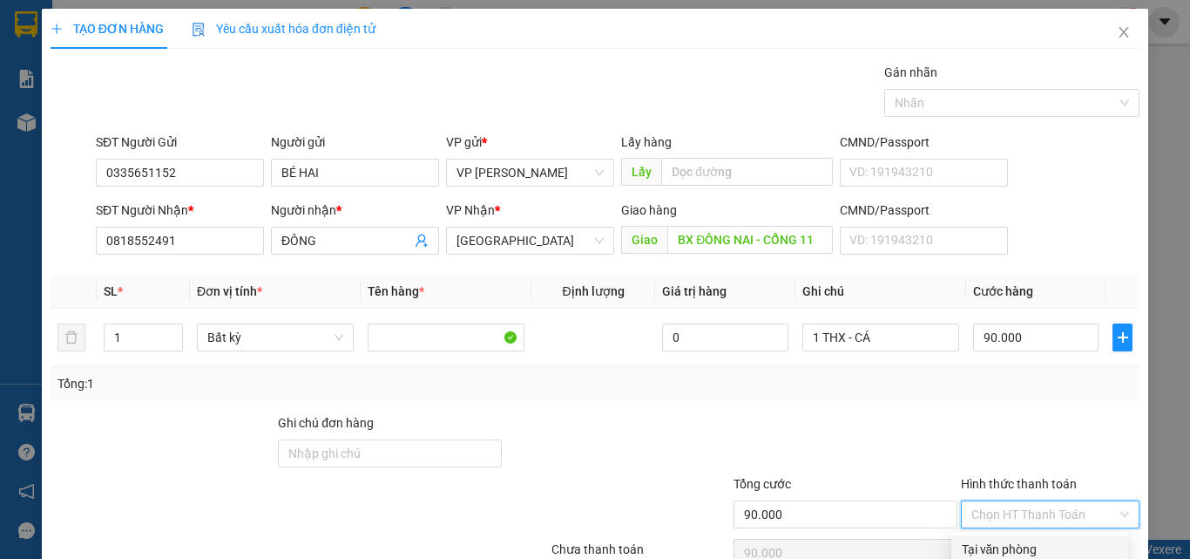
click at [1019, 539] on div "Tại văn phòng" at bounding box center [1040, 548] width 156 height 19
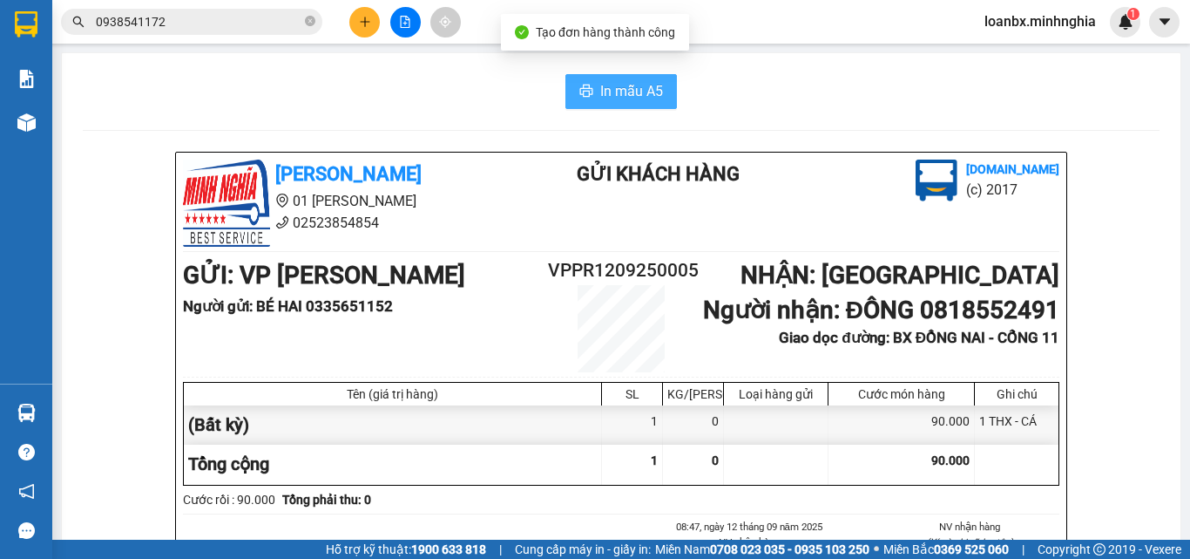
click at [588, 100] on button "In mẫu A5" at bounding box center [622, 91] width 112 height 35
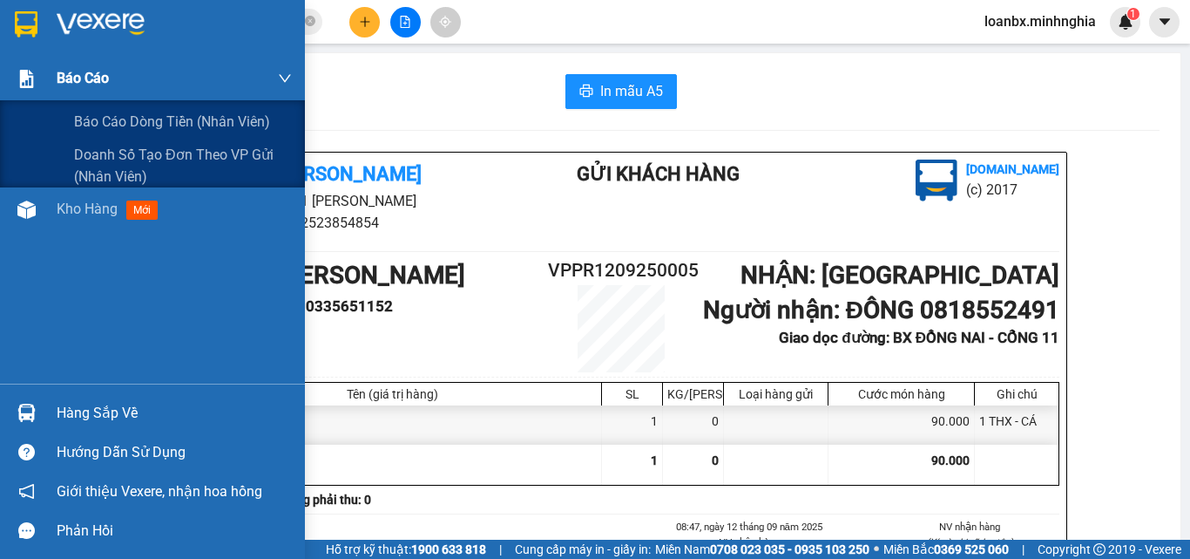
click at [83, 91] on div "Báo cáo" at bounding box center [174, 79] width 235 height 44
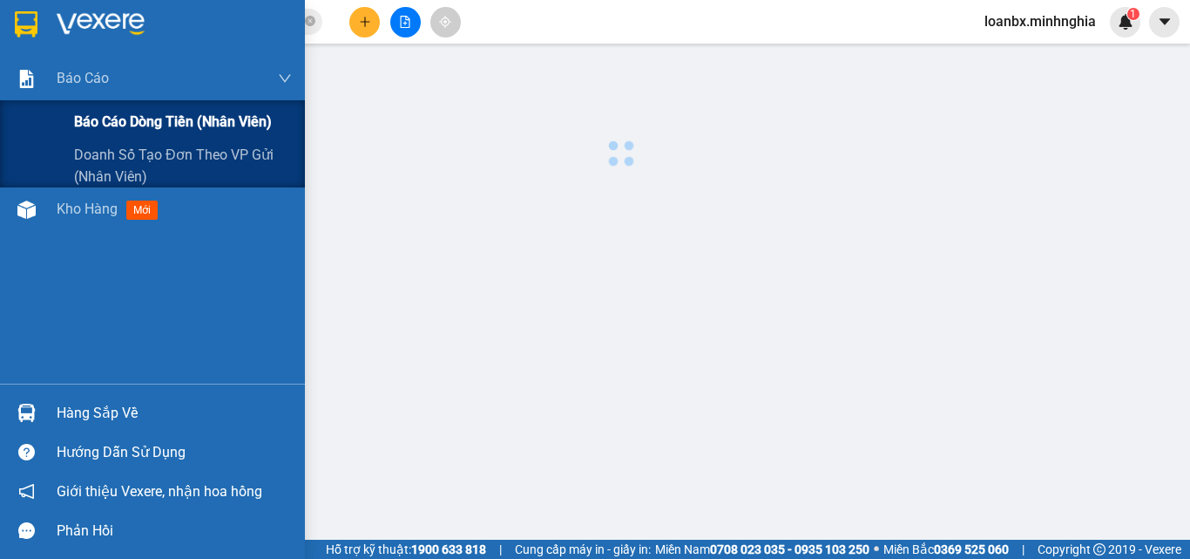
drag, startPoint x: 108, startPoint y: 111, endPoint x: 128, endPoint y: 111, distance: 20.0
click at [128, 111] on span "Báo cáo dòng tiền (nhân viên)" at bounding box center [173, 122] width 198 height 22
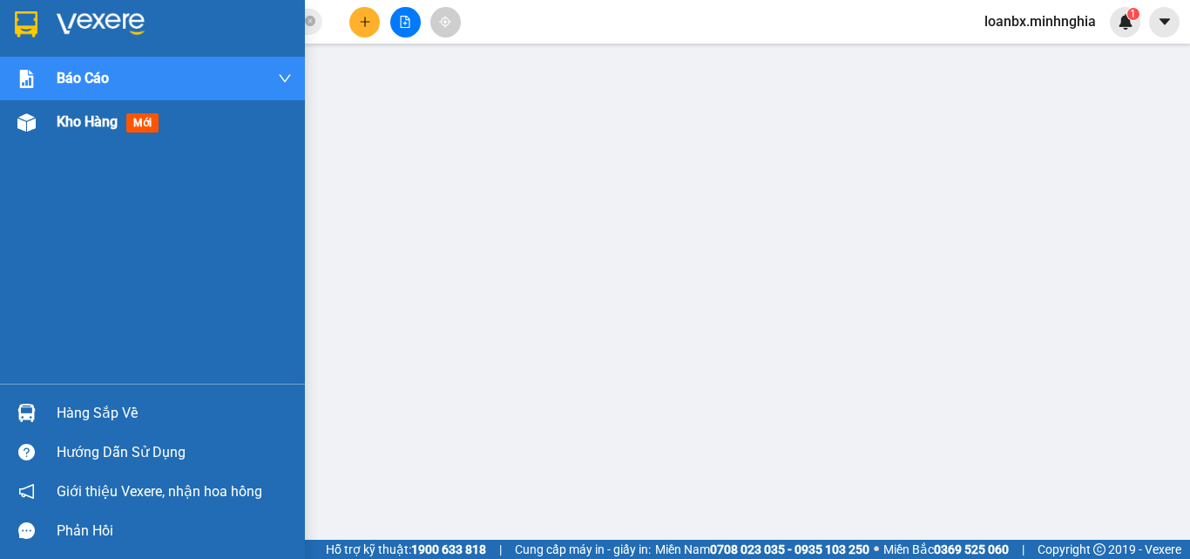
click at [10, 139] on div "Kho hàng mới" at bounding box center [152, 122] width 305 height 44
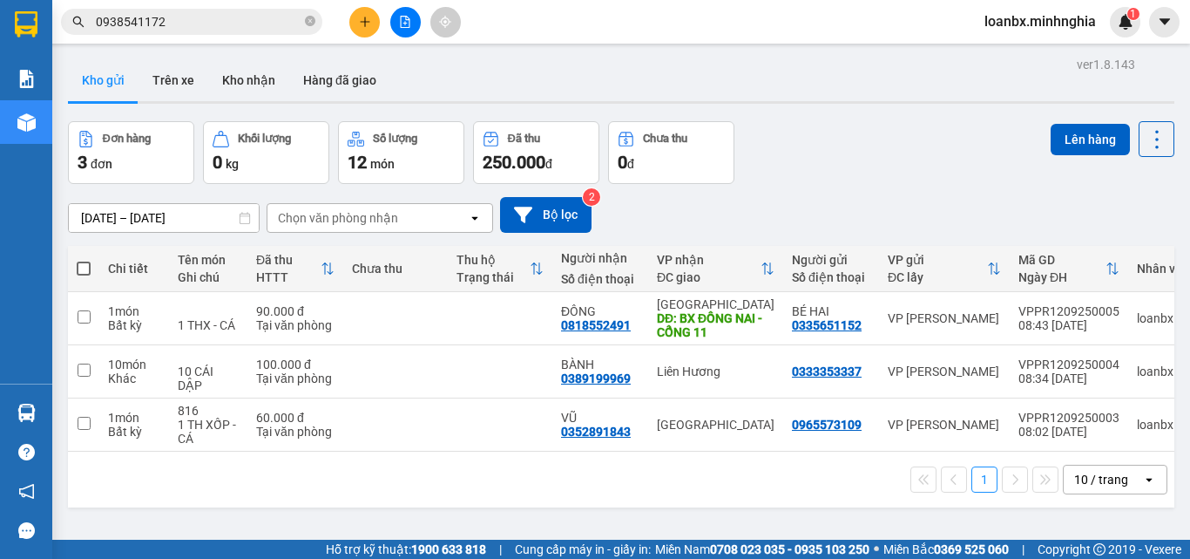
click at [383, 18] on div at bounding box center [405, 22] width 131 height 30
click at [364, 21] on icon "plus" at bounding box center [365, 22] width 12 height 12
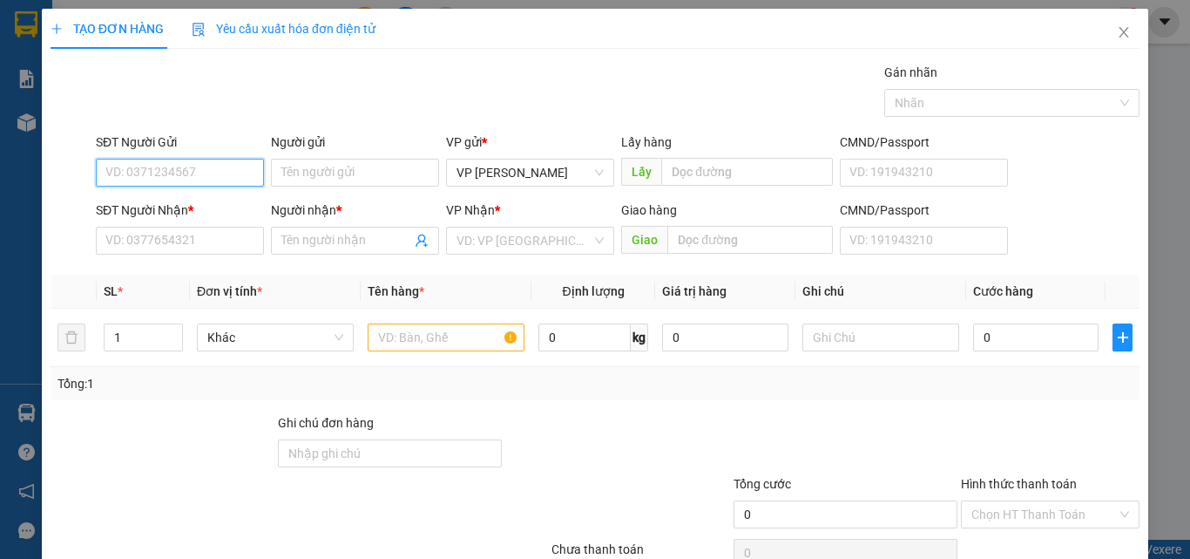
click at [138, 178] on input "SĐT Người Gửi" at bounding box center [180, 173] width 168 height 28
click at [181, 210] on div "0909875197 - XUYẾN" at bounding box center [178, 207] width 146 height 19
type input "0909875197"
type input "XUYẾN"
type input "0932052505"
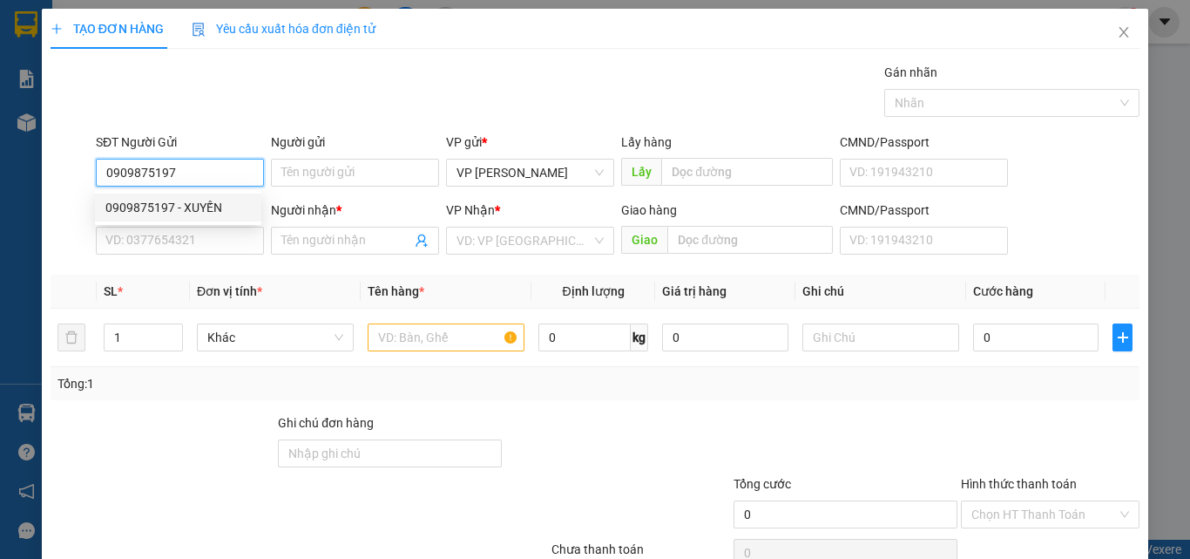
type input "DUYÊN"
type input "XUÂN HIỆP SUỐI CÁT (BÁNH CANH GHẸ BÀ DUYÊN)"
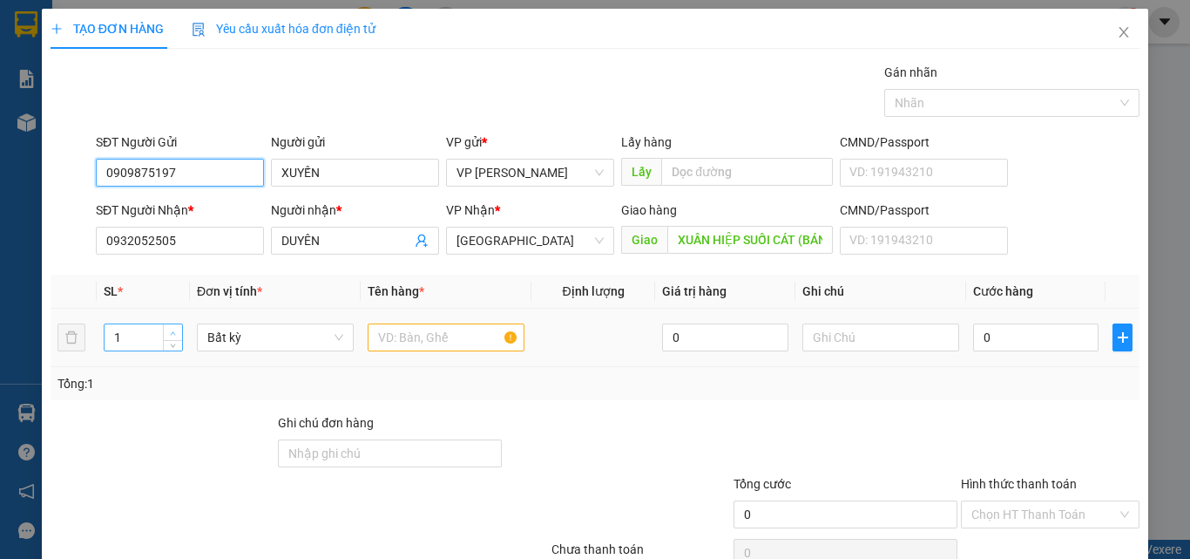
type input "0909875197"
type input "2"
drag, startPoint x: 172, startPoint y: 326, endPoint x: 313, endPoint y: 332, distance: 141.3
click at [175, 326] on span "Increase Value" at bounding box center [172, 330] width 19 height 13
drag, startPoint x: 403, startPoint y: 346, endPoint x: 813, endPoint y: 329, distance: 409.9
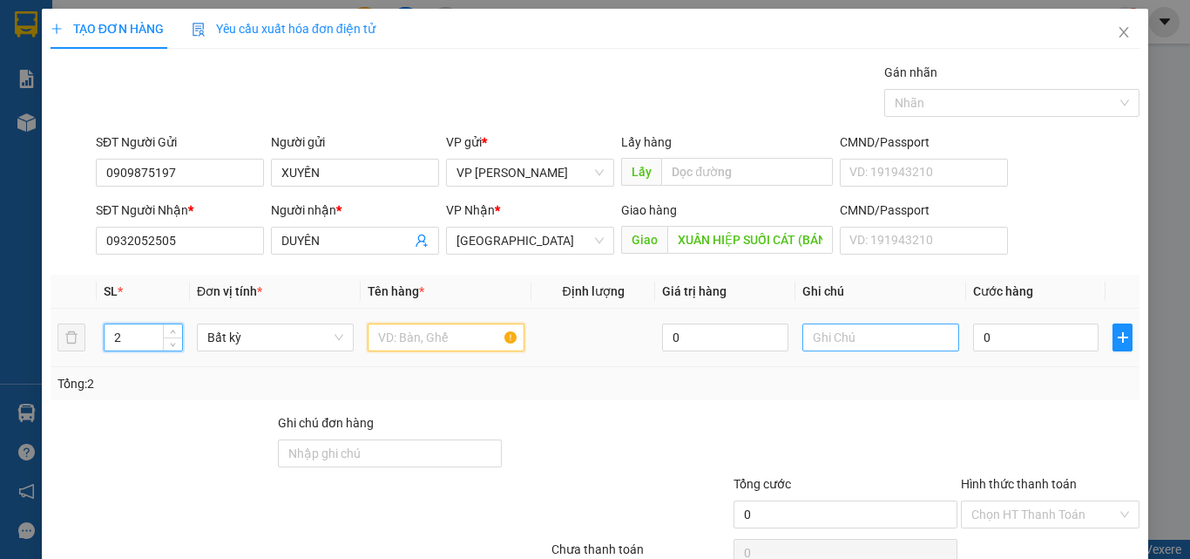
click at [405, 346] on input "text" at bounding box center [446, 337] width 157 height 28
click at [866, 346] on input "text" at bounding box center [881, 337] width 157 height 28
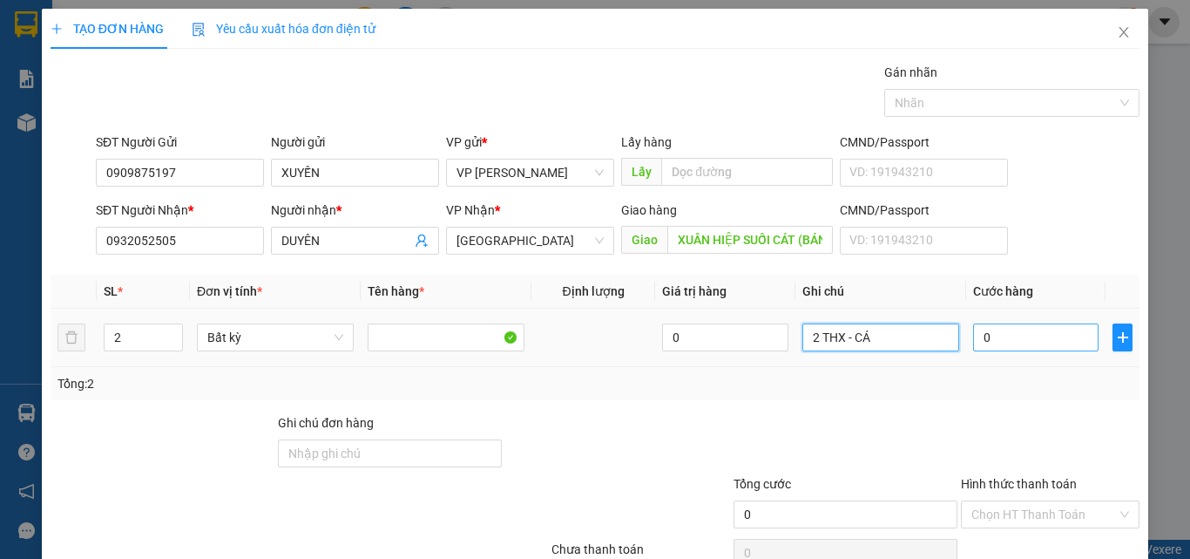
type input "2 THX - CÁ"
click at [982, 329] on input "0" at bounding box center [1035, 337] width 125 height 28
type input "2"
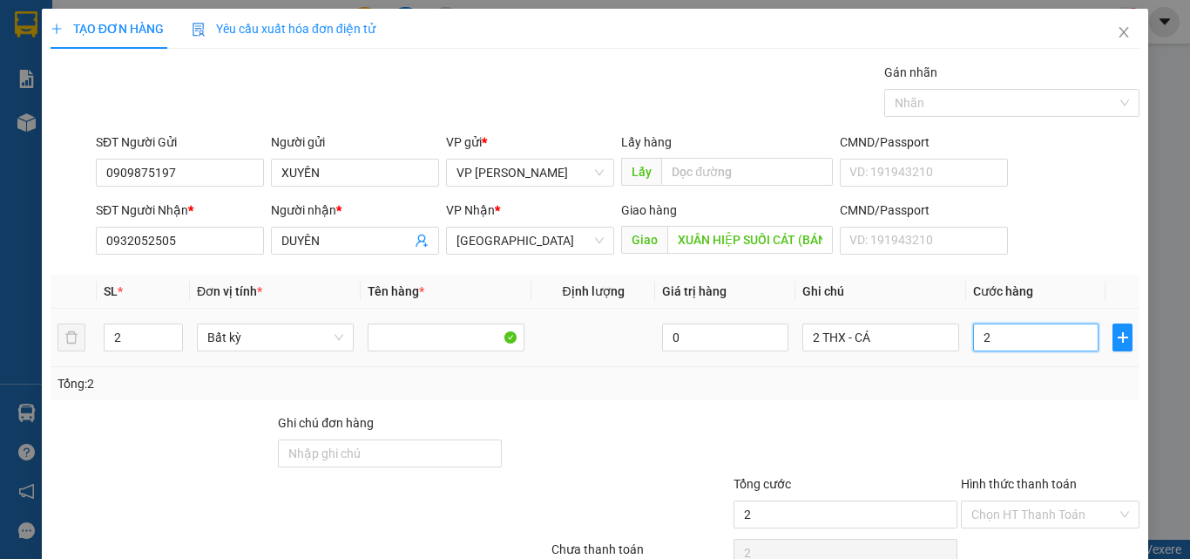
type input "20"
type input "200"
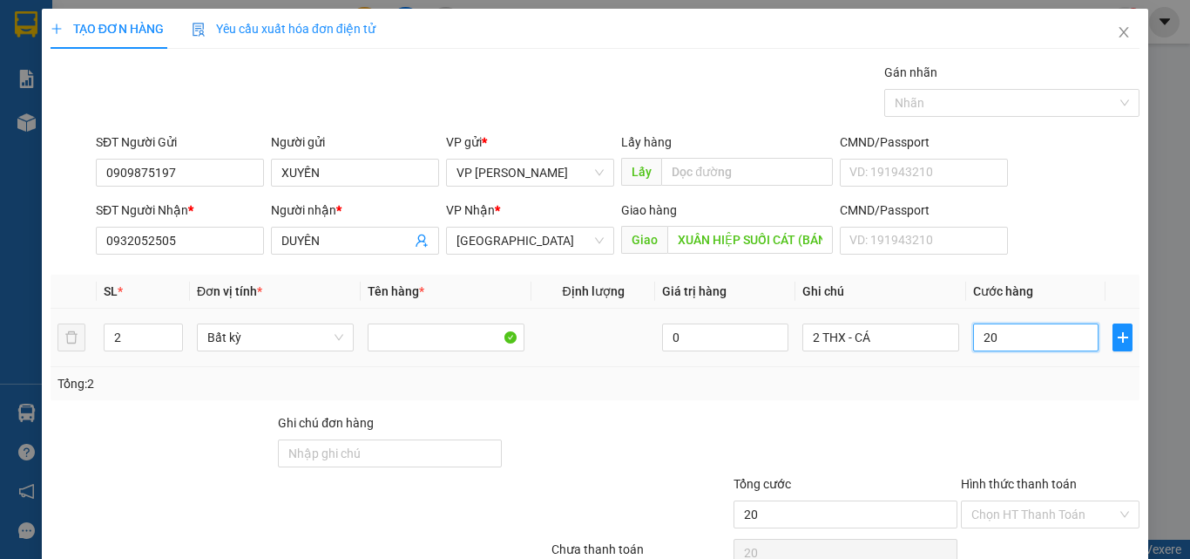
type input "200"
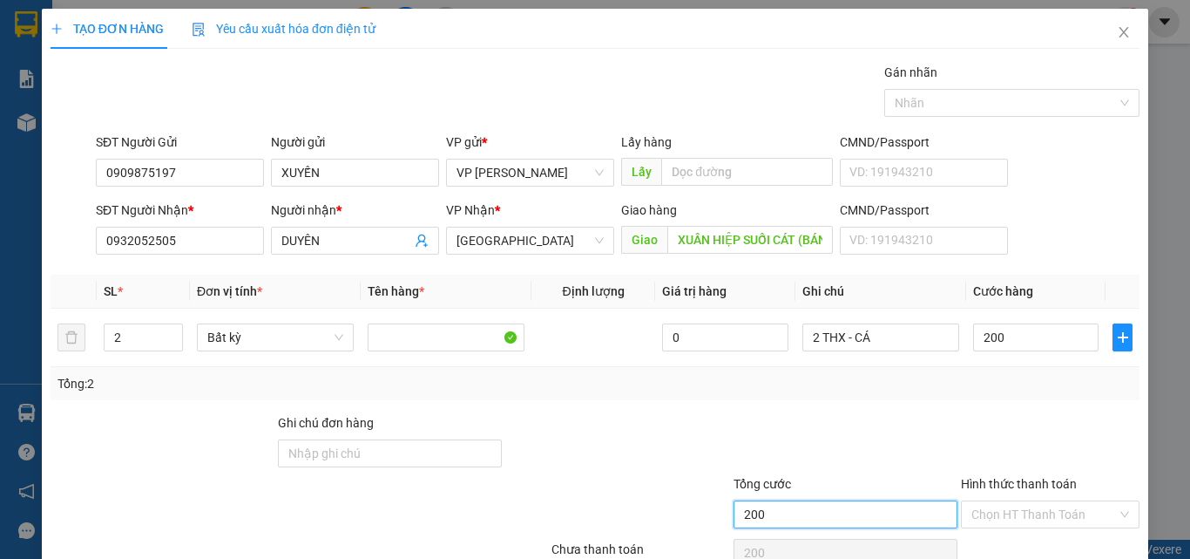
type input "200.000"
click at [902, 500] on input "200.000" at bounding box center [846, 514] width 224 height 28
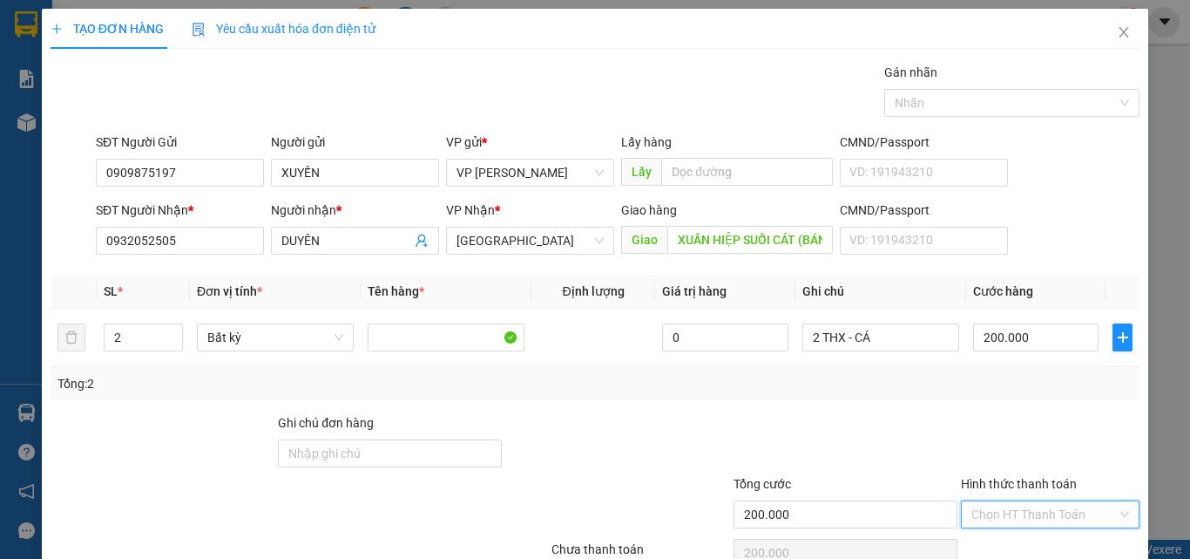
click at [1053, 455] on div "Transit Pickup Surcharge Ids Transit Deliver Surcharge Ids Transit Deliver Surc…" at bounding box center [595, 337] width 1089 height 548
click at [1021, 539] on div "Tại văn phòng" at bounding box center [1040, 548] width 156 height 19
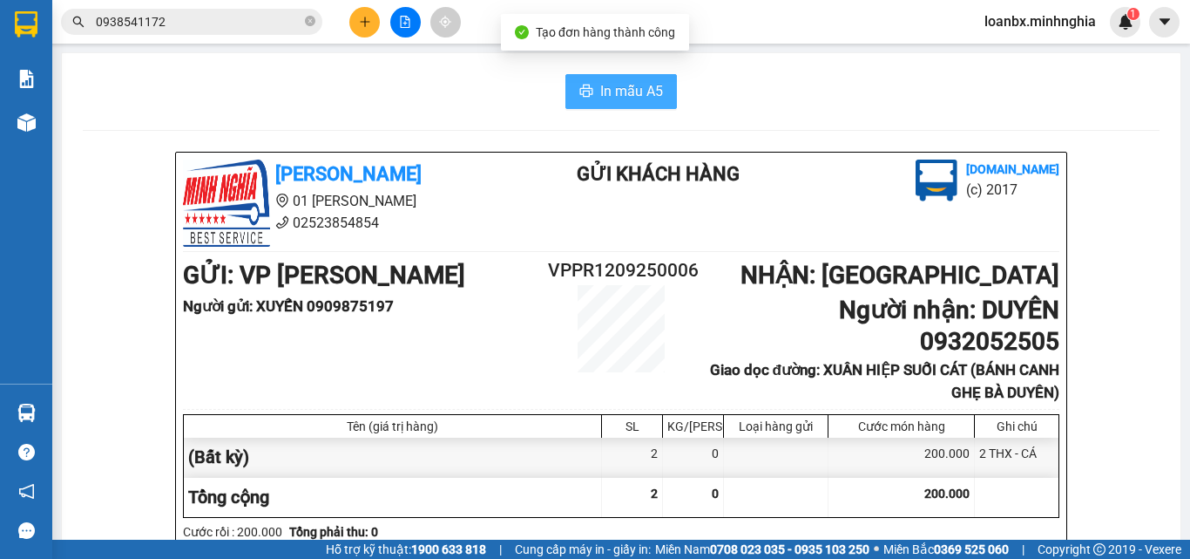
click at [600, 90] on span "In mẫu A5" at bounding box center [631, 91] width 63 height 22
drag, startPoint x: 66, startPoint y: 135, endPoint x: 58, endPoint y: 130, distance: 9.4
click at [58, 130] on main "In mẫu A5 [PERSON_NAME] 01 Đinh Tiên Hoàng 02523854854 Gửi khách hàng [DOMAIN_N…" at bounding box center [595, 269] width 1190 height 539
click at [53, 130] on main "In mẫu A5 [PERSON_NAME] 01 Đinh Tiên Hoàng 02523854854 Gửi khách hàng [DOMAIN_N…" at bounding box center [595, 269] width 1190 height 539
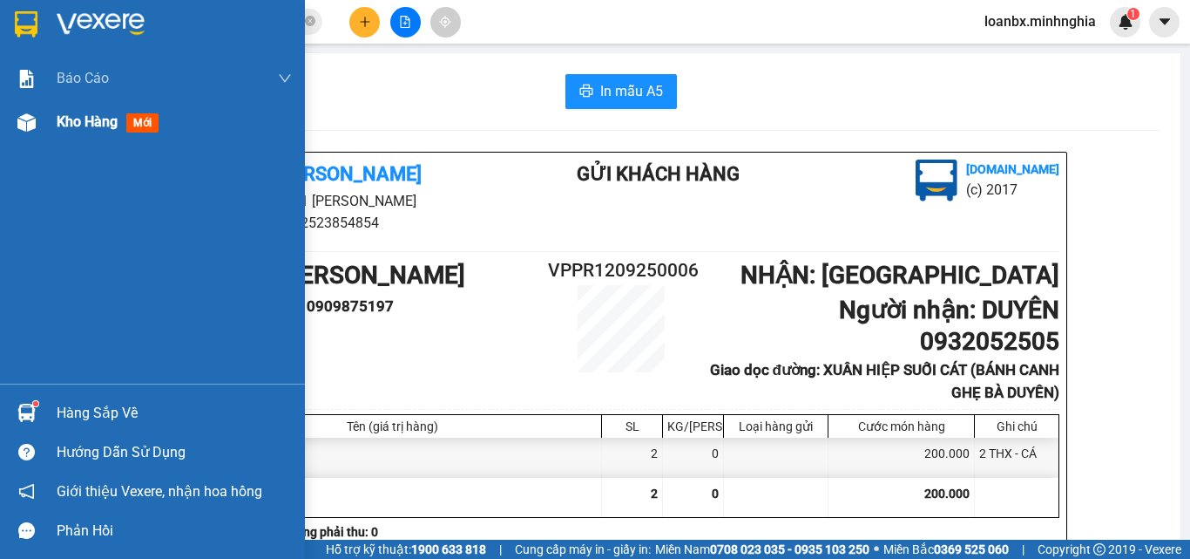
click at [21, 126] on img at bounding box center [26, 122] width 18 height 18
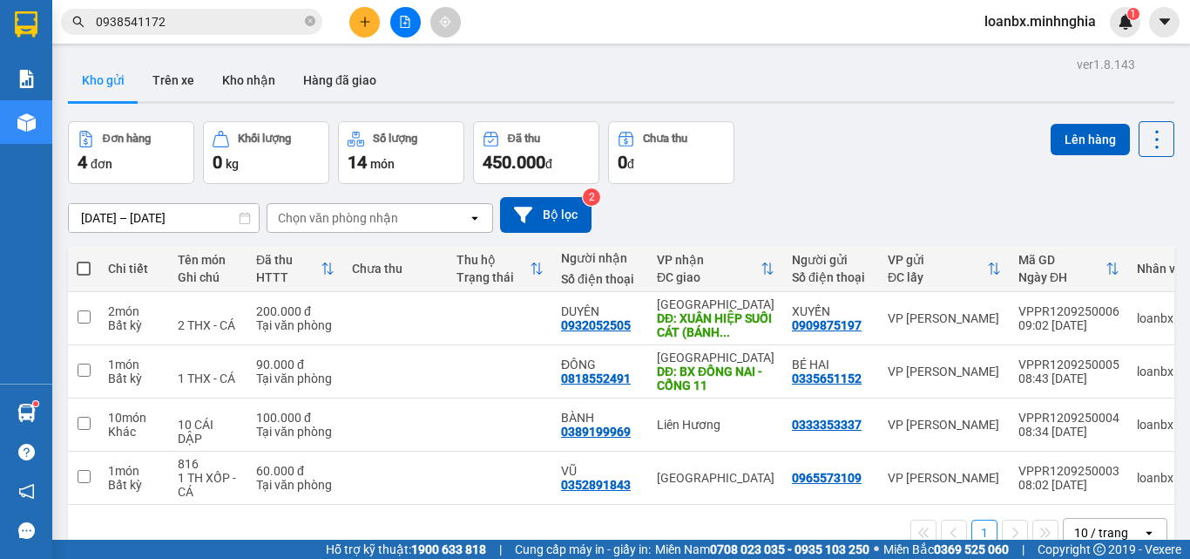
click at [91, 246] on th at bounding box center [83, 269] width 31 height 46
click at [77, 261] on span at bounding box center [84, 268] width 14 height 14
click at [84, 260] on input "checkbox" at bounding box center [84, 260] width 0 height 0
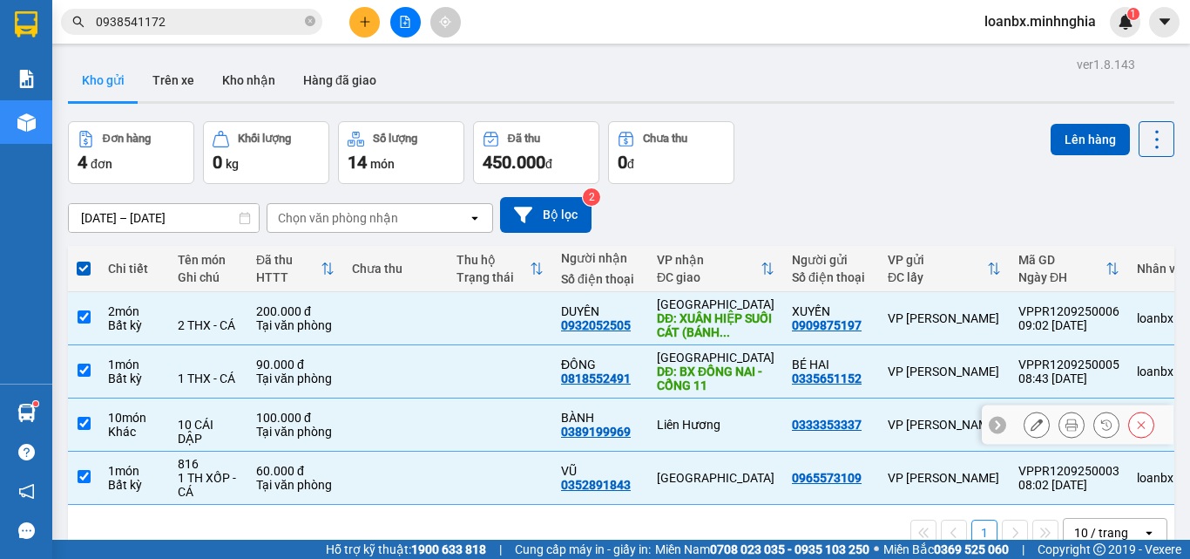
click at [429, 398] on td at bounding box center [395, 424] width 105 height 53
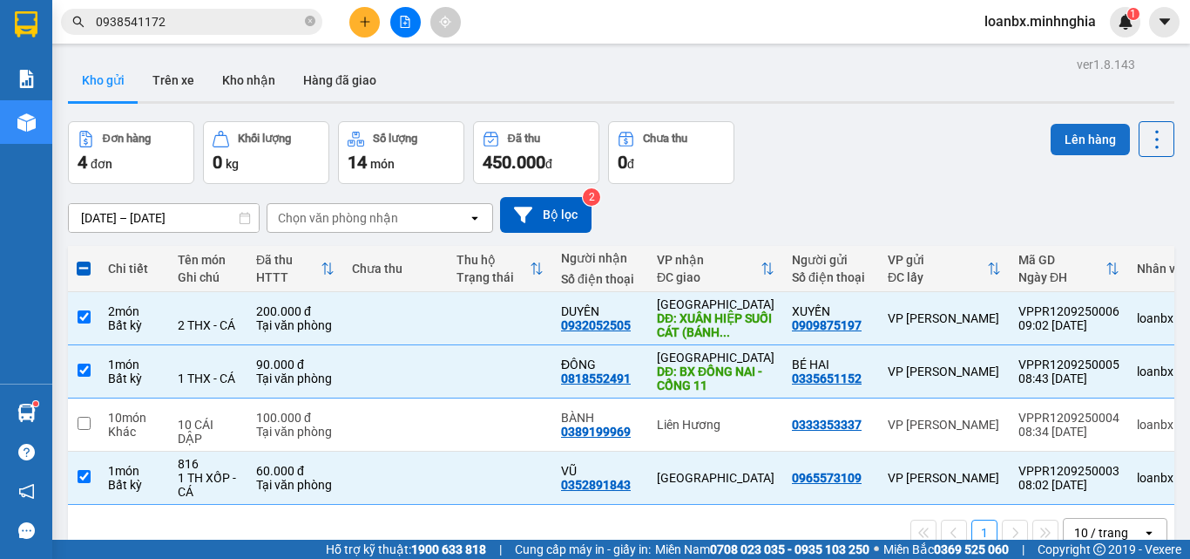
click at [1097, 132] on button "Lên hàng" at bounding box center [1090, 139] width 79 height 31
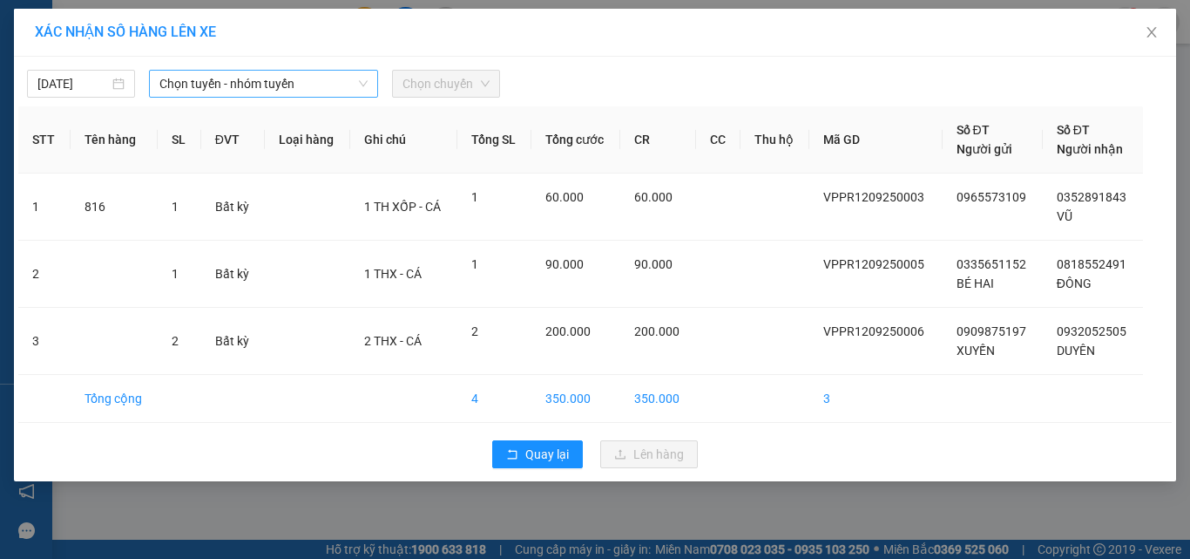
click at [261, 89] on span "Chọn tuyến - nhóm tuyến" at bounding box center [263, 84] width 208 height 26
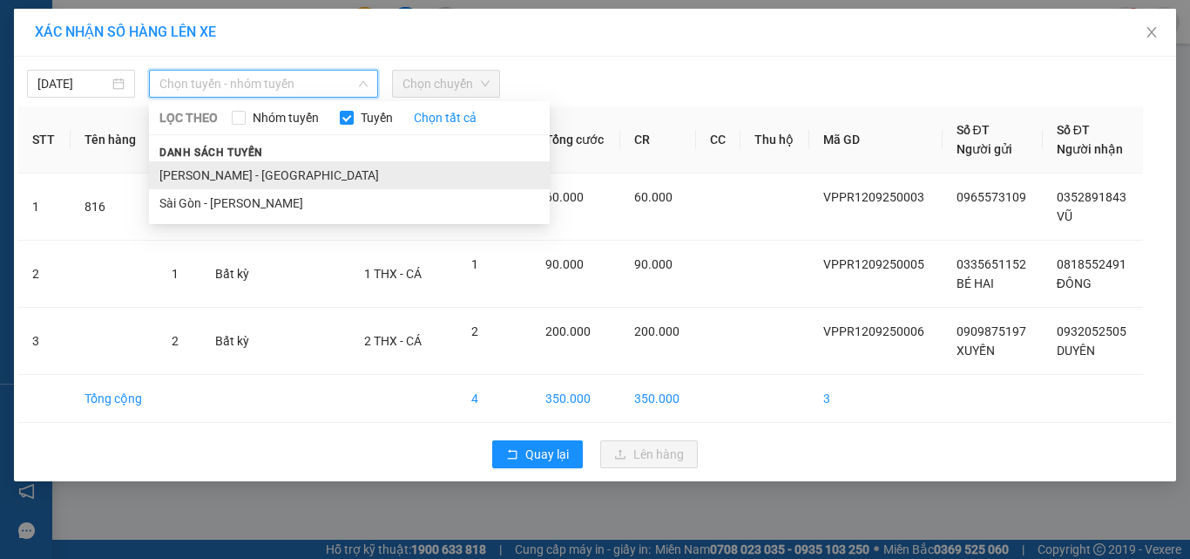
click at [182, 166] on li "[PERSON_NAME] - [GEOGRAPHIC_DATA]" at bounding box center [349, 175] width 401 height 28
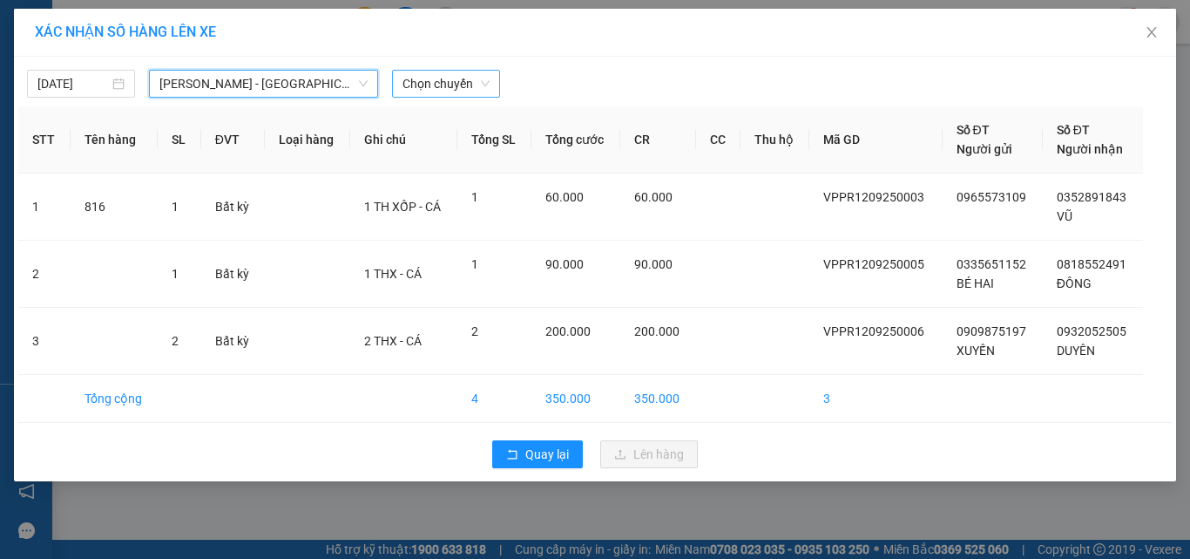
click at [476, 92] on span "Chọn chuyến" at bounding box center [446, 84] width 87 height 26
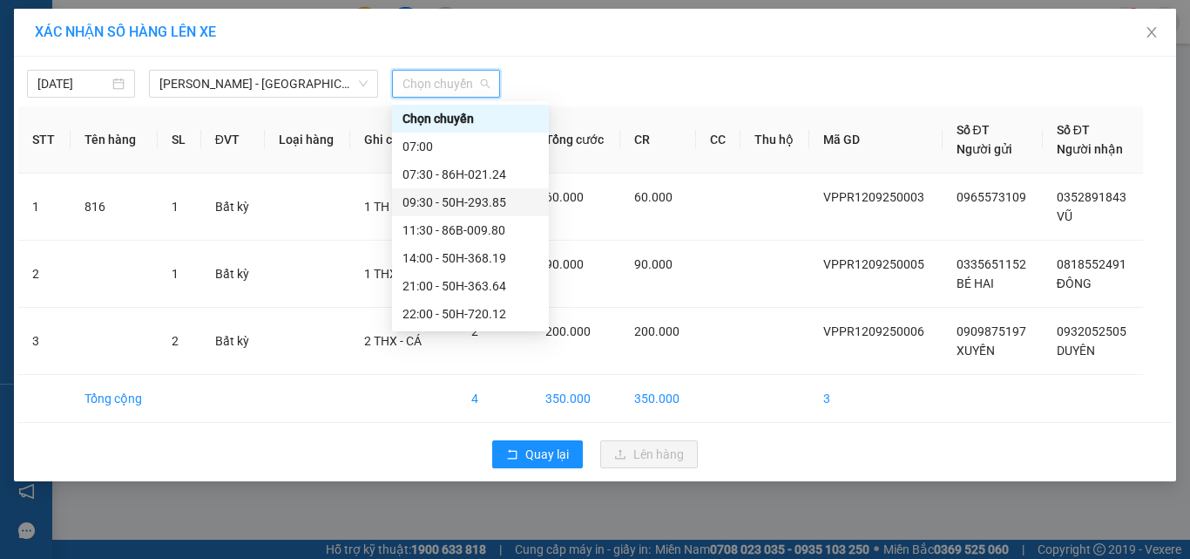
click at [452, 196] on div "09:30 - 50H-293.85" at bounding box center [471, 202] width 136 height 19
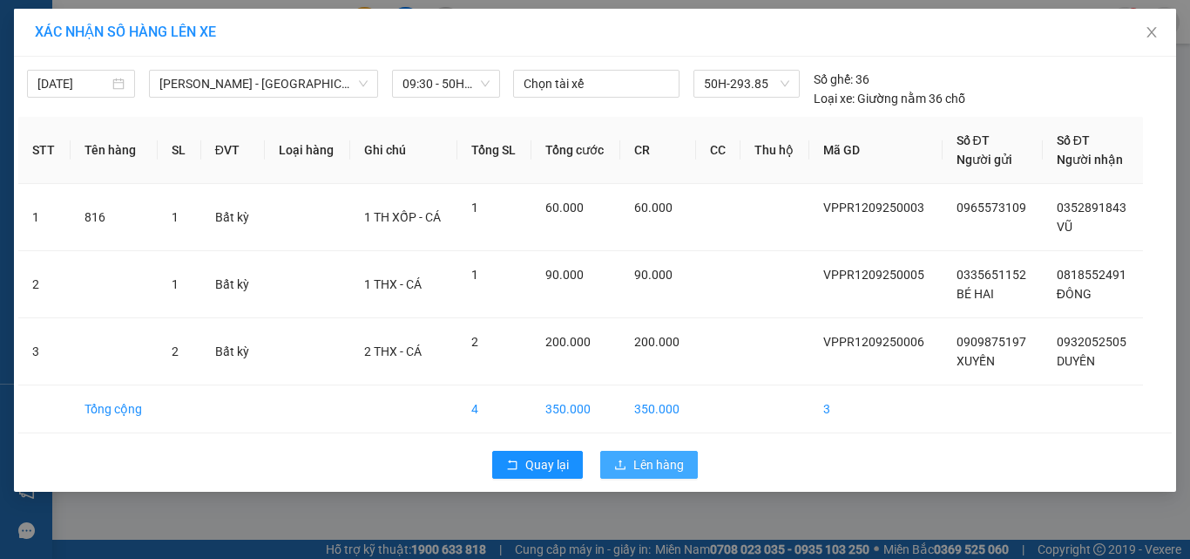
click at [648, 464] on span "Lên hàng" at bounding box center [658, 464] width 51 height 19
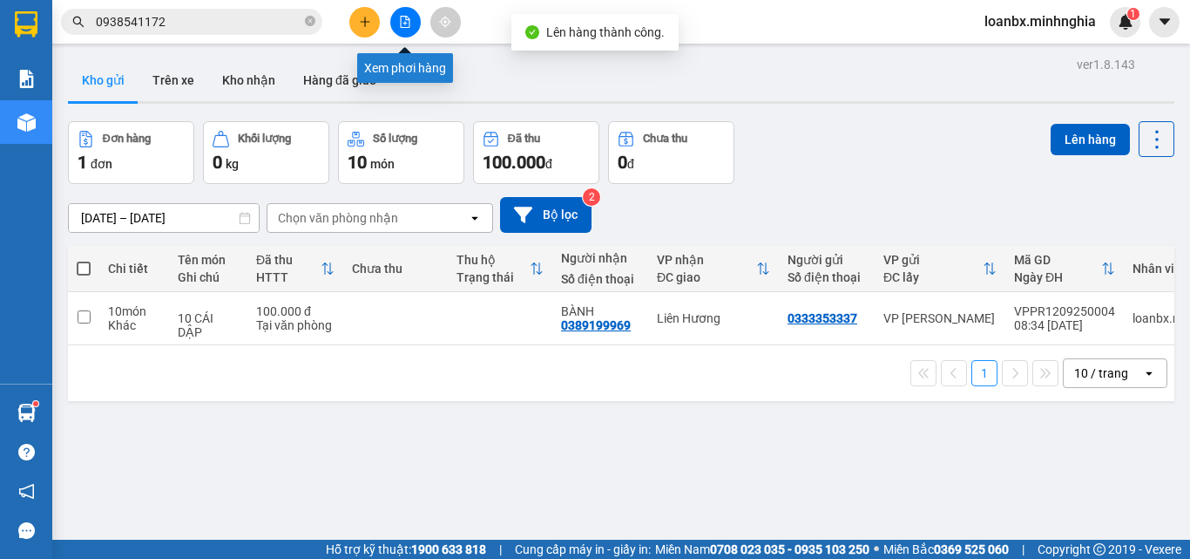
click at [410, 21] on icon "file-add" at bounding box center [406, 22] width 10 height 12
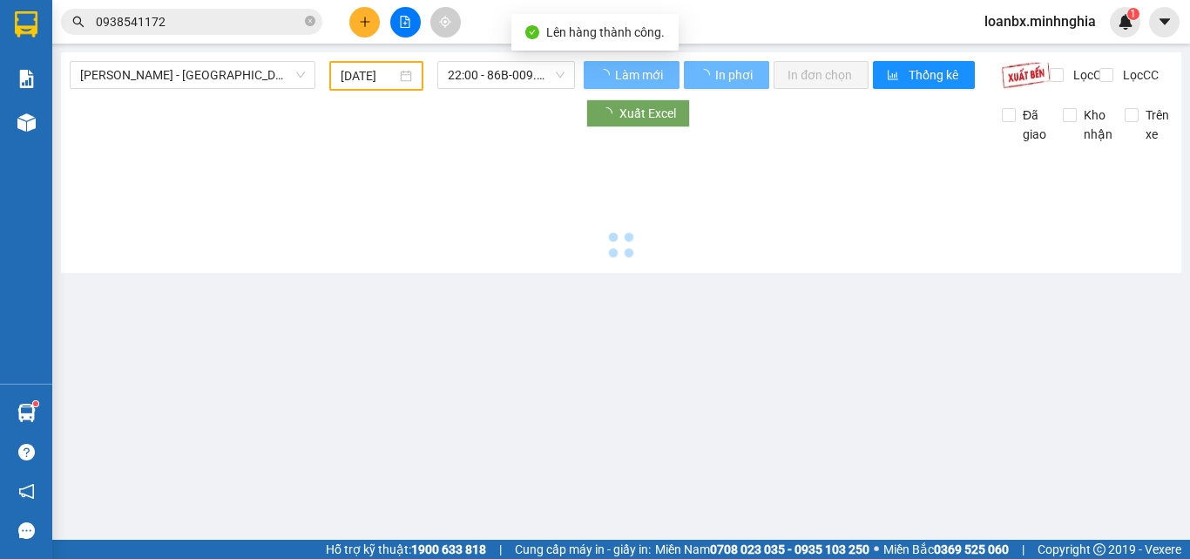
type input "[DATE]"
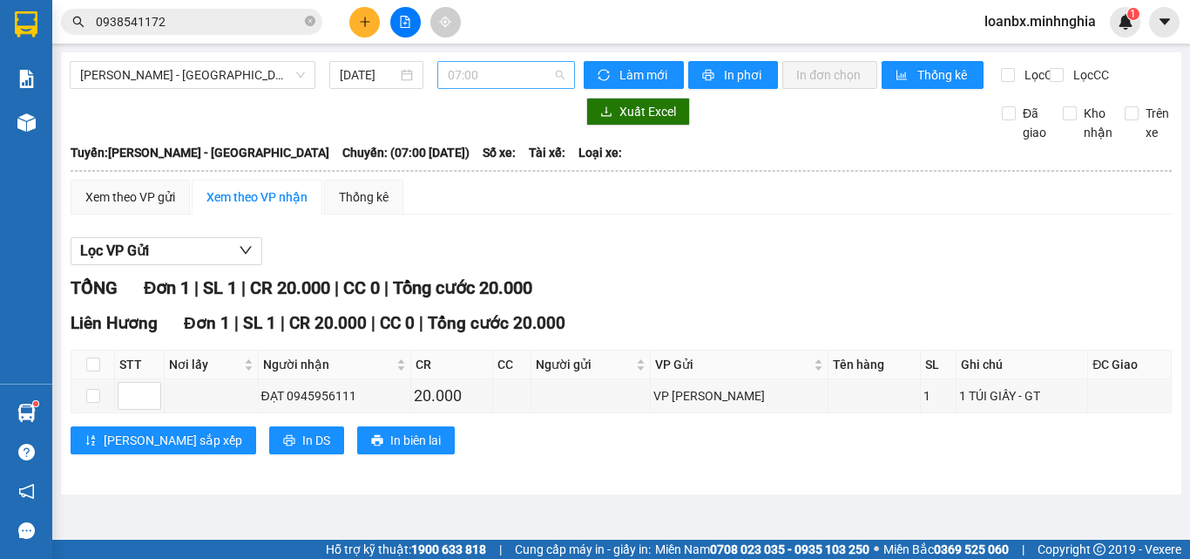
drag, startPoint x: 496, startPoint y: 77, endPoint x: 493, endPoint y: 156, distance: 79.3
click at [496, 80] on span "07:00" at bounding box center [506, 75] width 117 height 26
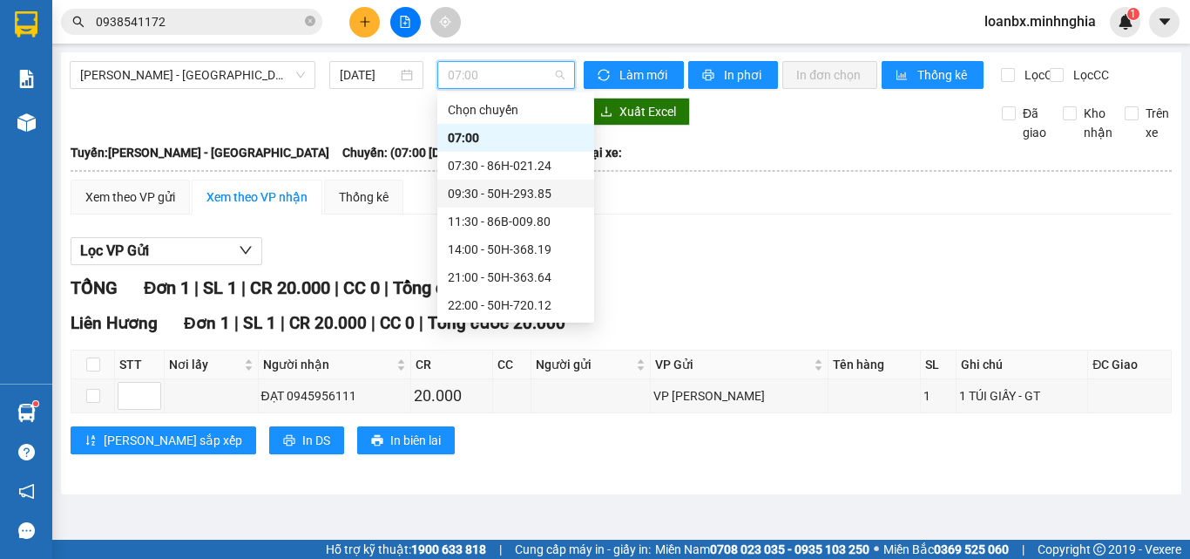
click at [501, 197] on div "09:30 - 50H-293.85" at bounding box center [516, 193] width 136 height 19
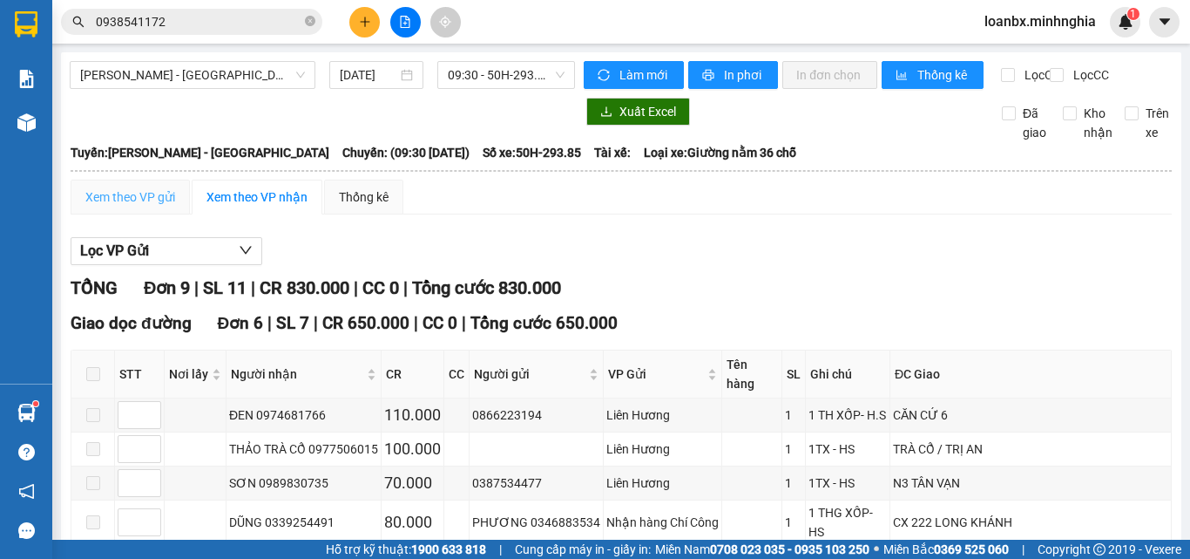
click at [156, 214] on div "Xem theo VP gửi" at bounding box center [130, 197] width 119 height 35
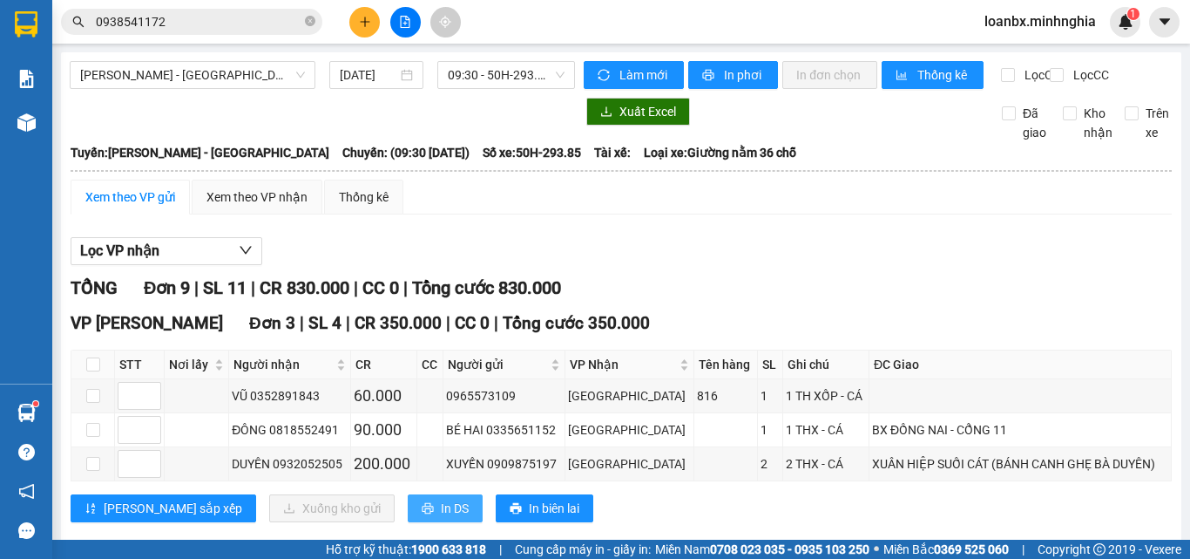
click at [422, 503] on icon "printer" at bounding box center [427, 508] width 11 height 11
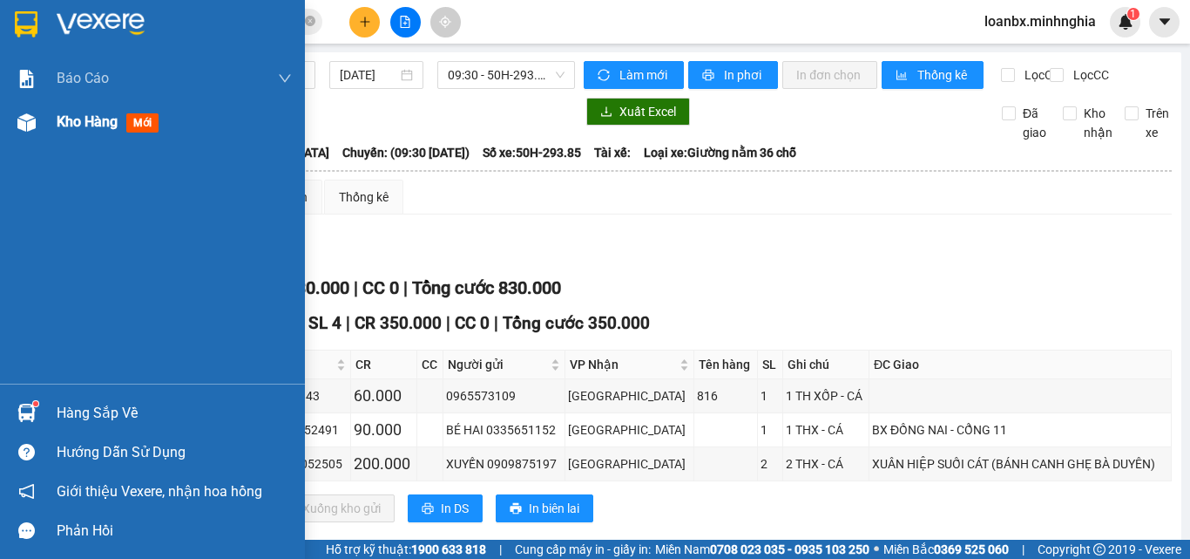
click at [11, 132] on div at bounding box center [26, 122] width 30 height 30
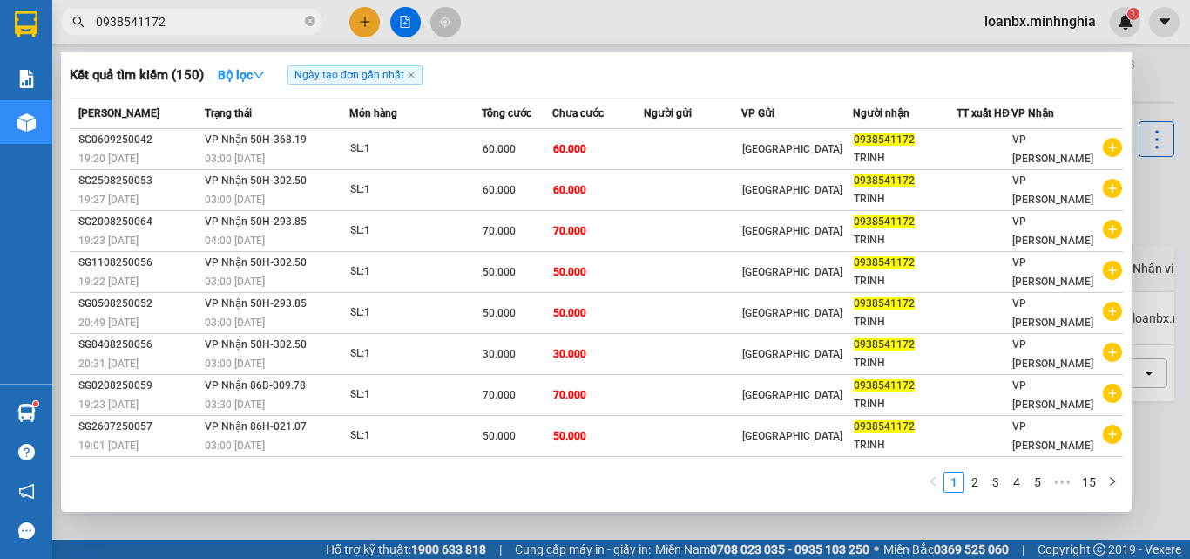
drag, startPoint x: 179, startPoint y: 25, endPoint x: 4, endPoint y: 16, distance: 174.5
click at [10, 16] on section "Kết quả tìm kiếm ( 150 ) Bộ lọc Ngày tạo đơn gần nhất Mã ĐH Trạng thái Món hàng…" at bounding box center [595, 279] width 1190 height 559
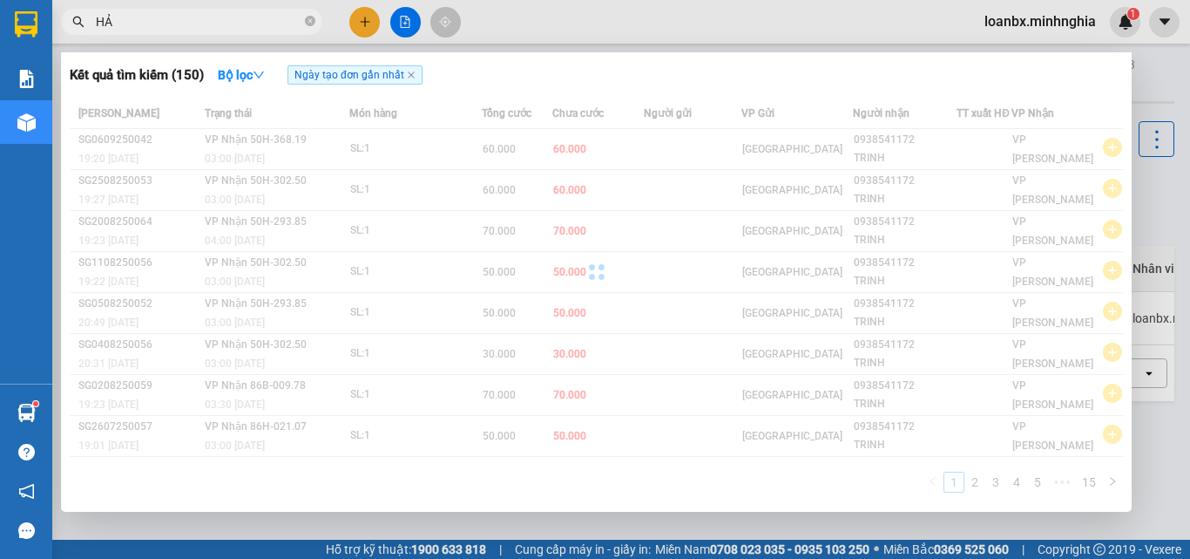
type input "HẢI"
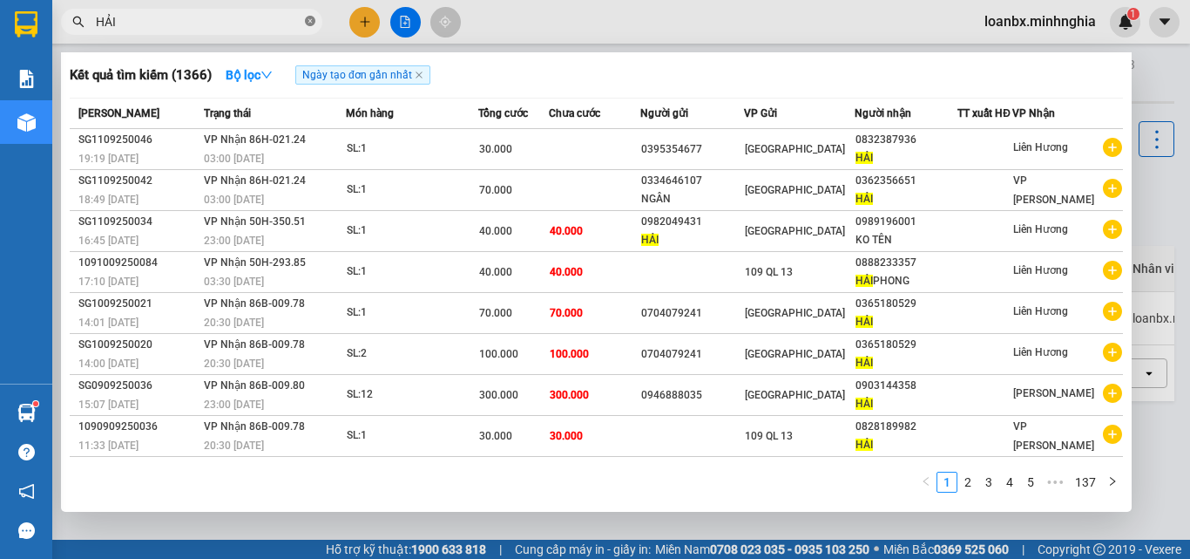
click at [308, 24] on icon "close-circle" at bounding box center [310, 21] width 10 height 10
